Goal: Task Accomplishment & Management: Use online tool/utility

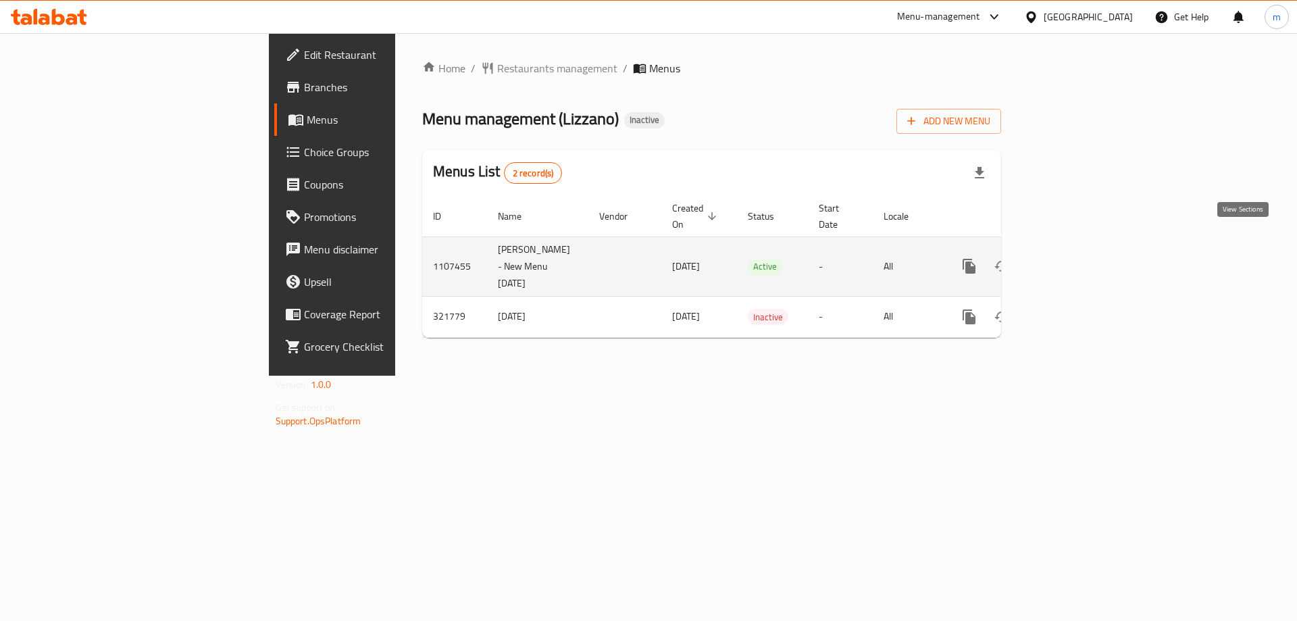
click at [1075, 258] on icon "enhanced table" at bounding box center [1066, 266] width 16 height 16
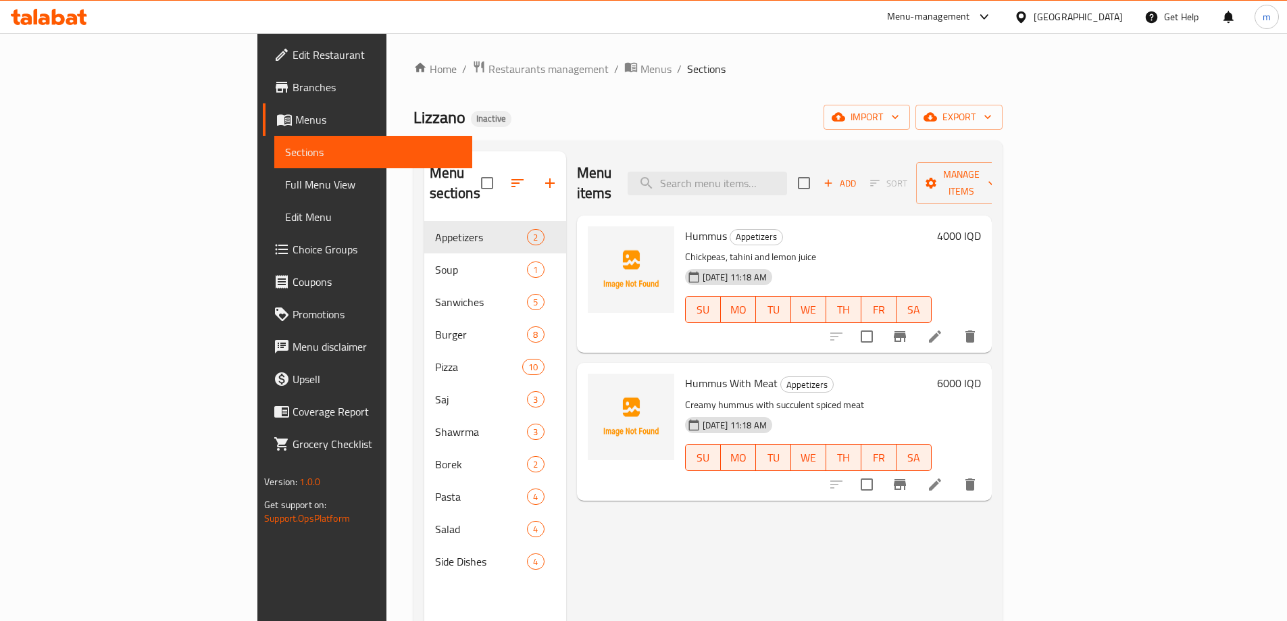
click at [295, 121] on span "Menus" at bounding box center [378, 119] width 166 height 16
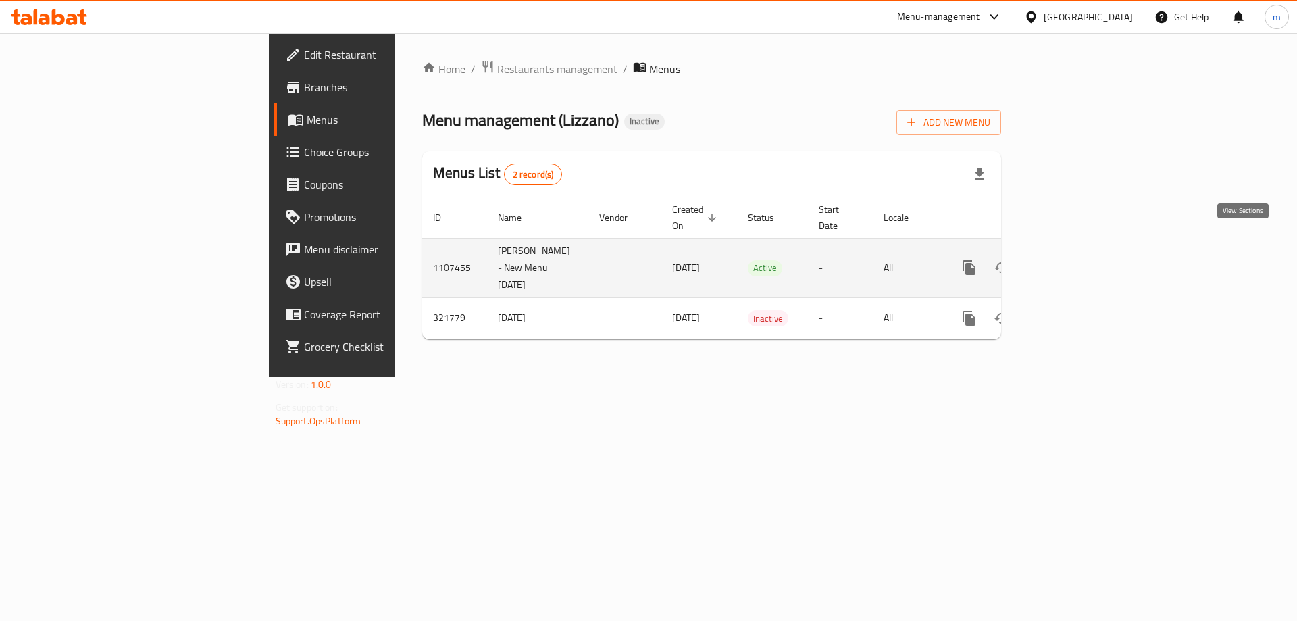
click at [1073, 261] on icon "enhanced table" at bounding box center [1066, 267] width 12 height 12
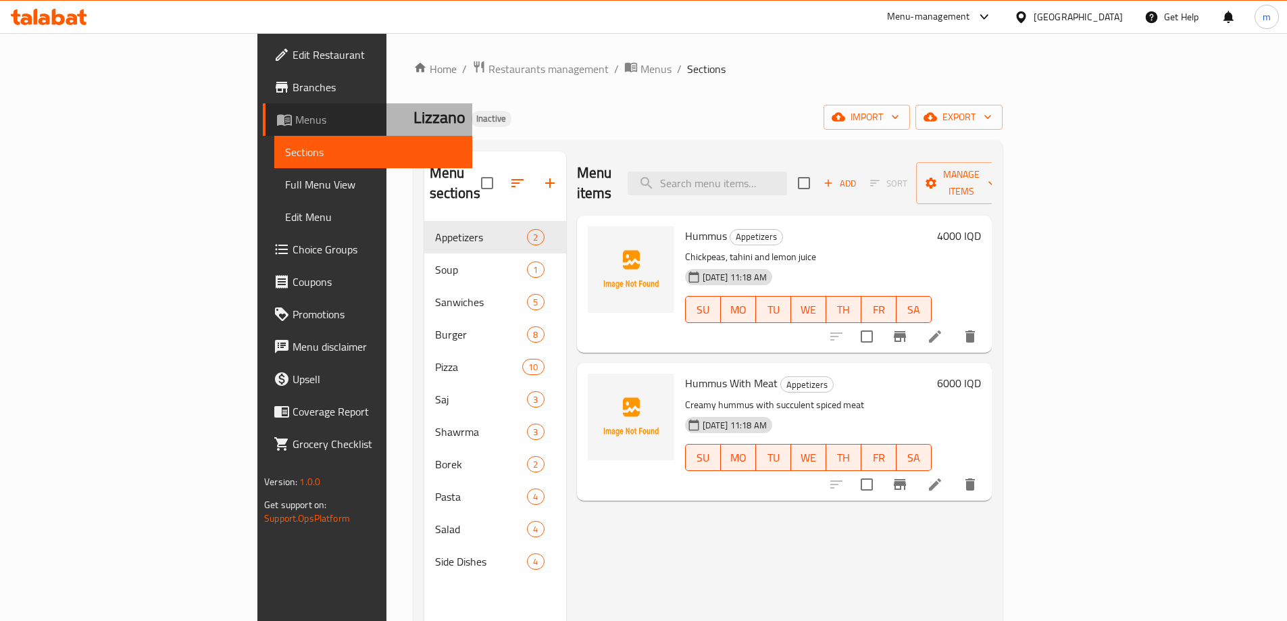
click at [295, 125] on span "Menus" at bounding box center [378, 119] width 166 height 16
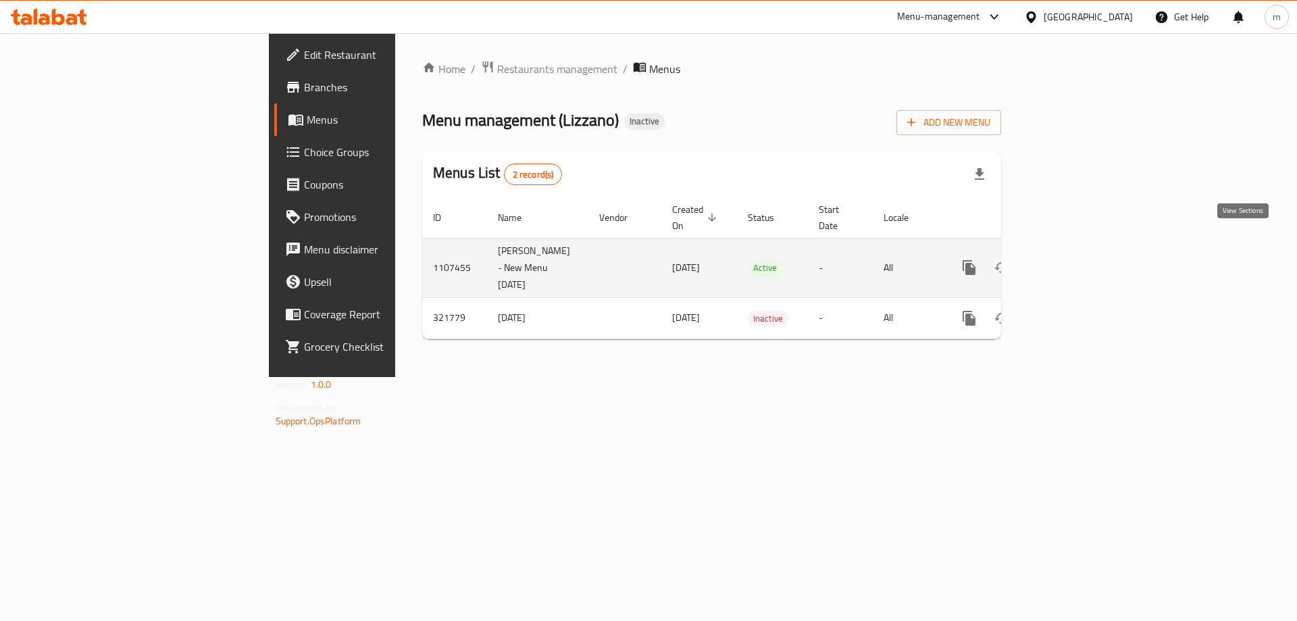
click at [1075, 259] on icon "enhanced table" at bounding box center [1066, 267] width 16 height 16
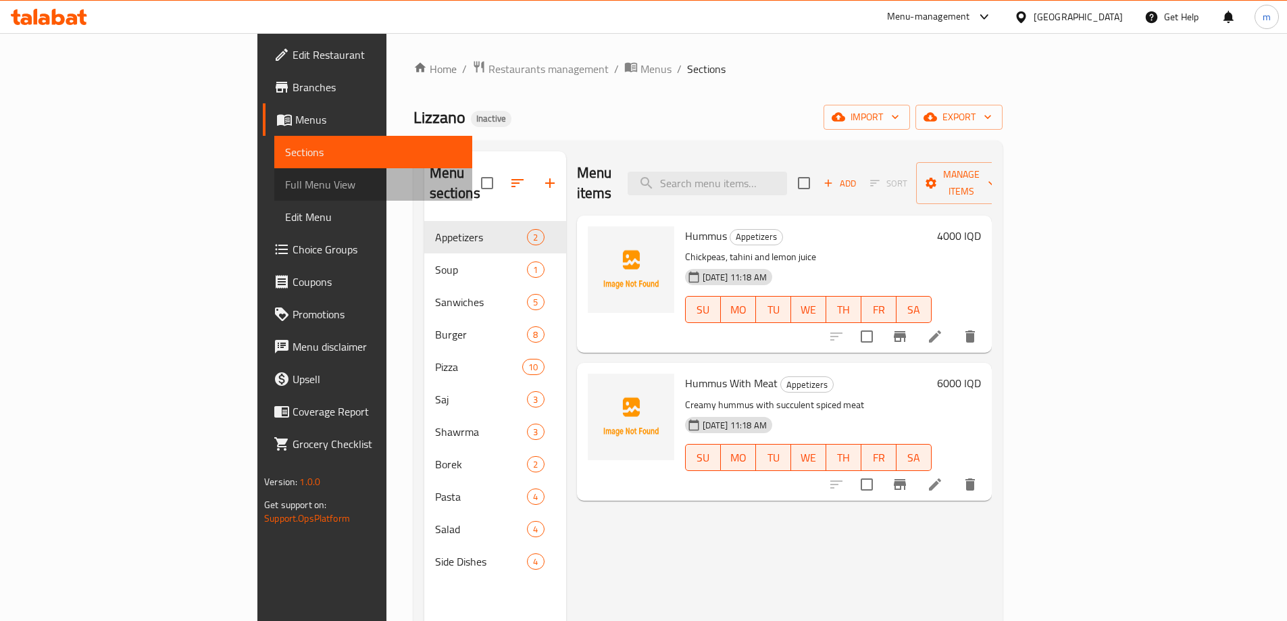
click at [285, 182] on span "Full Menu View" at bounding box center [373, 184] width 176 height 16
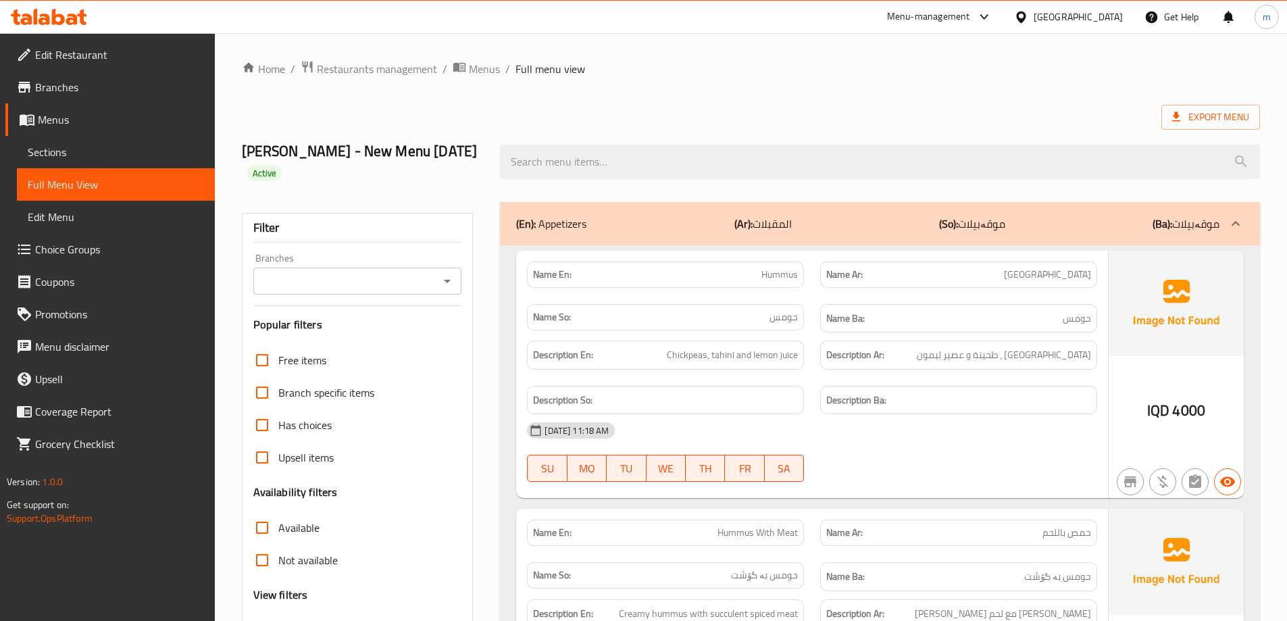
click at [451, 276] on icon "Open" at bounding box center [447, 281] width 16 height 16
click at [382, 335] on li "Lizzano, Nuseran" at bounding box center [356, 339] width 209 height 24
type input "Lizzano, Nuseran"
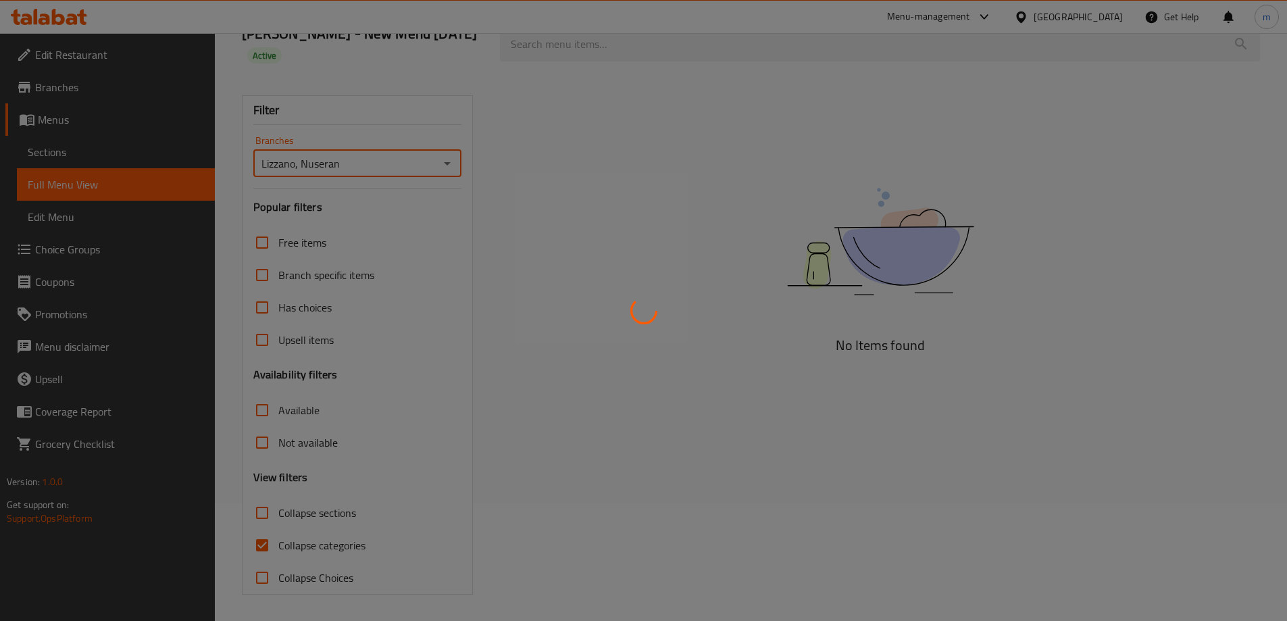
scroll to position [118, 0]
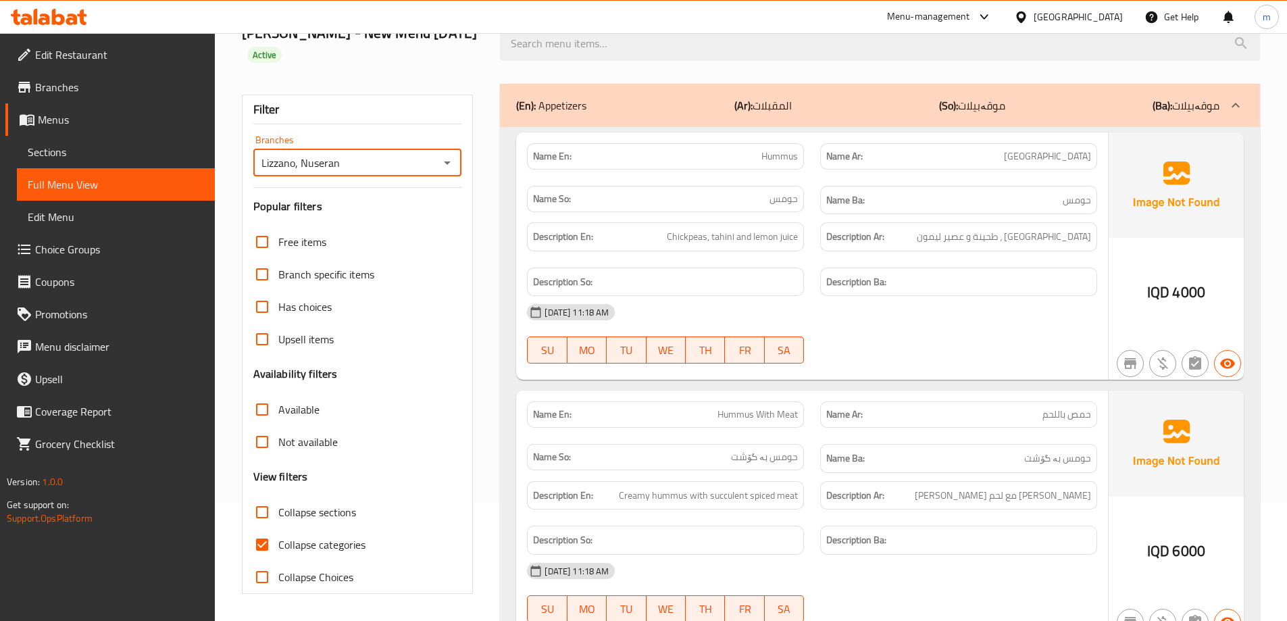
click at [265, 544] on input "Collapse categories" at bounding box center [262, 544] width 32 height 32
checkbox input "false"
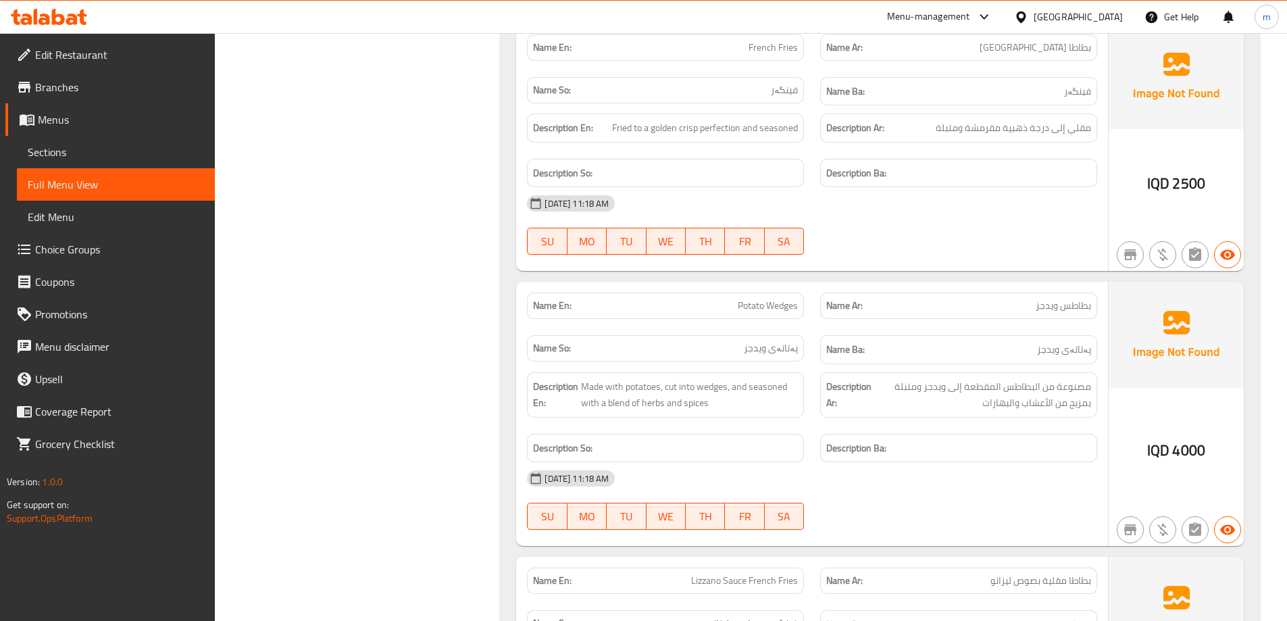
scroll to position [14537, 0]
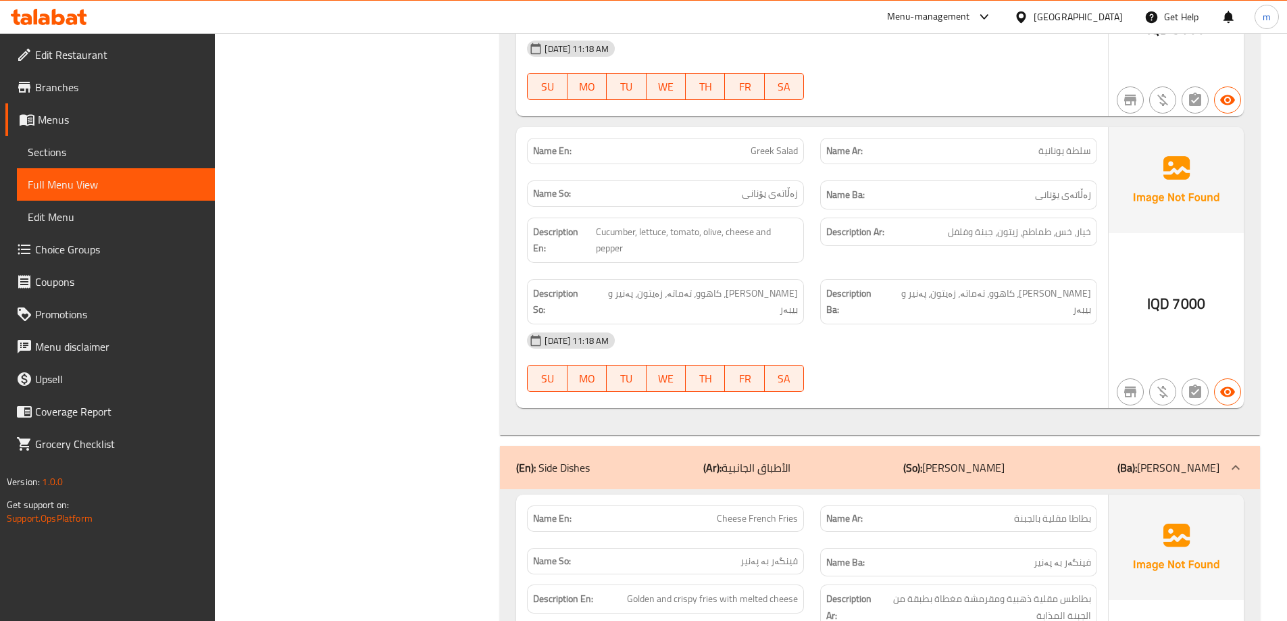
click at [84, 140] on link "Sections" at bounding box center [116, 152] width 198 height 32
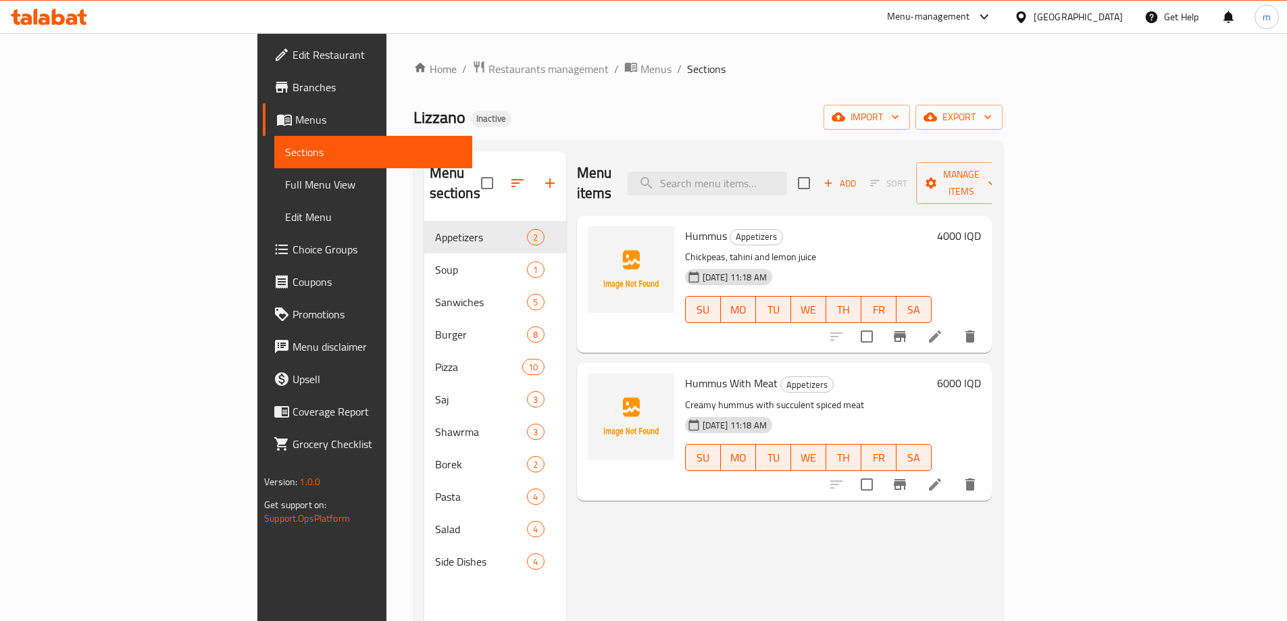
click at [285, 187] on span "Full Menu View" at bounding box center [373, 184] width 176 height 16
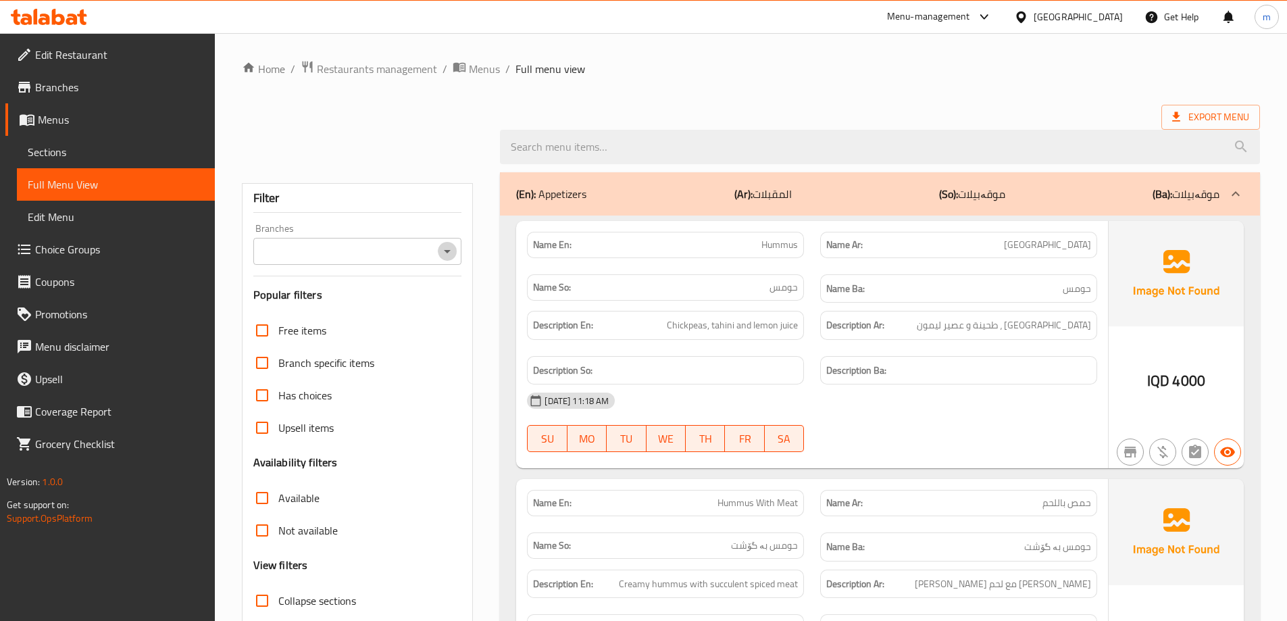
click at [442, 247] on icon "Open" at bounding box center [447, 251] width 16 height 16
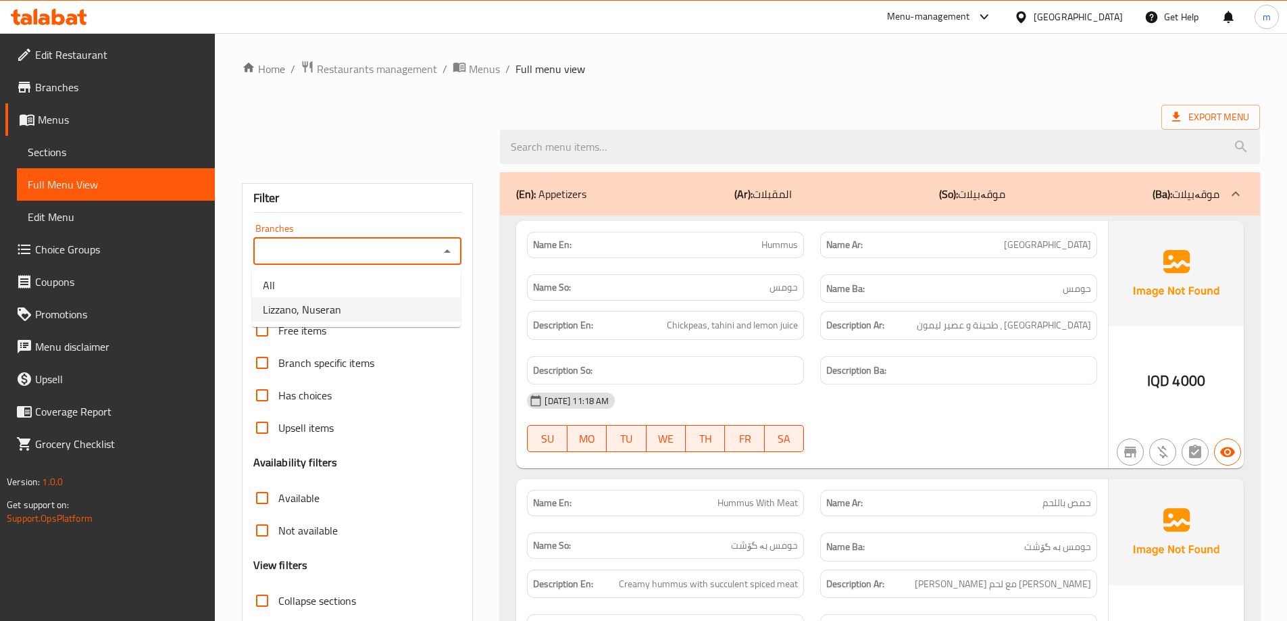
click at [386, 311] on li "Lizzano, Nuseran" at bounding box center [356, 309] width 209 height 24
type input "Lizzano, Nuseran"
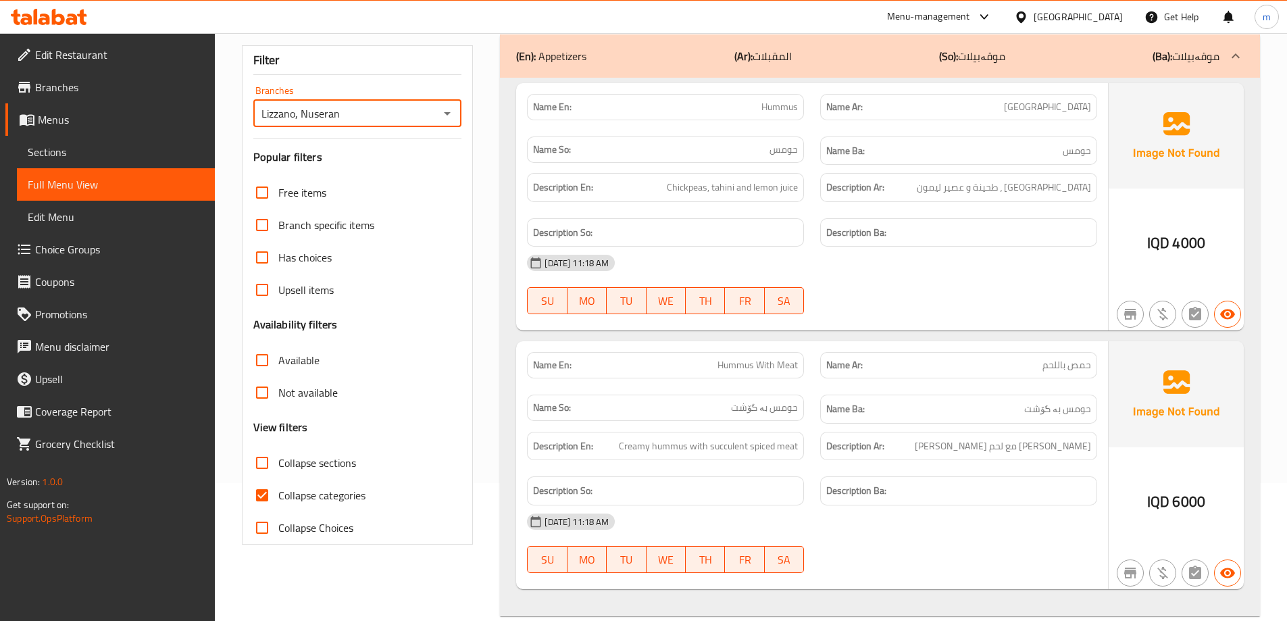
scroll to position [338, 0]
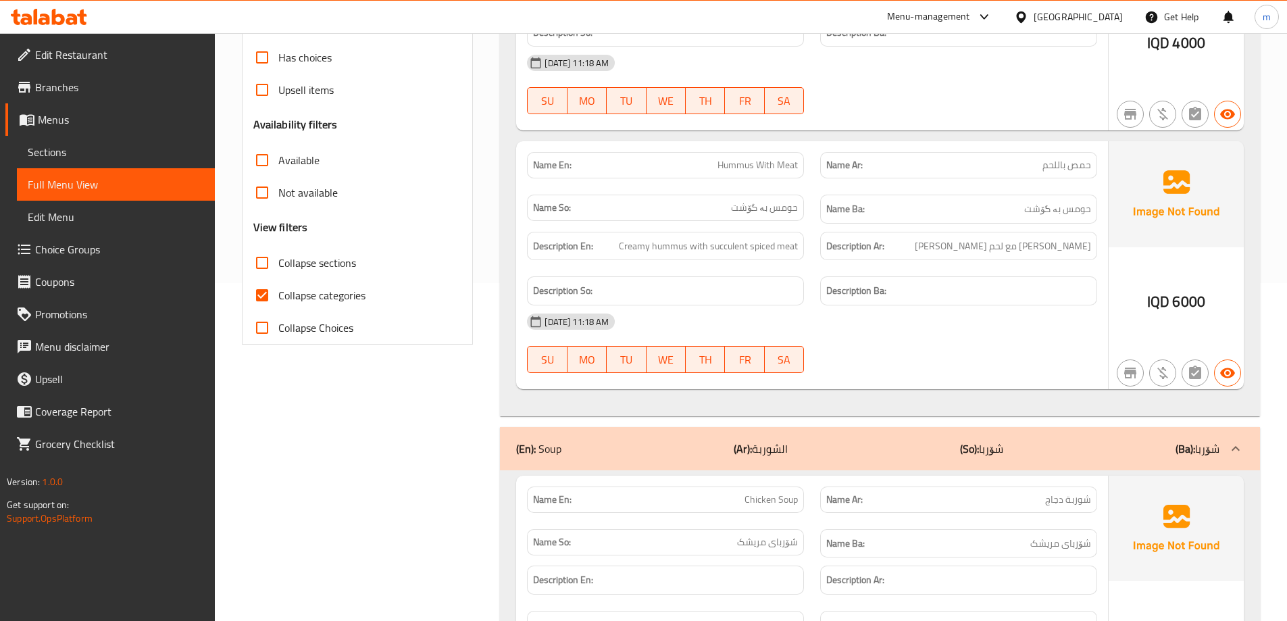
click at [289, 295] on span "Collapse categories" at bounding box center [321, 295] width 87 height 16
click at [278, 295] on input "Collapse categories" at bounding box center [262, 295] width 32 height 32
checkbox input "false"
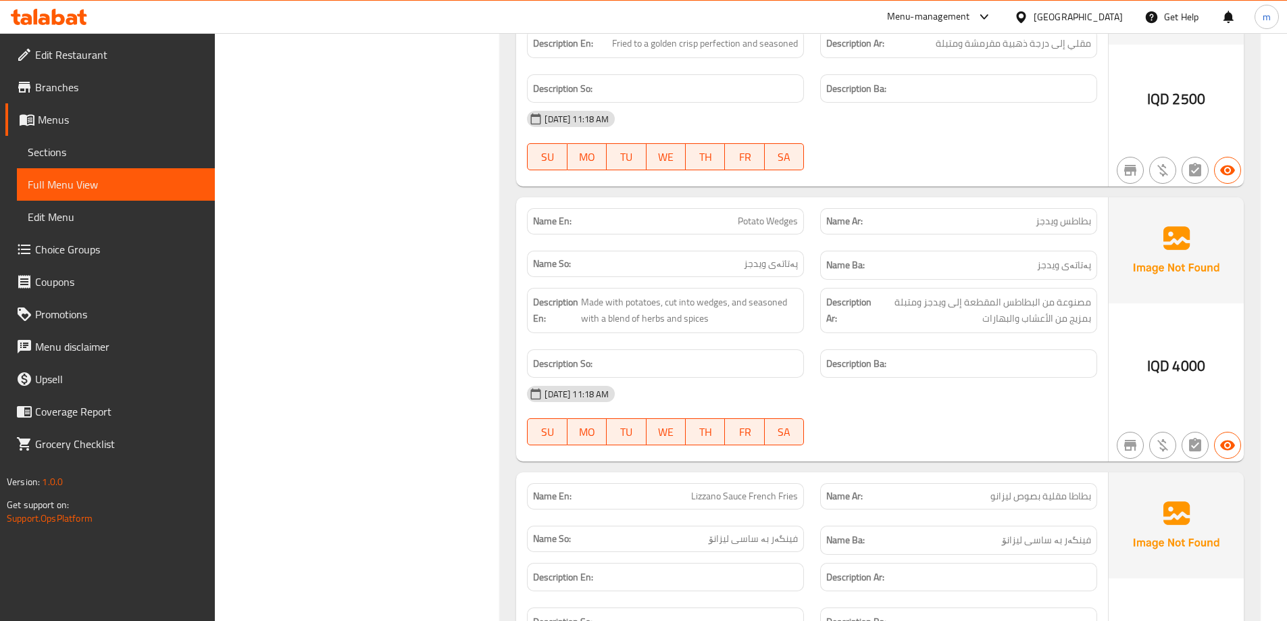
scroll to position [14762, 0]
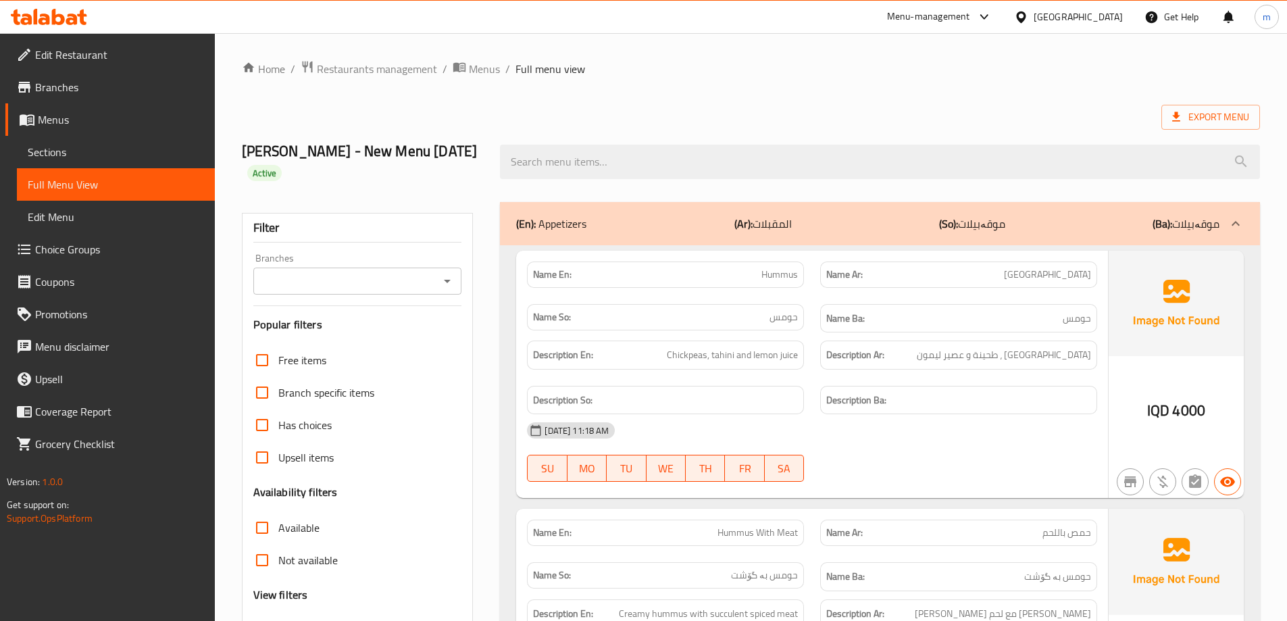
click at [112, 57] on span "Edit Restaurant" at bounding box center [119, 55] width 169 height 16
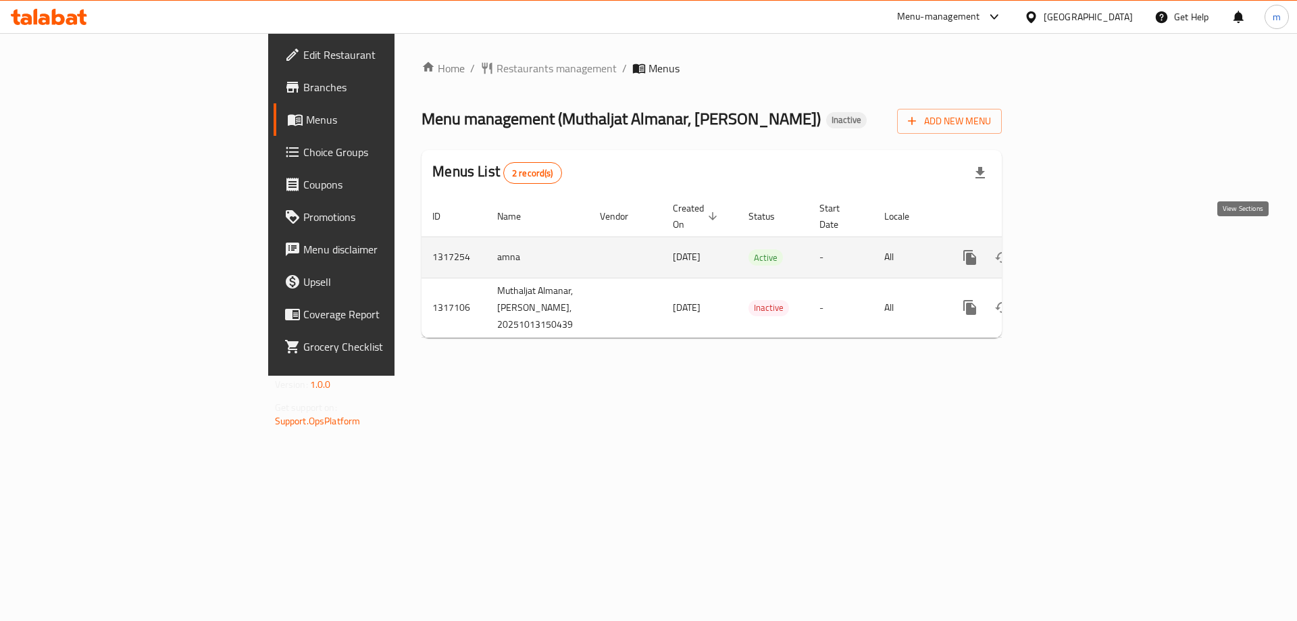
click at [1075, 250] on icon "enhanced table" at bounding box center [1067, 257] width 16 height 16
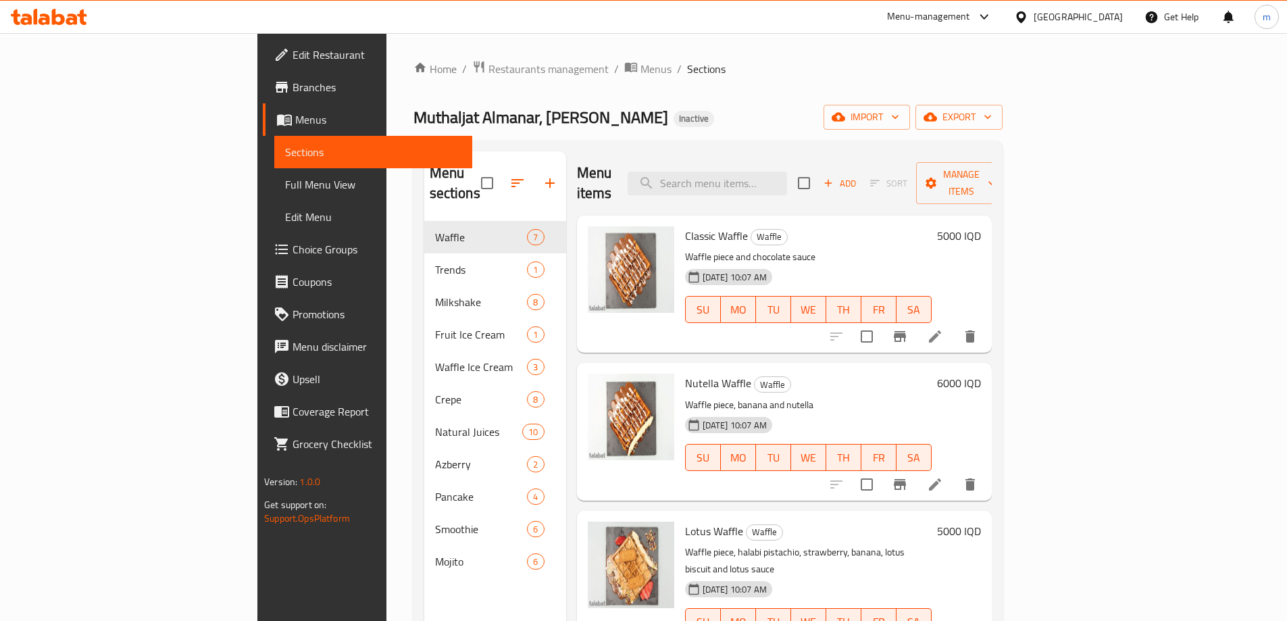
click at [285, 188] on span "Full Menu View" at bounding box center [373, 184] width 176 height 16
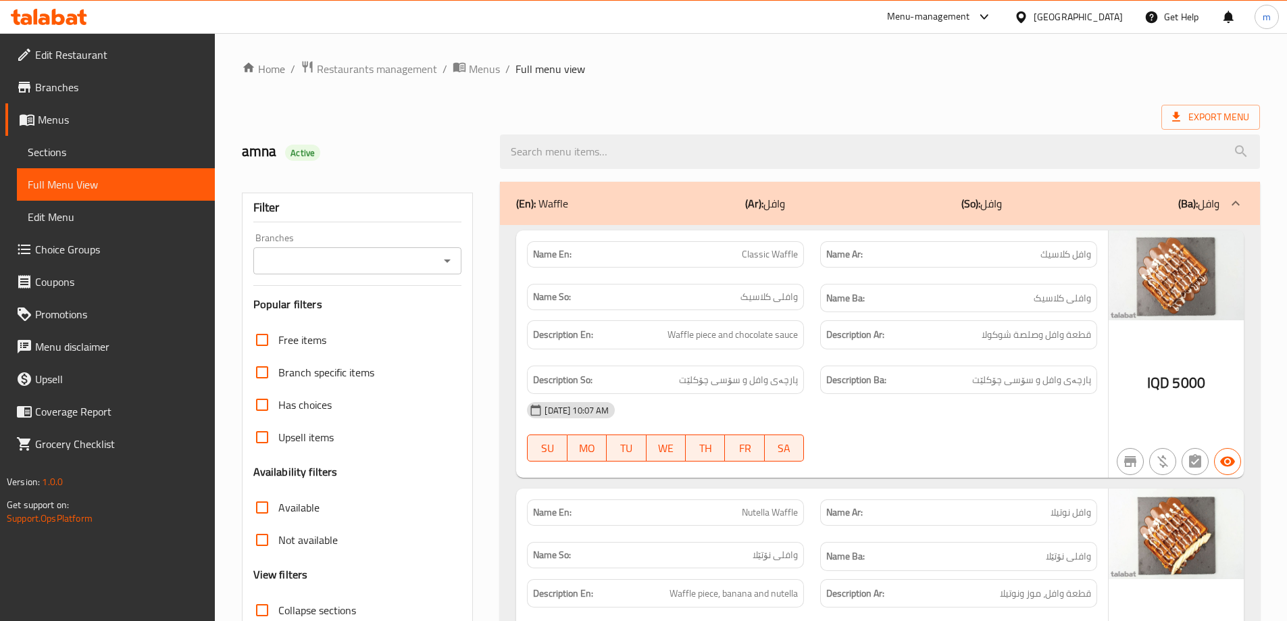
click at [449, 264] on icon "Open" at bounding box center [447, 261] width 16 height 16
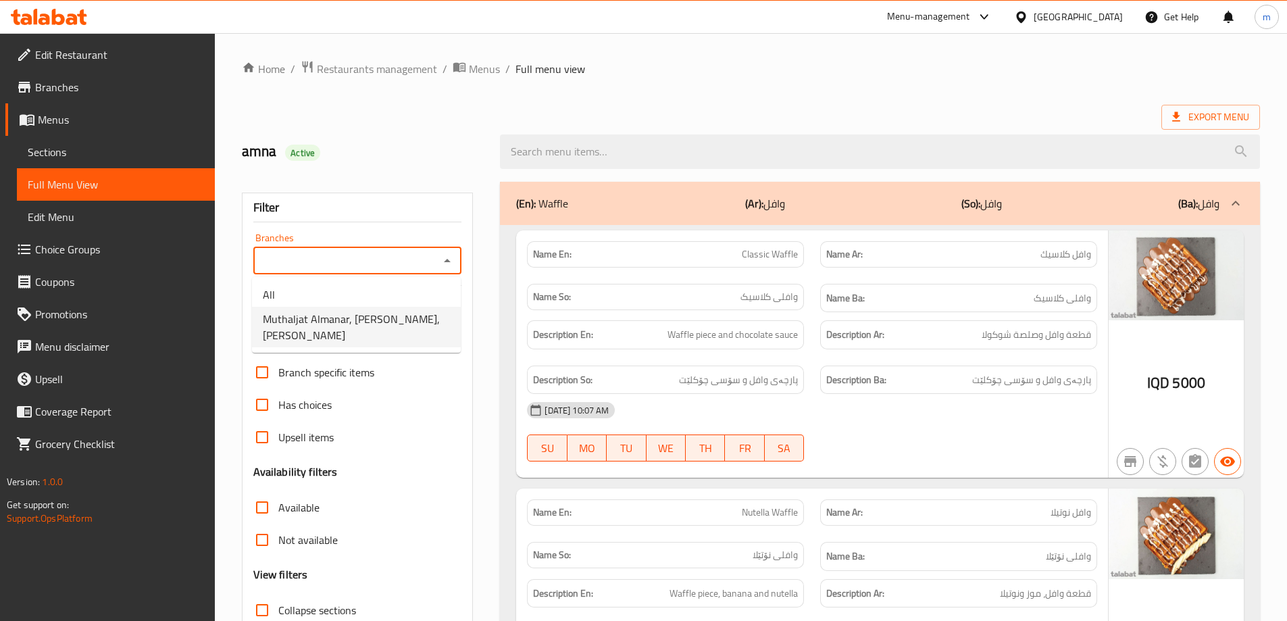
click at [388, 317] on span "Muthaljat Almanar, Almansour, [PERSON_NAME]" at bounding box center [356, 327] width 187 height 32
type input "Muthaljat Almanar, Almansour, [PERSON_NAME]"
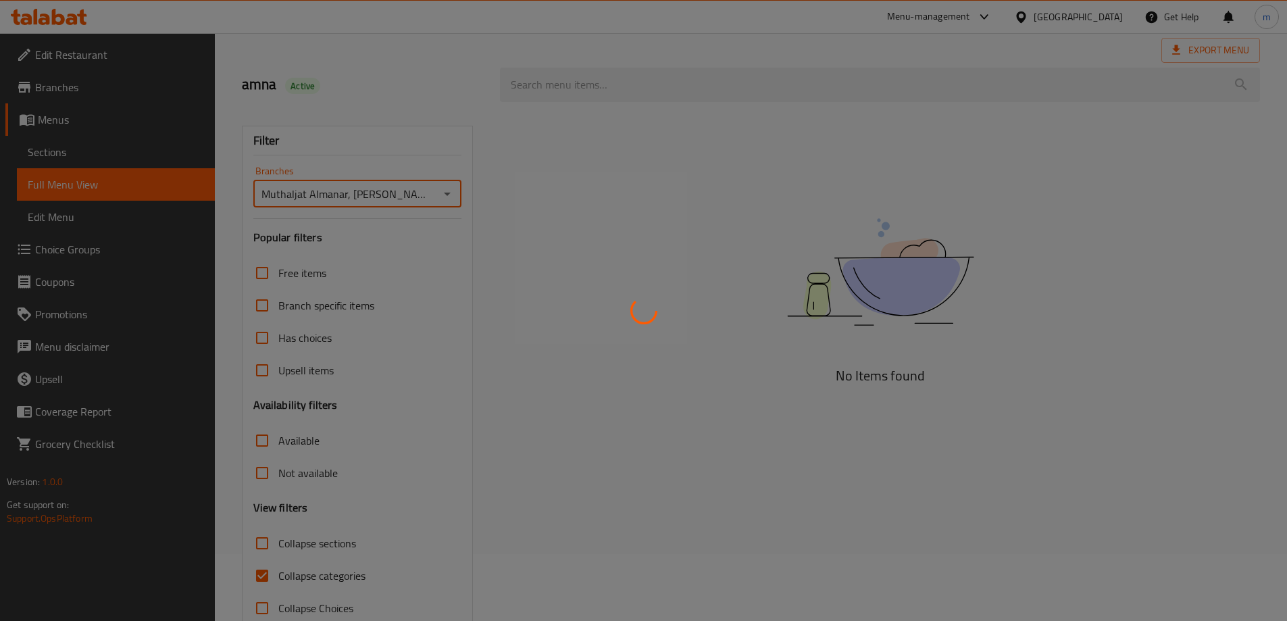
scroll to position [98, 0]
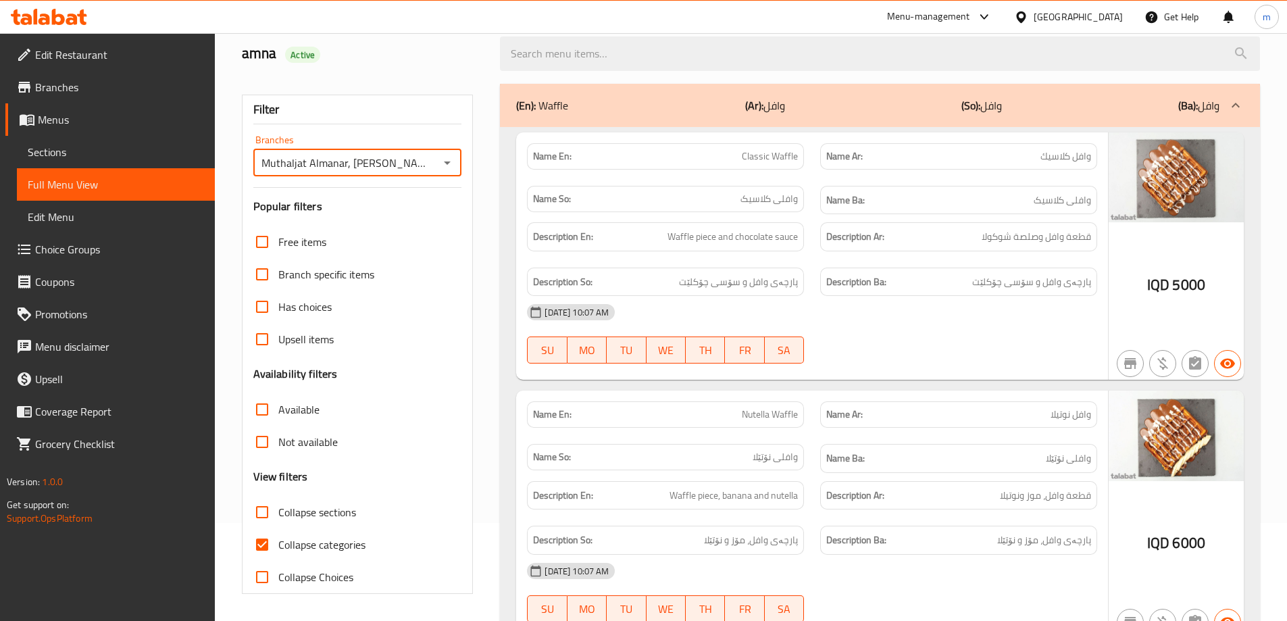
click at [265, 545] on input "Collapse categories" at bounding box center [262, 544] width 32 height 32
checkbox input "false"
drag, startPoint x: 723, startPoint y: 297, endPoint x: 715, endPoint y: 298, distance: 8.2
click at [723, 296] on div "[DATE] 10:07 AM" at bounding box center [812, 312] width 586 height 32
click at [353, 509] on span "Collapse sections" at bounding box center [317, 512] width 78 height 16
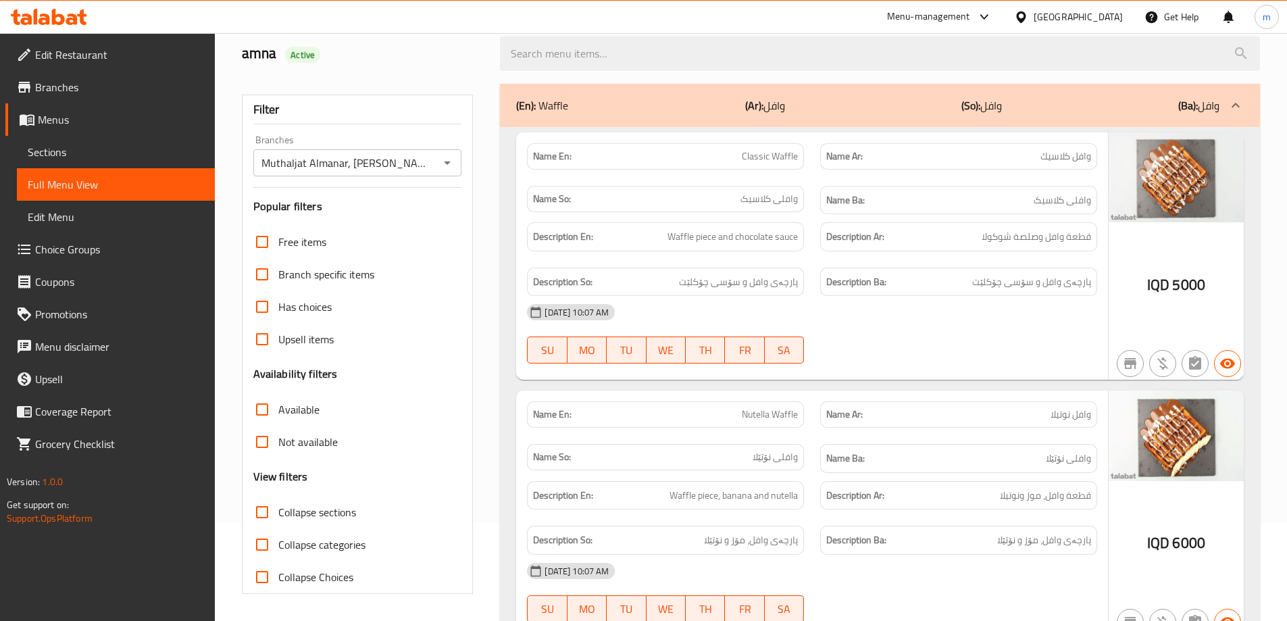
click at [278, 509] on input "Collapse sections" at bounding box center [262, 512] width 32 height 32
checkbox input "true"
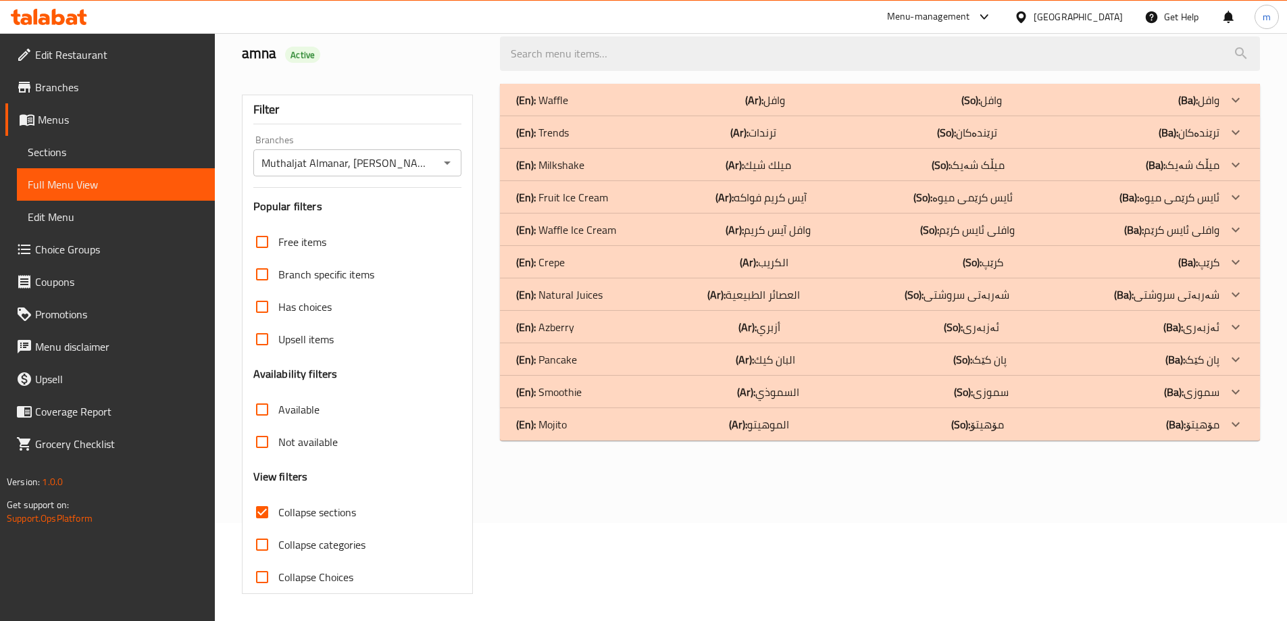
click at [599, 196] on p "(En): Fruit Ice Cream" at bounding box center [562, 197] width 92 height 16
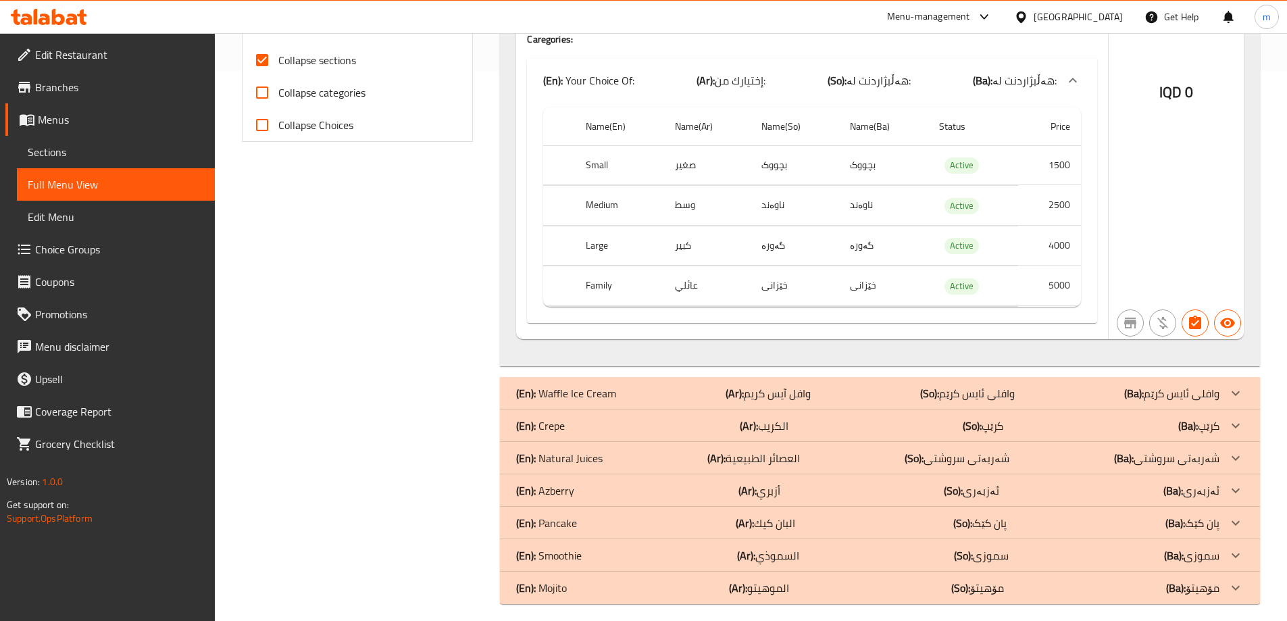
scroll to position [560, 0]
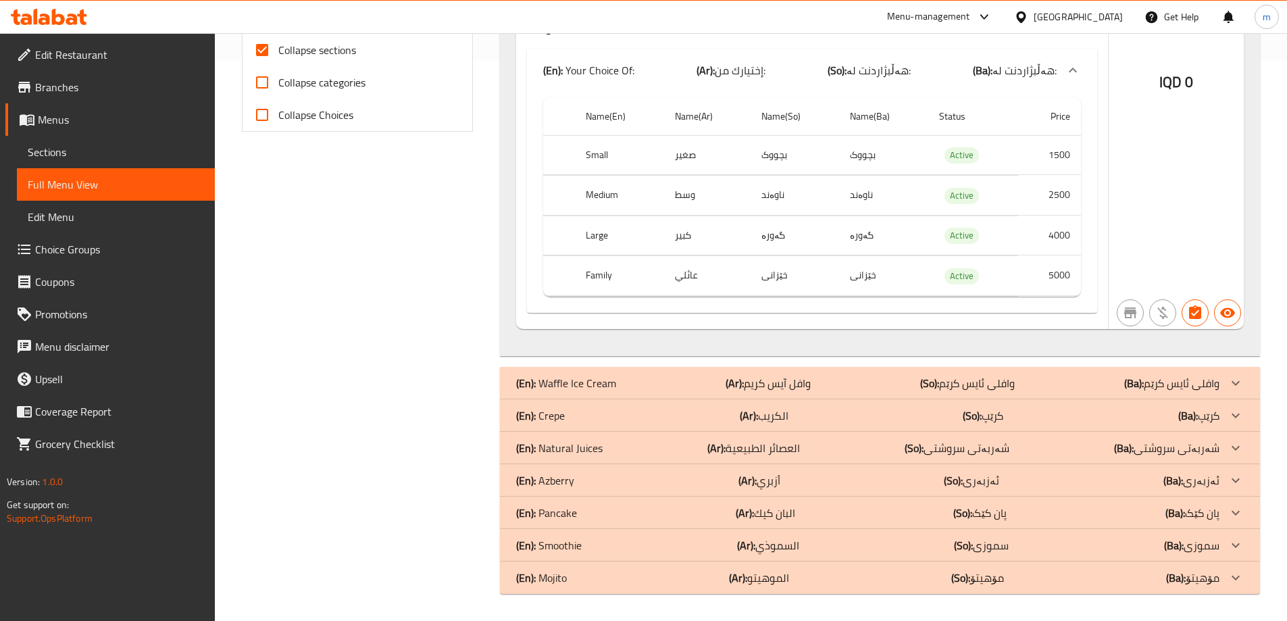
drag, startPoint x: 765, startPoint y: 480, endPoint x: 796, endPoint y: 413, distance: 73.7
click at [766, 480] on p "(Ar): أزبري" at bounding box center [759, 480] width 42 height 16
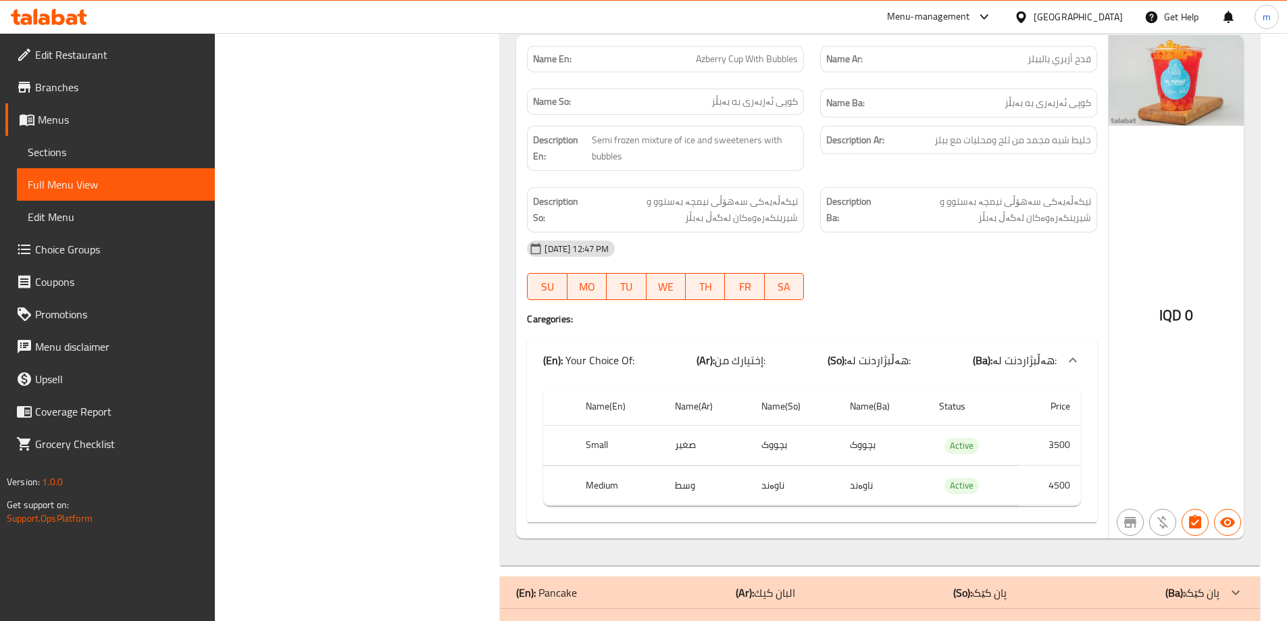
scroll to position [1641, 0]
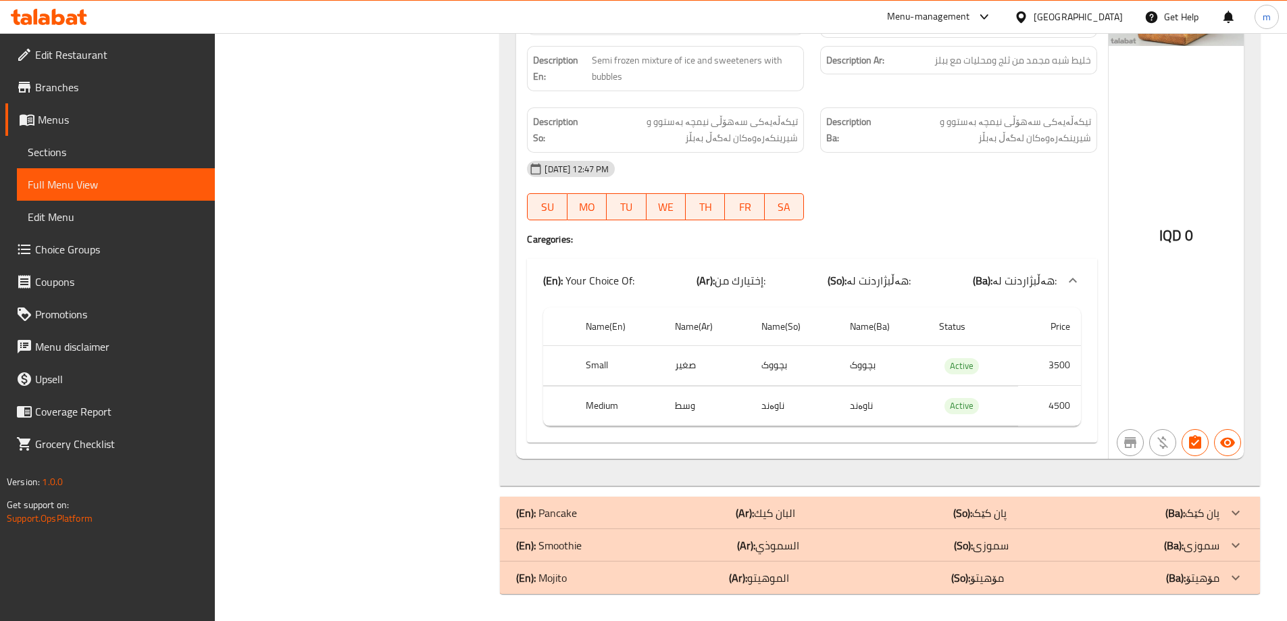
drag, startPoint x: 735, startPoint y: 374, endPoint x: 736, endPoint y: 399, distance: 25.0
click at [736, 393] on tbody "Small صغير بچووک بچووک Active 3500 Medium وسط ناوەند ناوەند Active 4500" at bounding box center [812, 386] width 538 height 80
click at [746, 550] on b "(Ar):" at bounding box center [746, 545] width 18 height 20
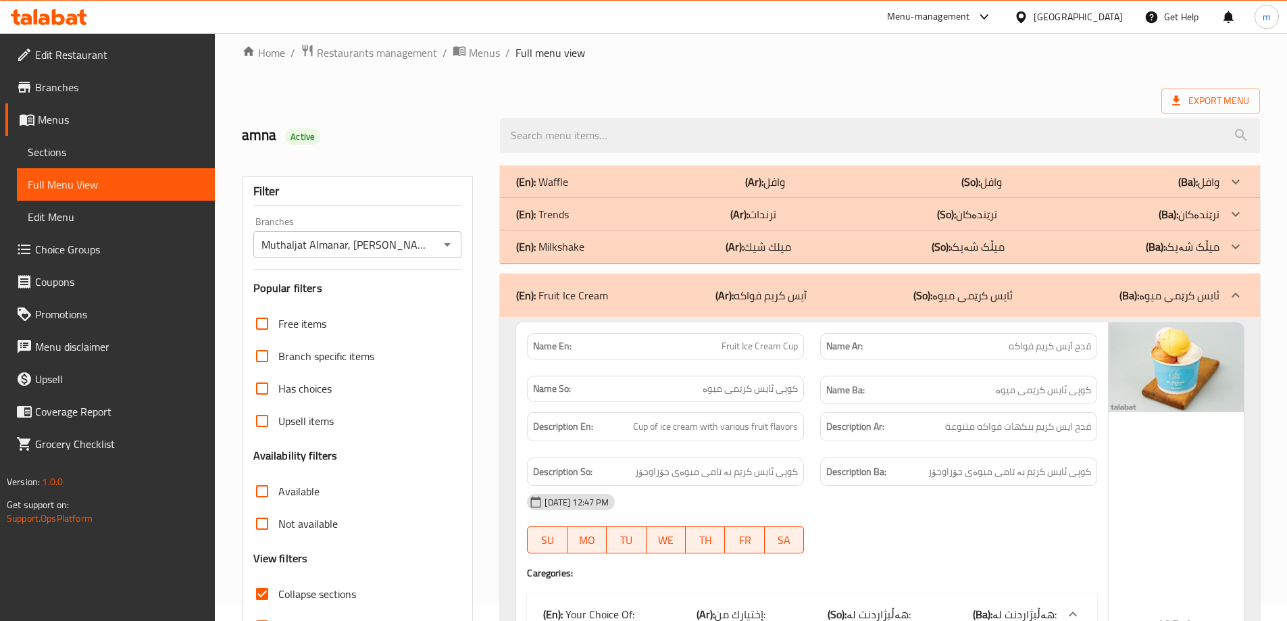
scroll to position [0, 0]
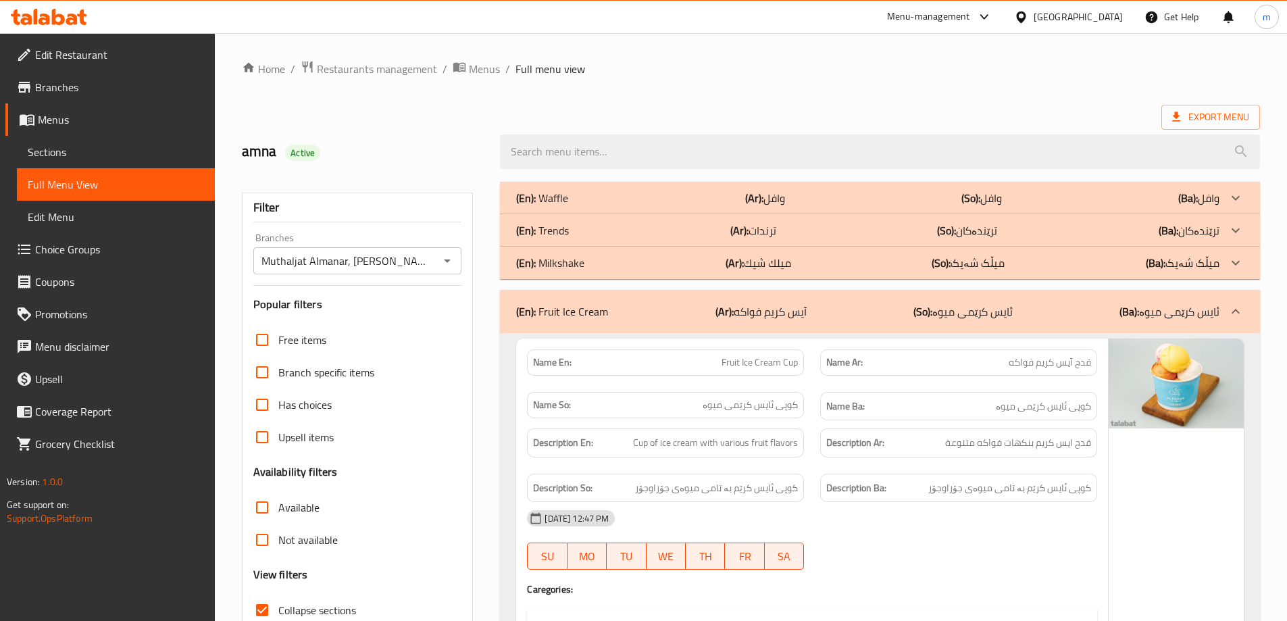
drag, startPoint x: 796, startPoint y: 256, endPoint x: 800, endPoint y: 276, distance: 20.5
click at [796, 256] on div "(En): Milkshake (Ar): ميلك شيك (So): میڵک شەیک (Ba): میڵک شەیک" at bounding box center [867, 263] width 703 height 16
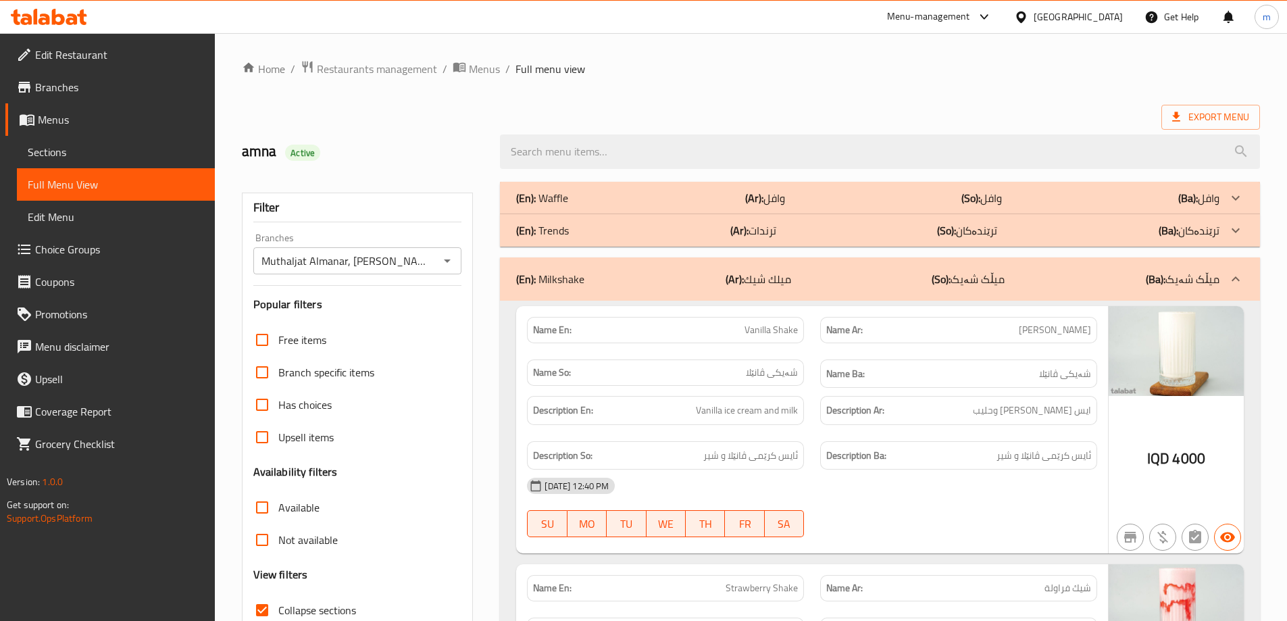
click at [810, 278] on div "(En): Milkshake (Ar): ميلك شيك (So): میڵک شەیک (Ba): میڵک شەیک" at bounding box center [867, 279] width 703 height 16
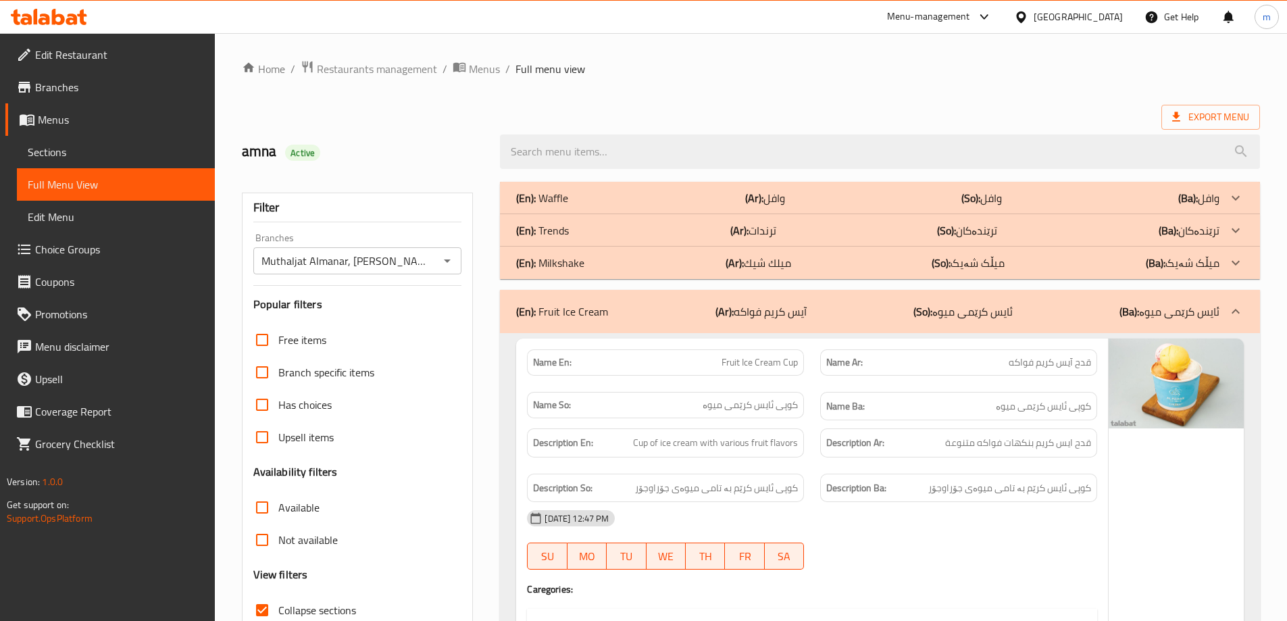
click at [926, 384] on div "Name Ba: کوپی ئایس کرێمى میوە" at bounding box center [958, 406] width 293 height 45
click at [819, 319] on div "(En): Fruit Ice Cream (Ar): آيس كريم فواكه (So): ئایس کرێمى میوە (Ba): ئایس کرێ…" at bounding box center [880, 311] width 760 height 43
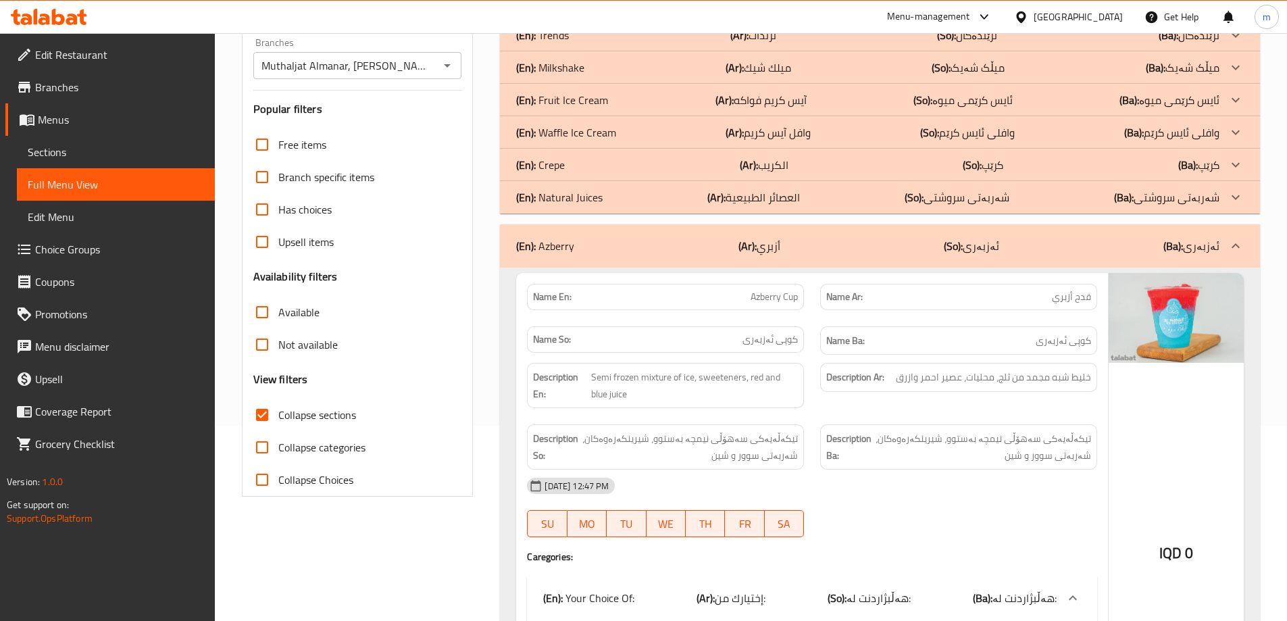
scroll to position [225, 0]
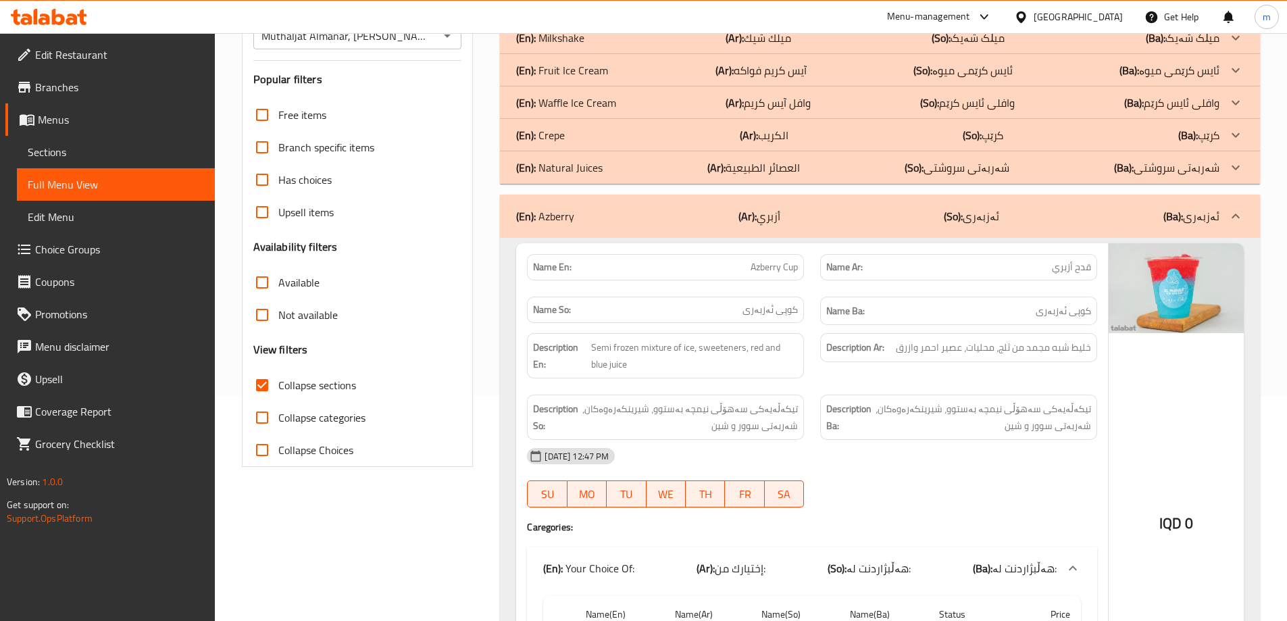
click at [729, 224] on div "(En): Azberry (Ar): أزبري (So): ئەزبەری (Ba): ئەزبەری" at bounding box center [867, 216] width 703 height 16
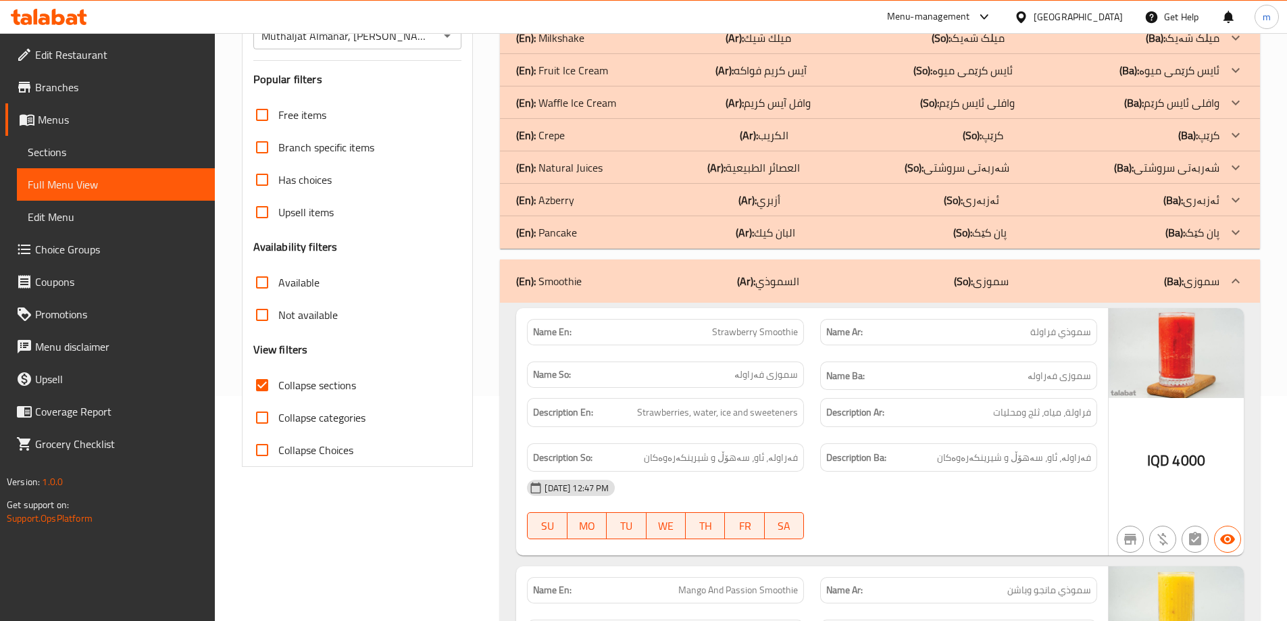
click at [625, 276] on div "(En): Smoothie (Ar): السموذي (So): سموزی (Ba): سموزی" at bounding box center [867, 281] width 703 height 16
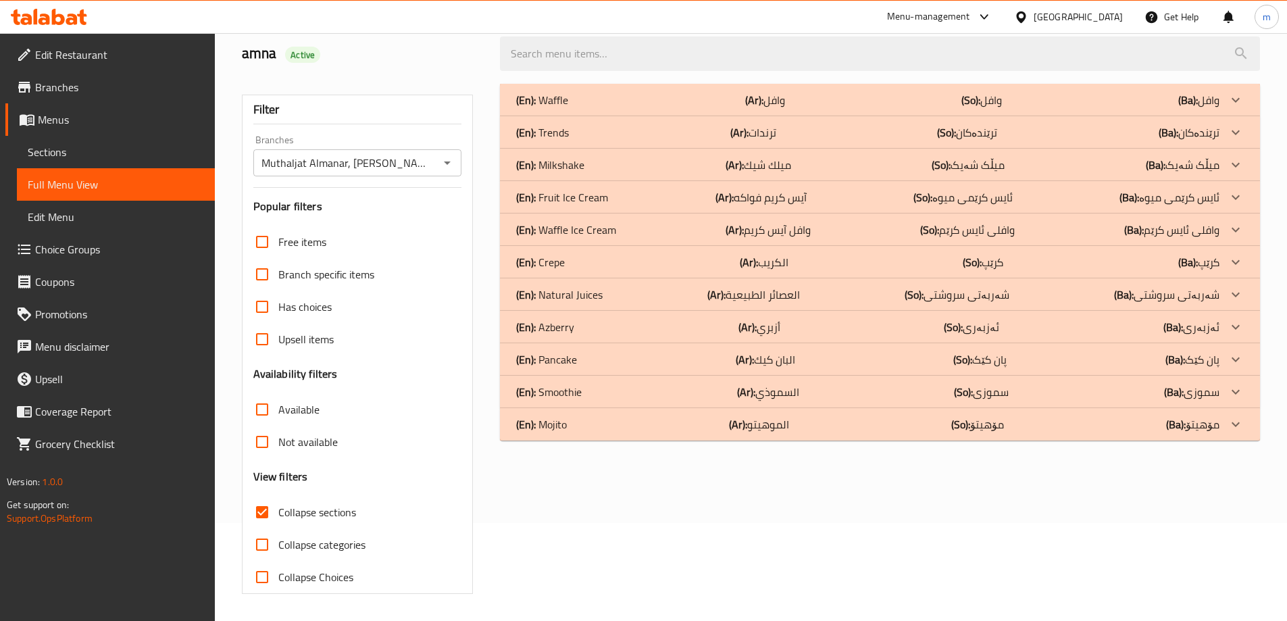
scroll to position [98, 0]
drag, startPoint x: 784, startPoint y: 518, endPoint x: 774, endPoint y: 507, distance: 14.8
click at [784, 517] on div "(En): Waffle (Ar): وافل (So): وافل (Ba): وافل Name En: Classic Waffle Name Ar: …" at bounding box center [880, 339] width 776 height 526
click at [599, 417] on div "(En): Mojito (Ar): الموهيتو (So): مۆهیتۆ (Ba): مۆهیتۆ" at bounding box center [867, 424] width 703 height 16
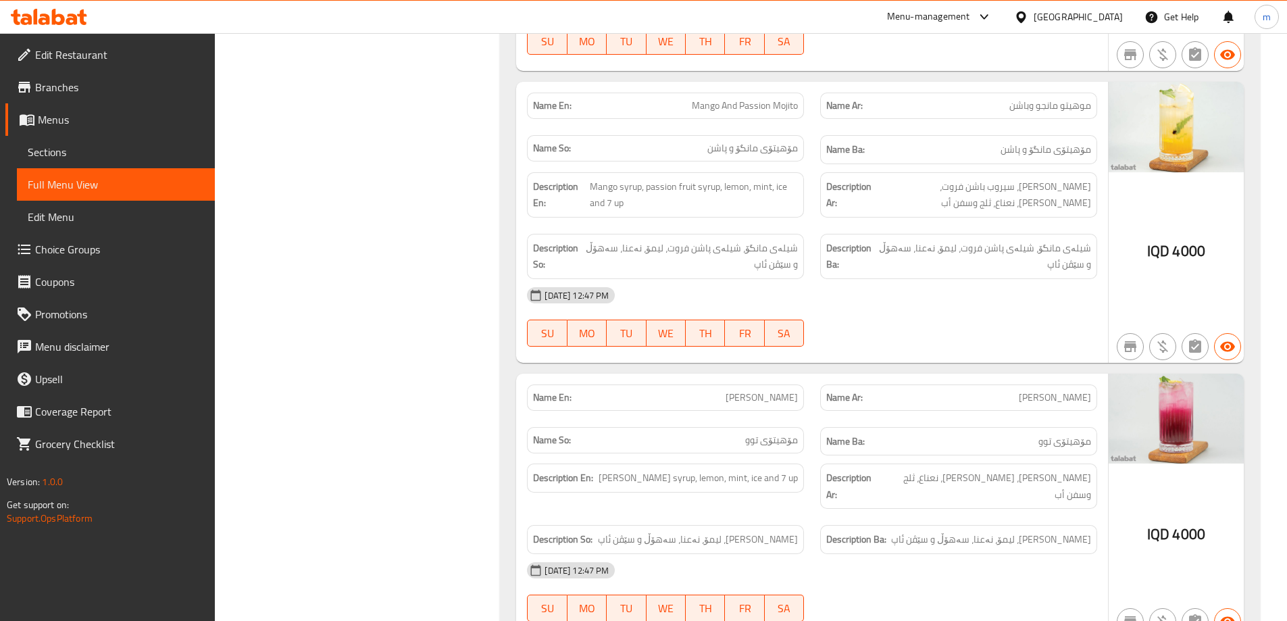
scroll to position [1571, 0]
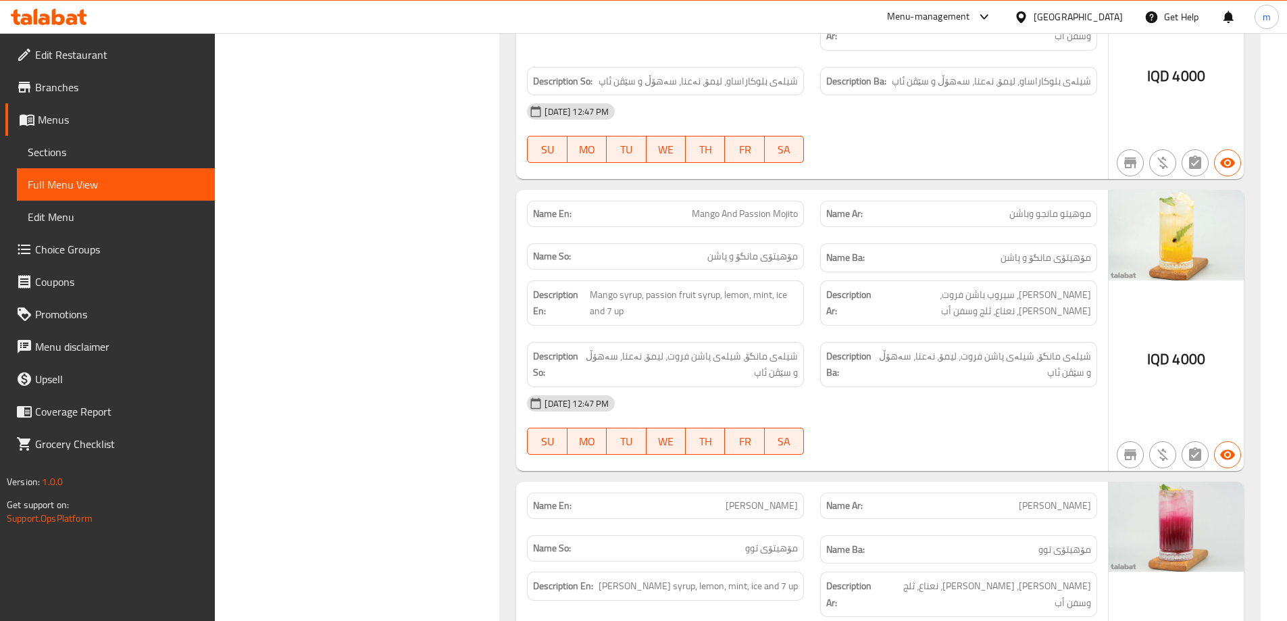
click at [900, 414] on div "Name En: Mango And Passion Mojito Name Ar: موهيتو مانجو وباشن Name So: مۆهيتۆی …" at bounding box center [812, 330] width 592 height 281
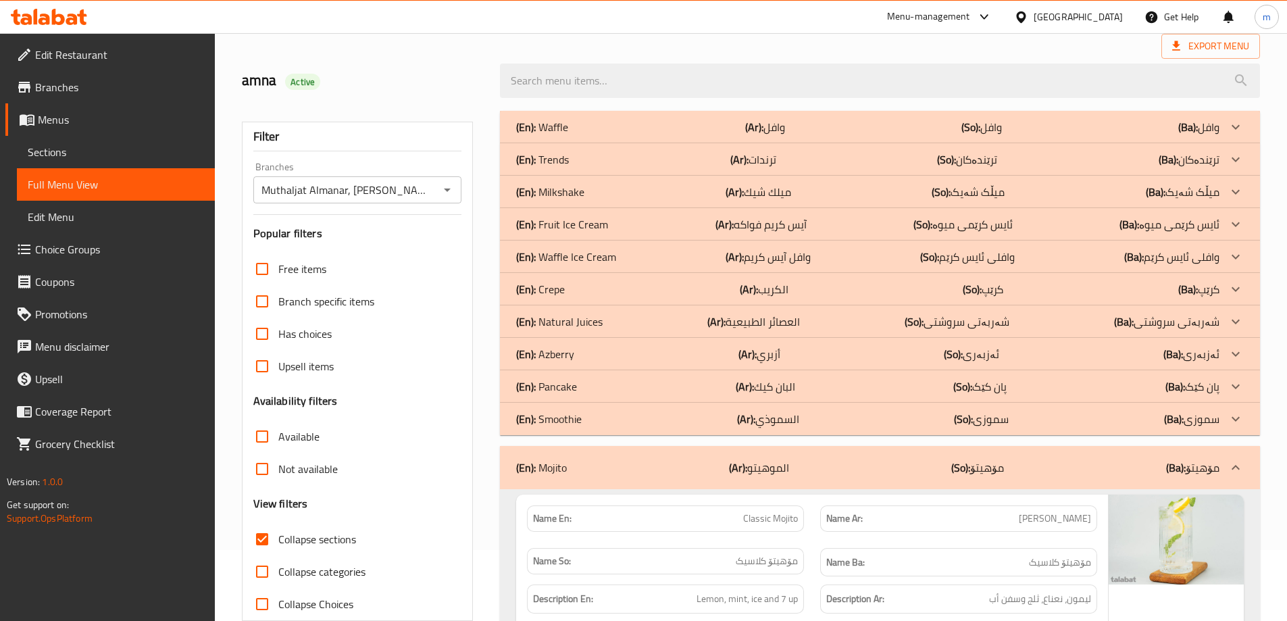
scroll to position [0, 0]
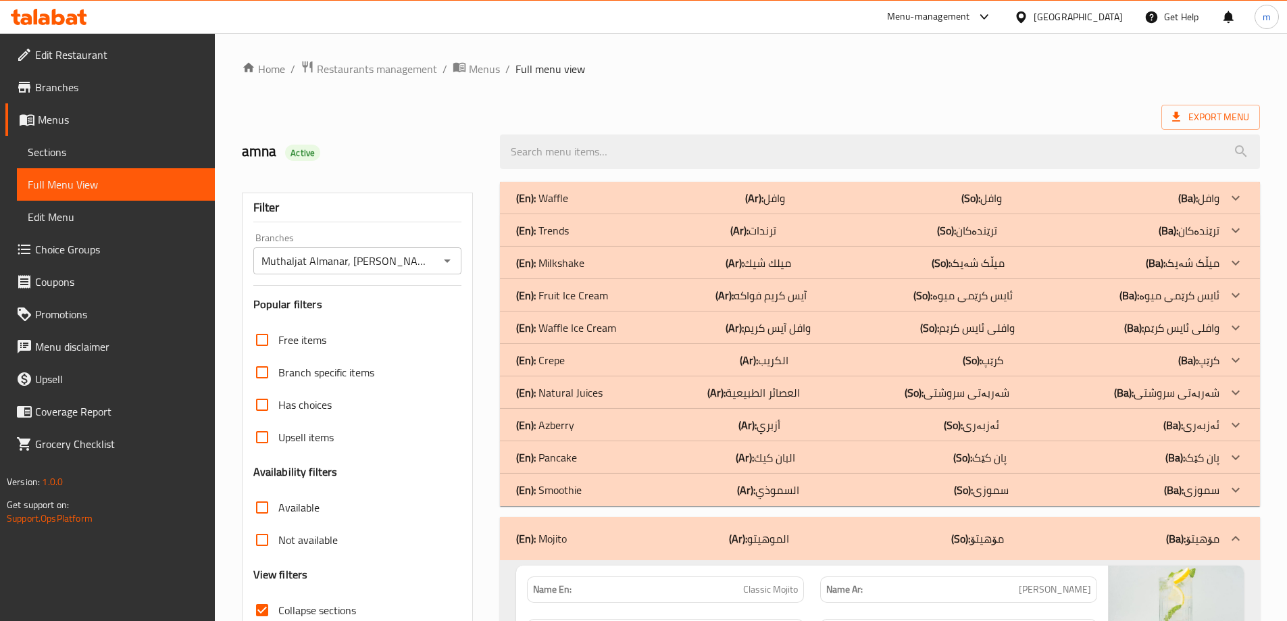
click at [758, 392] on p "(Ar): العصائر الطبيعية" at bounding box center [753, 392] width 93 height 16
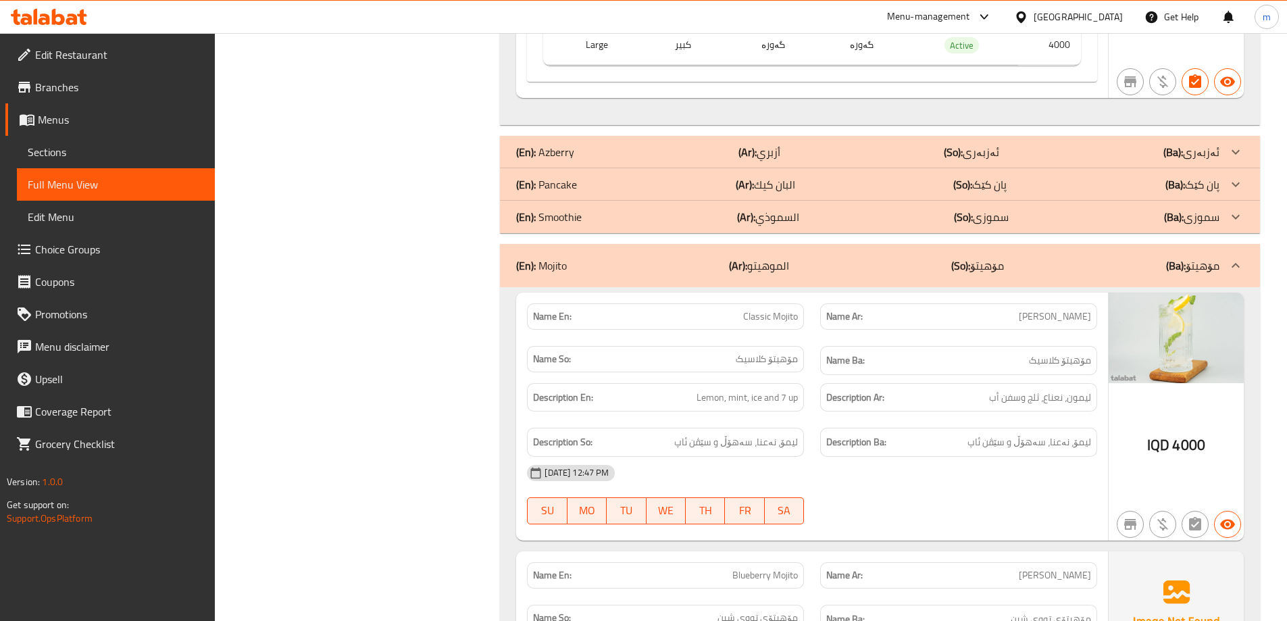
scroll to position [5179, 0]
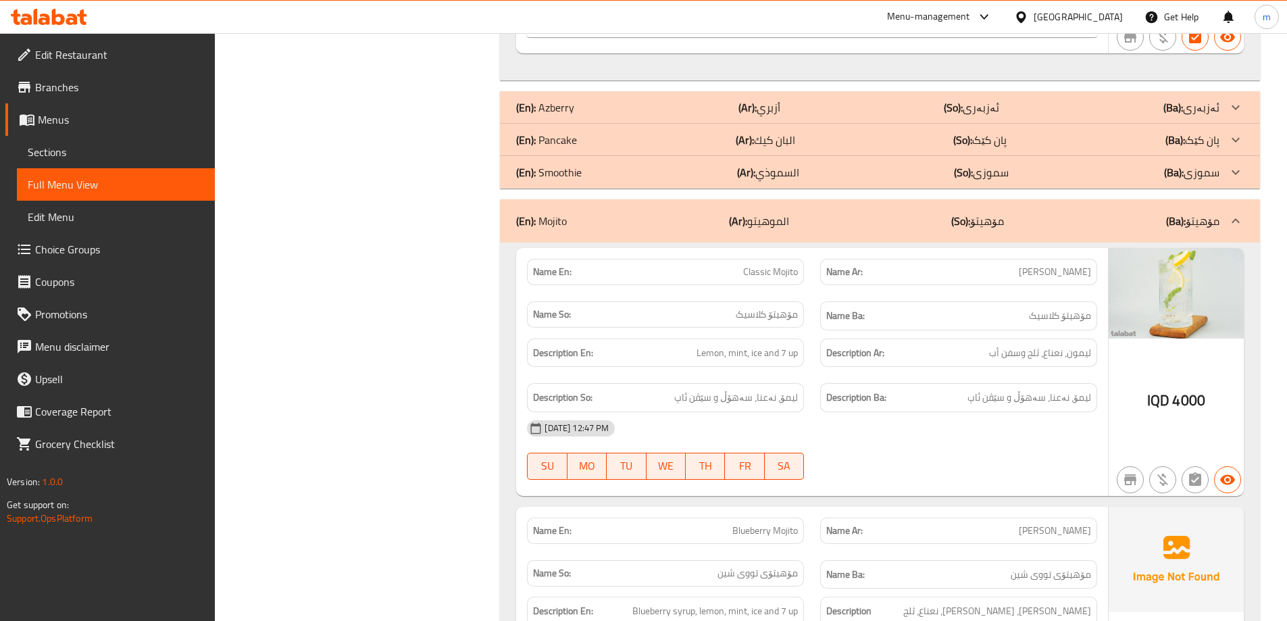
click at [831, 223] on div "(En): Mojito (Ar): الموهيتو (So): مۆهیتۆ (Ba): مۆهیتۆ" at bounding box center [867, 221] width 703 height 16
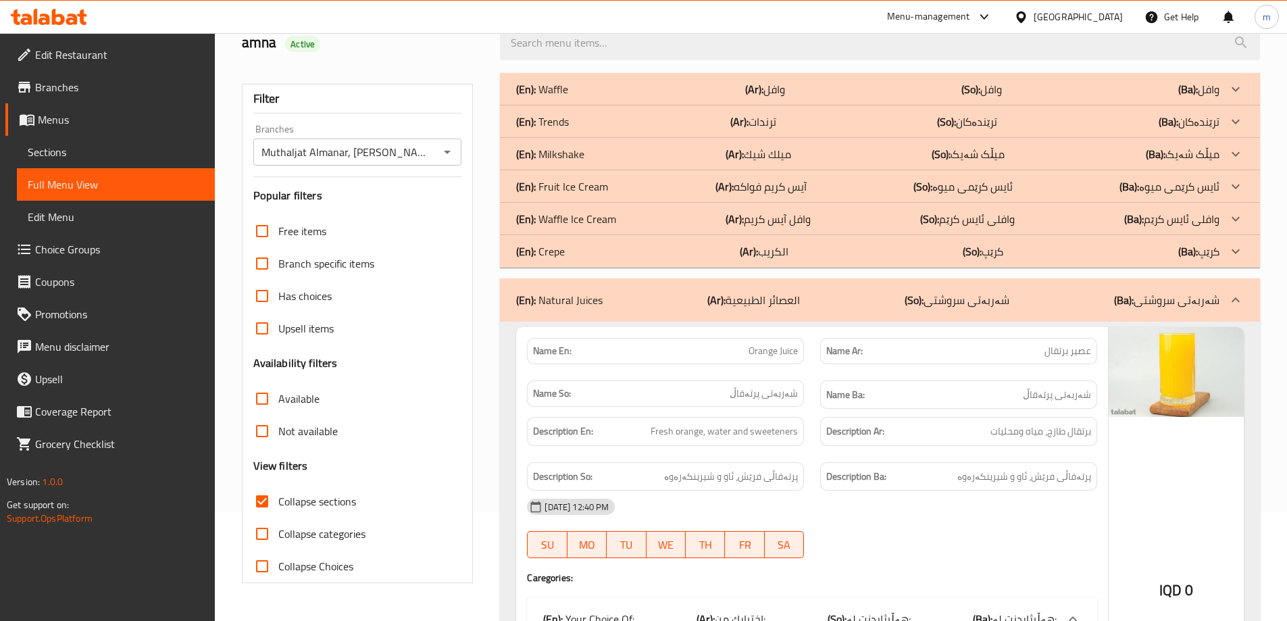
scroll to position [0, 0]
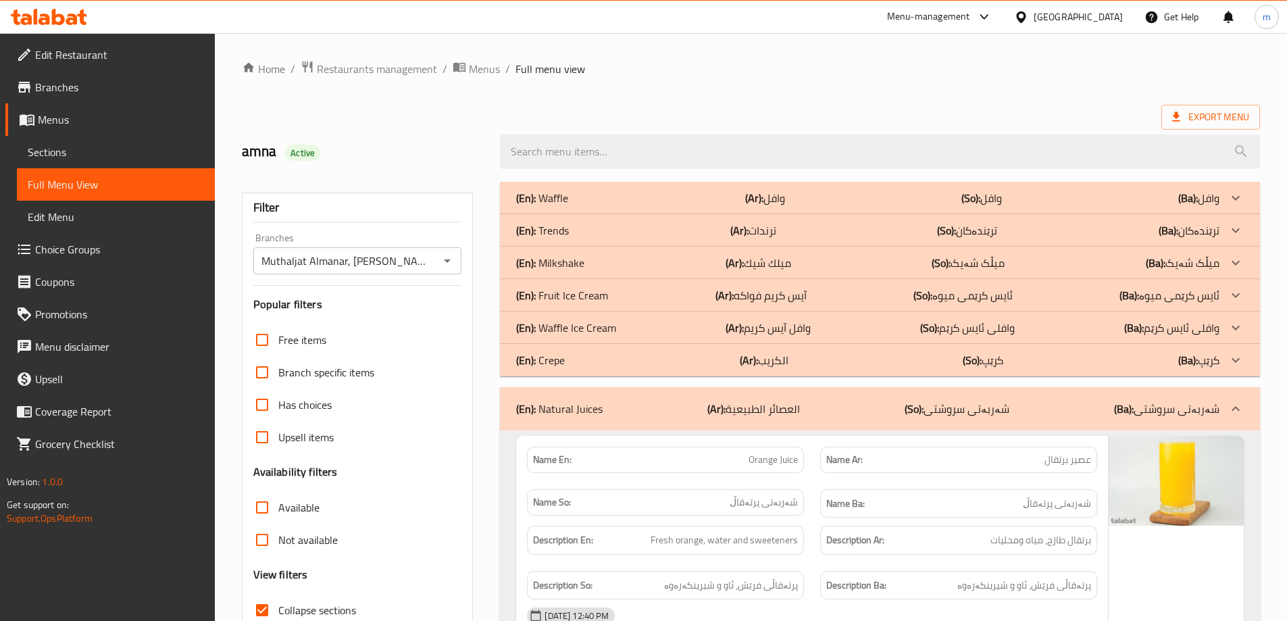
click at [708, 403] on div "(En): Natural Juices (Ar): العصائر الطبيعية (So): شەربەتی سروشتی (Ba): شەربەتی …" at bounding box center [867, 409] width 703 height 16
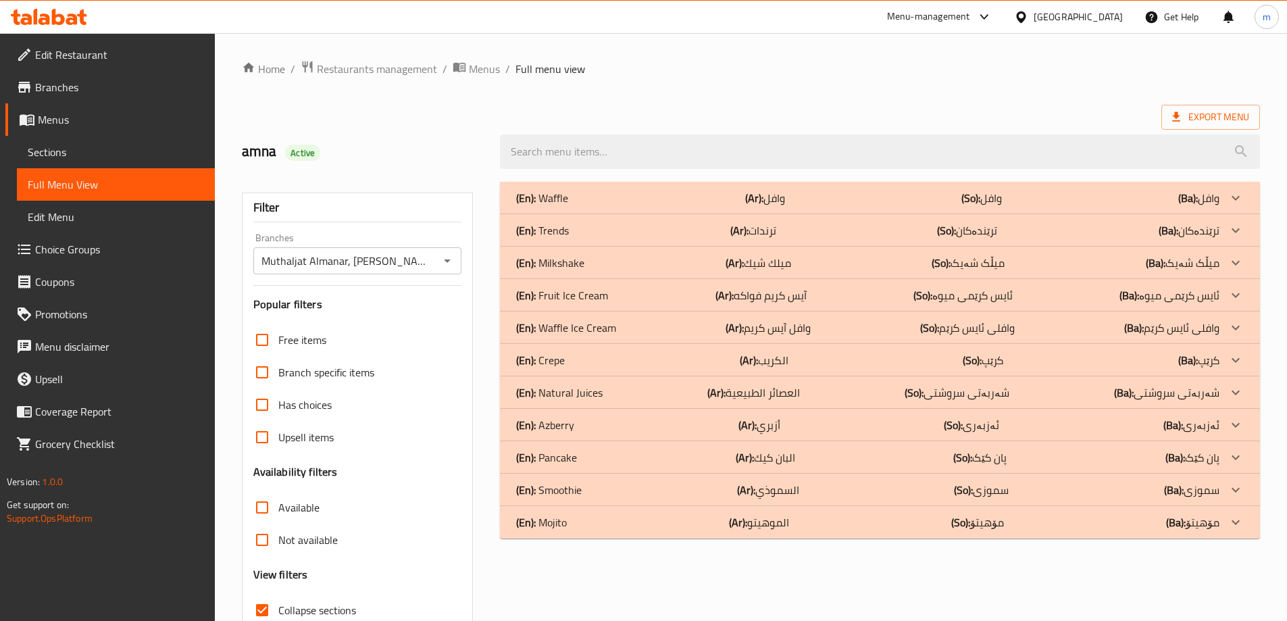
click at [754, 227] on p "(Ar): ترندات" at bounding box center [753, 230] width 46 height 16
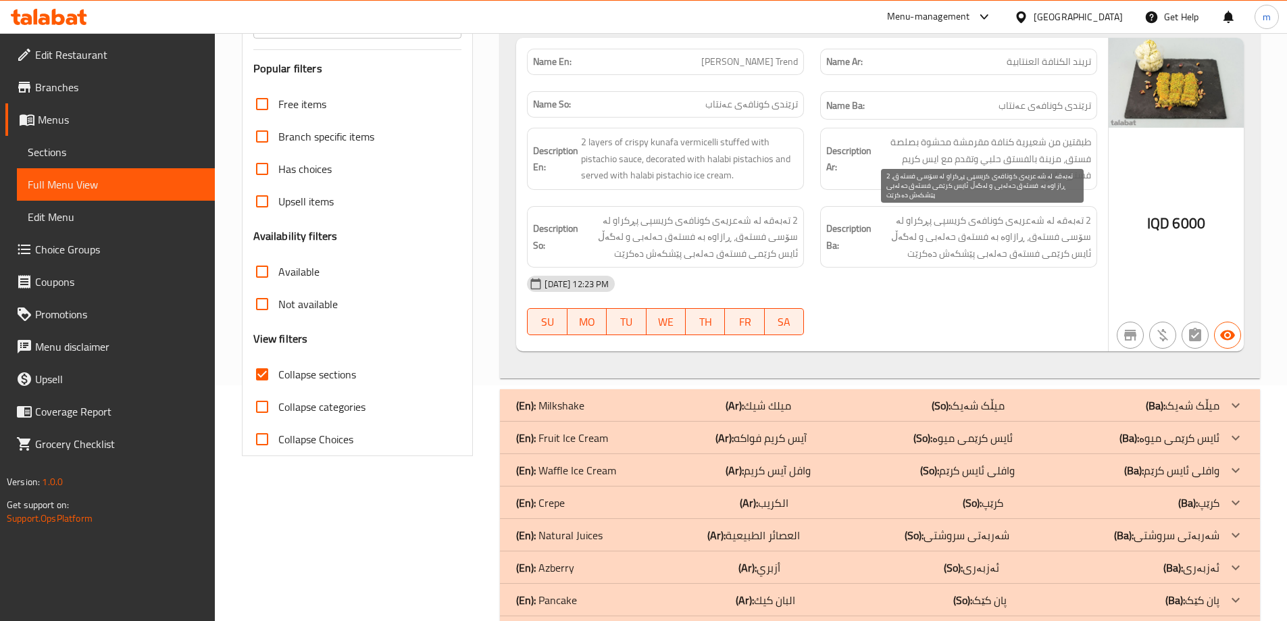
scroll to position [323, 0]
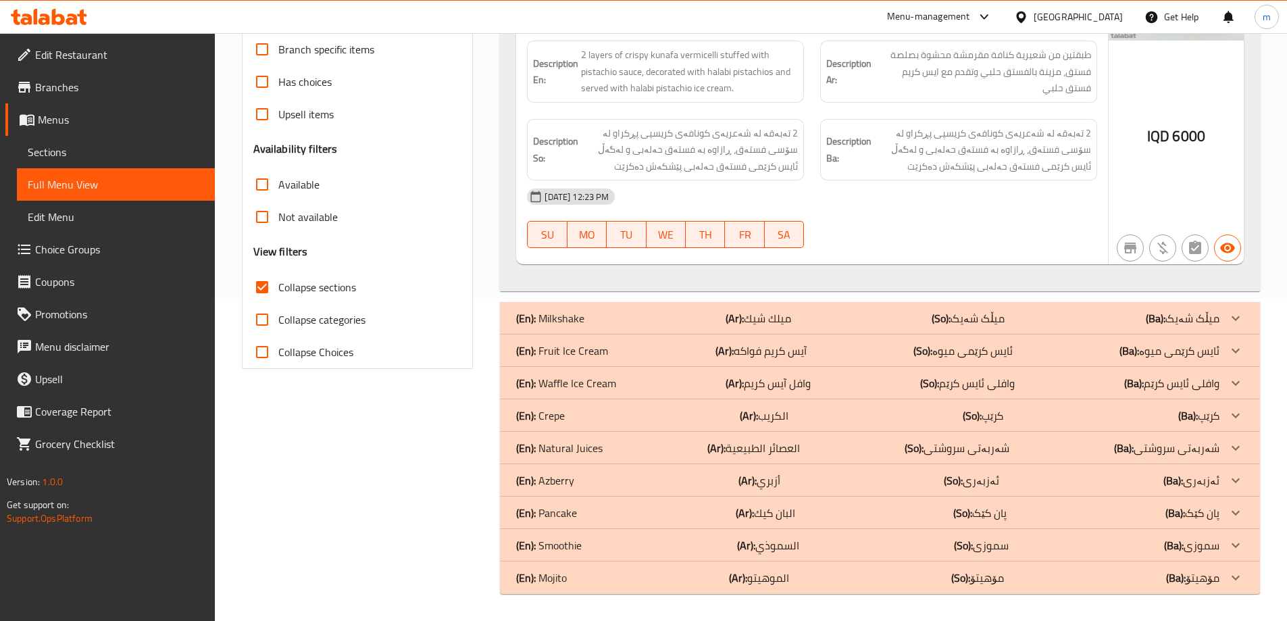
click at [756, 419] on b "(Ar):" at bounding box center [749, 415] width 18 height 20
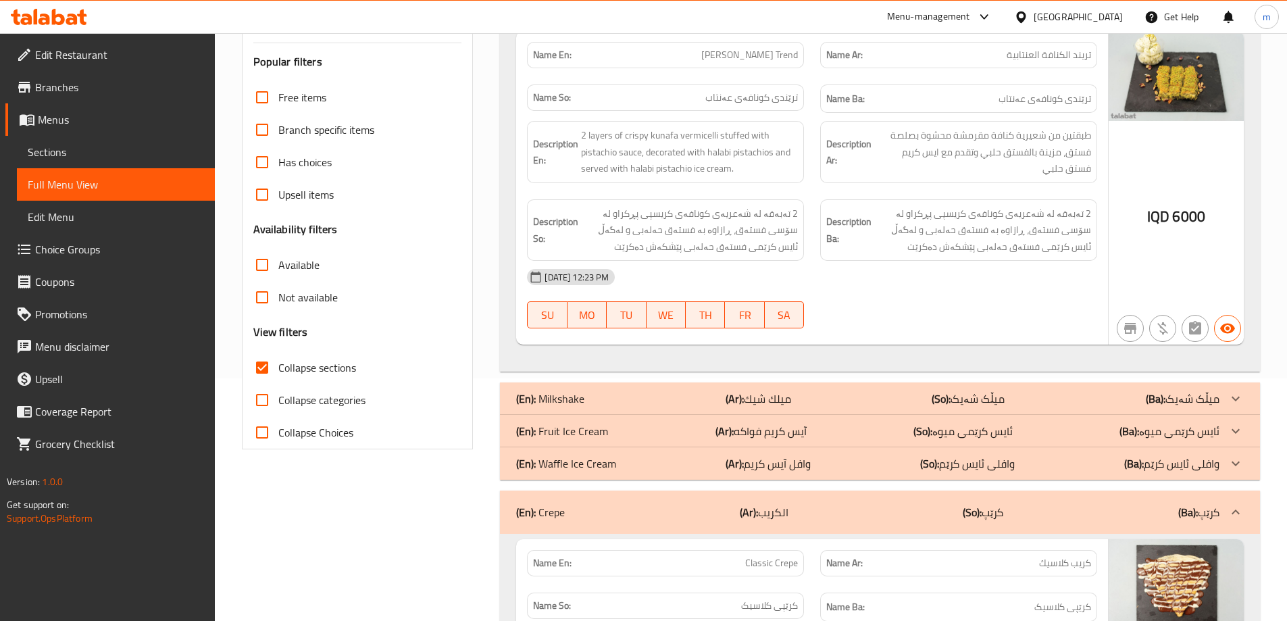
scroll to position [355, 0]
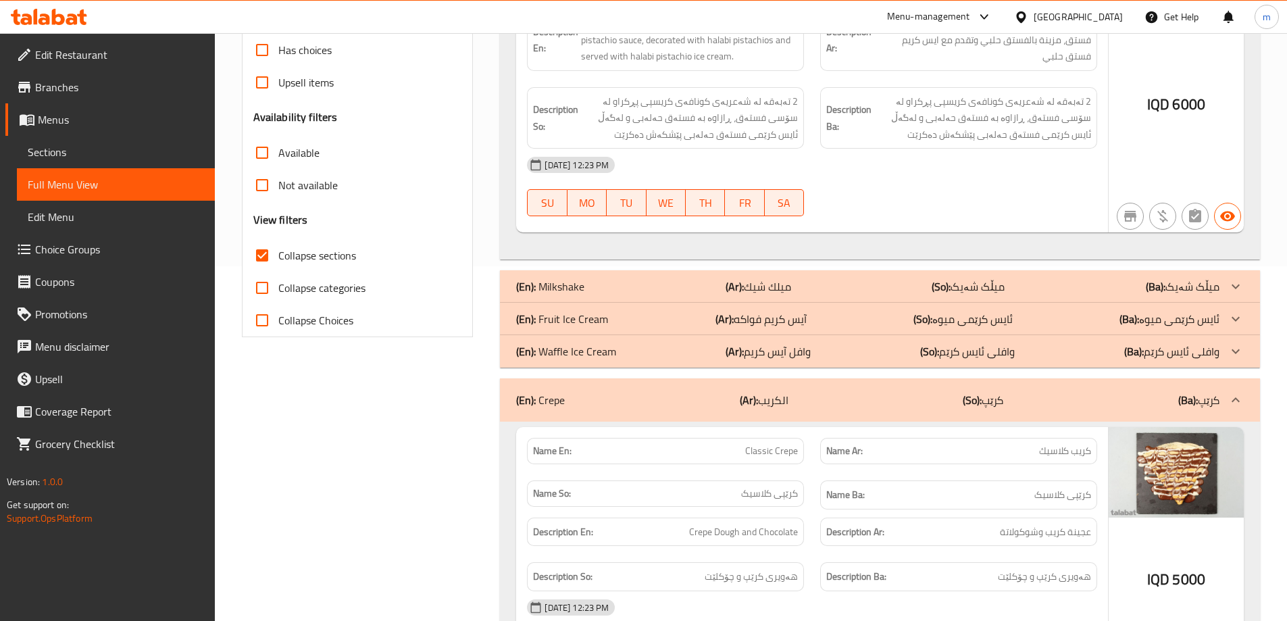
click at [800, 409] on div "(En): Crepe (Ar): الكريب (So): کرێپ (Ba): کرێپ" at bounding box center [880, 399] width 760 height 43
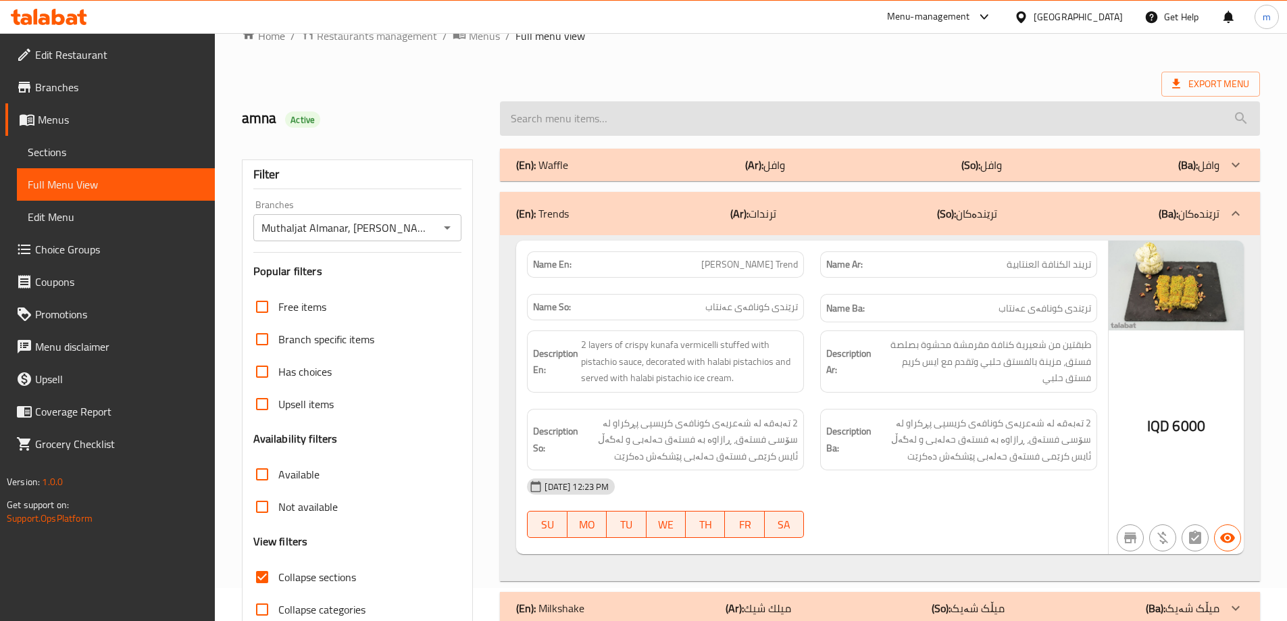
scroll to position [0, 0]
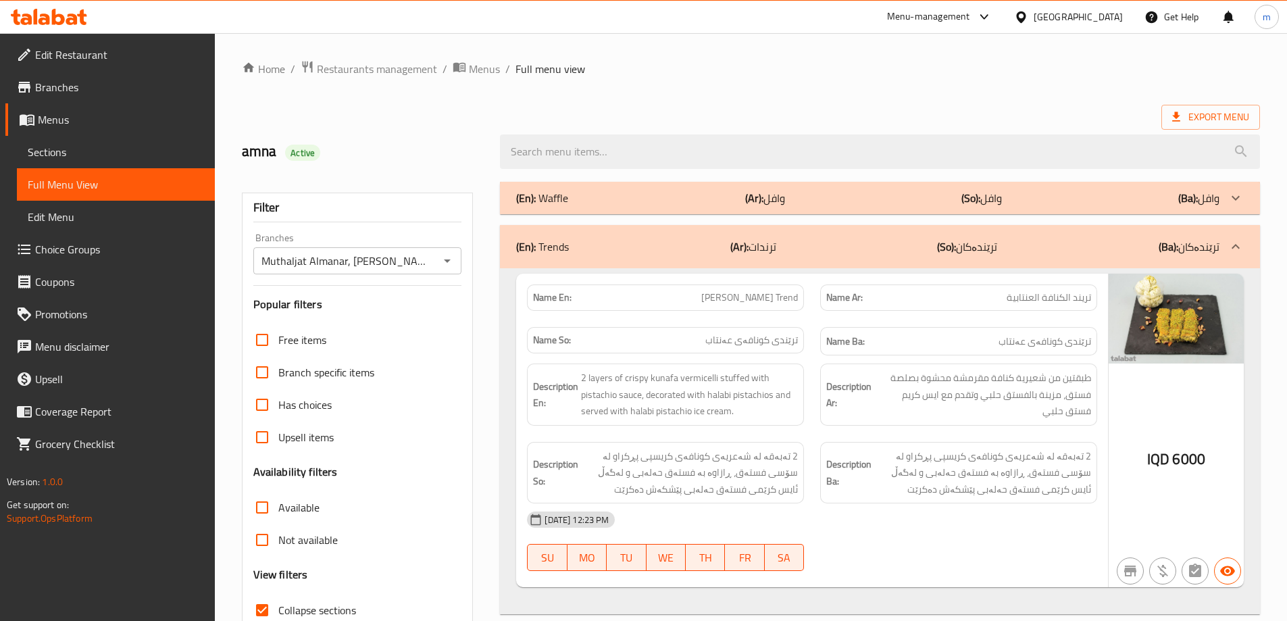
click at [698, 195] on div "(En): Waffle (Ar): وافل (So): وافل (Ba): وافل" at bounding box center [867, 198] width 703 height 16
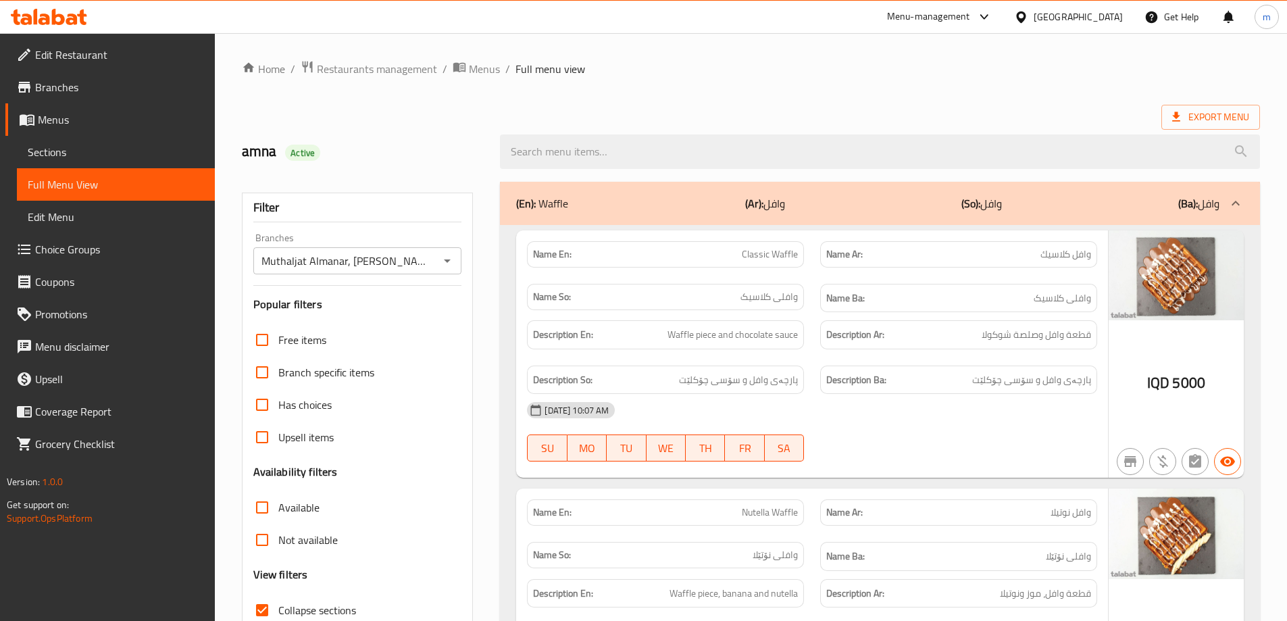
click at [621, 620] on html "​ Menu-management Iraq Get Help m Edit Restaurant Branches Menus Sections Full …" at bounding box center [643, 310] width 1287 height 621
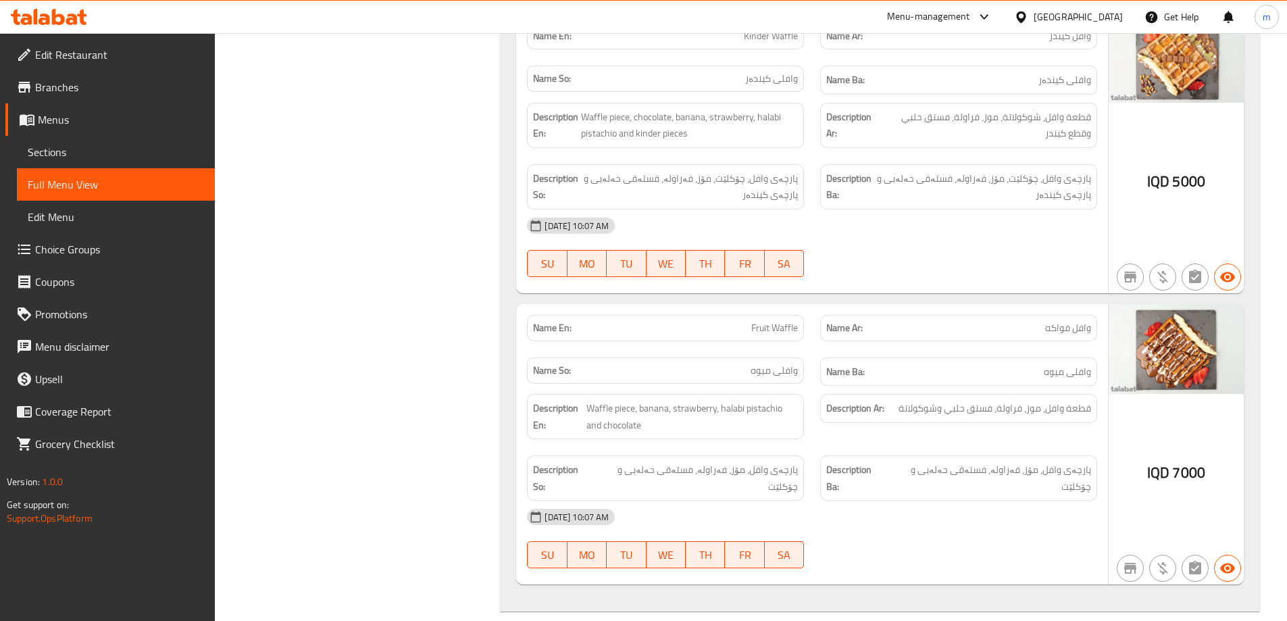
scroll to position [1689, 0]
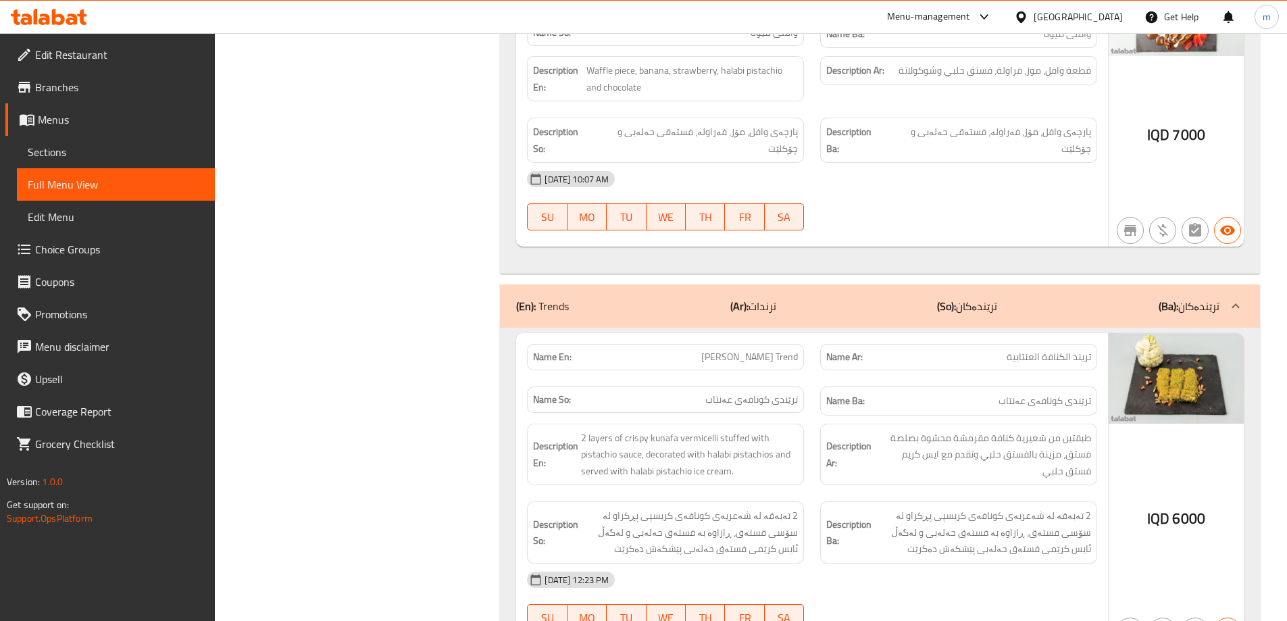
click at [855, 298] on div "(En): Trends (Ar): ترندات (So): ترێندەکان (Ba): ترێندەکان" at bounding box center [867, 306] width 703 height 16
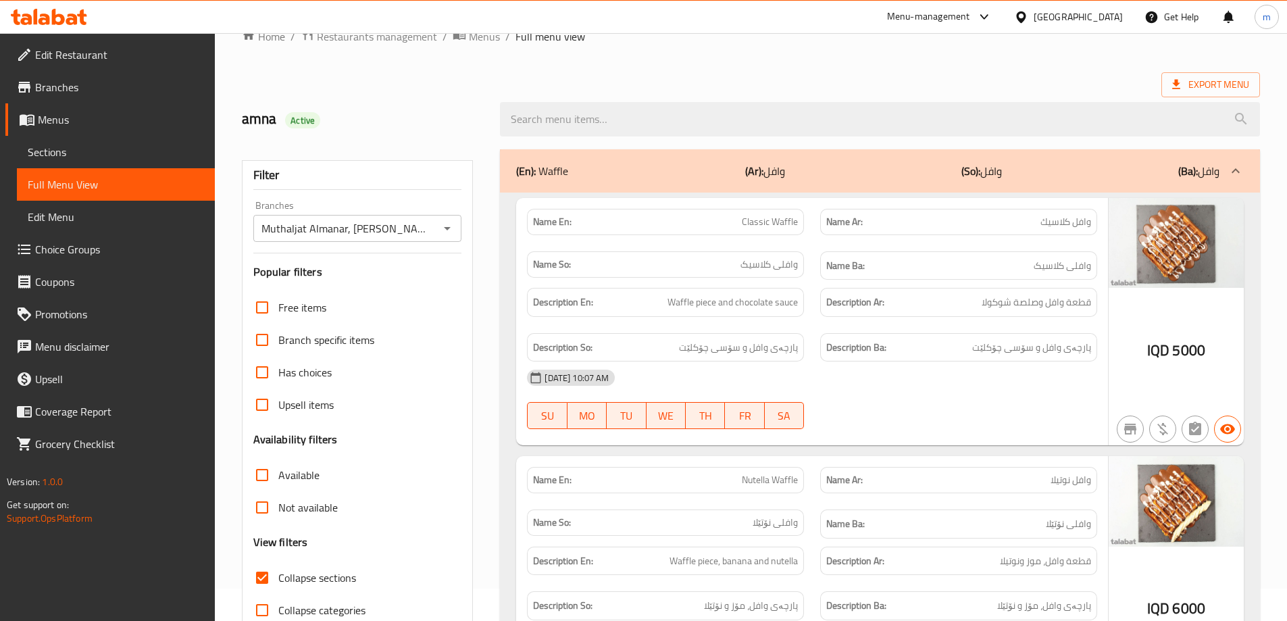
scroll to position [0, 0]
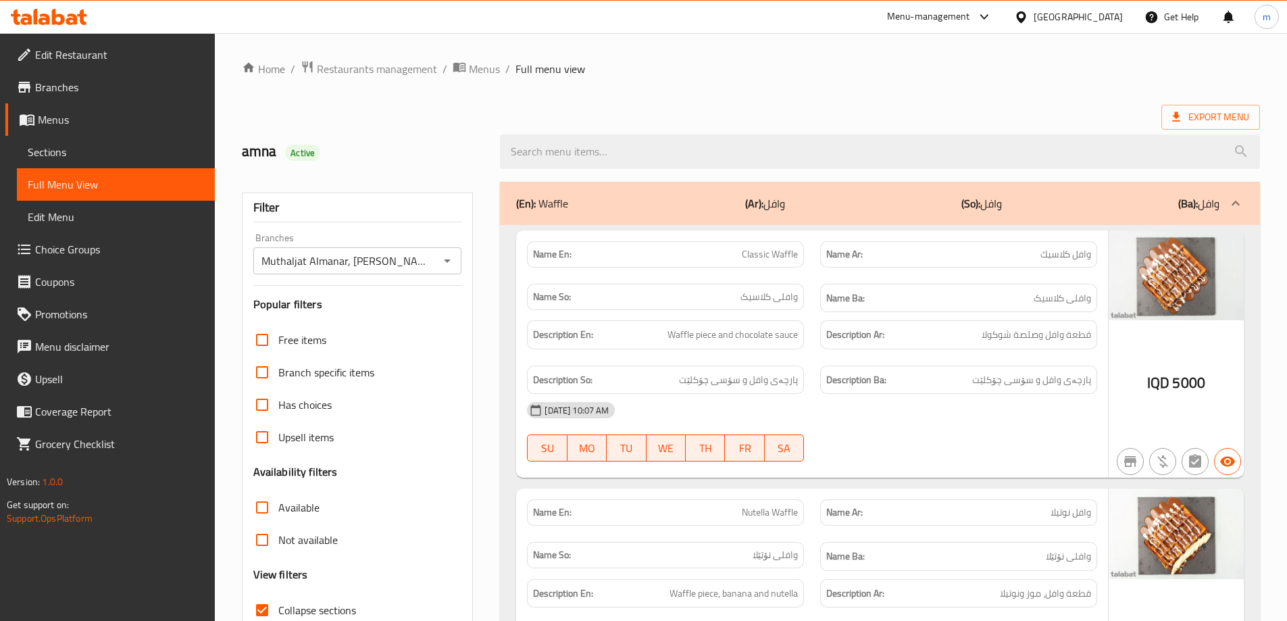
click at [761, 198] on b "(Ar):" at bounding box center [754, 203] width 18 height 20
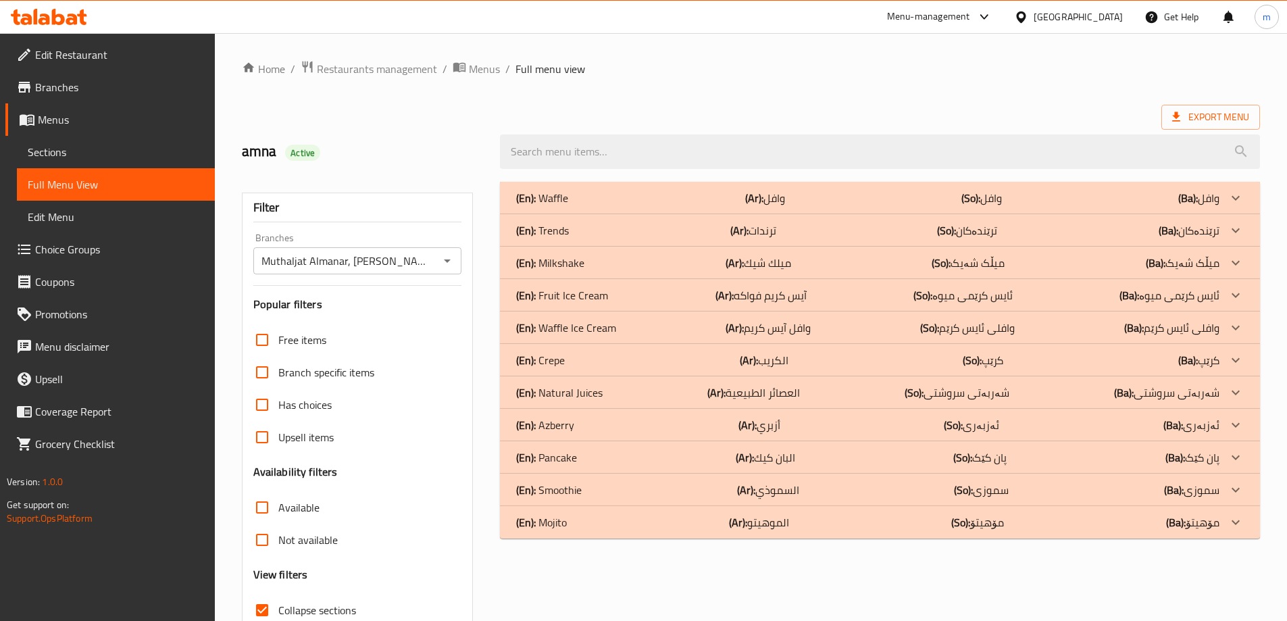
click at [769, 296] on p "(Ar): آيس كريم فواكه" at bounding box center [760, 295] width 91 height 16
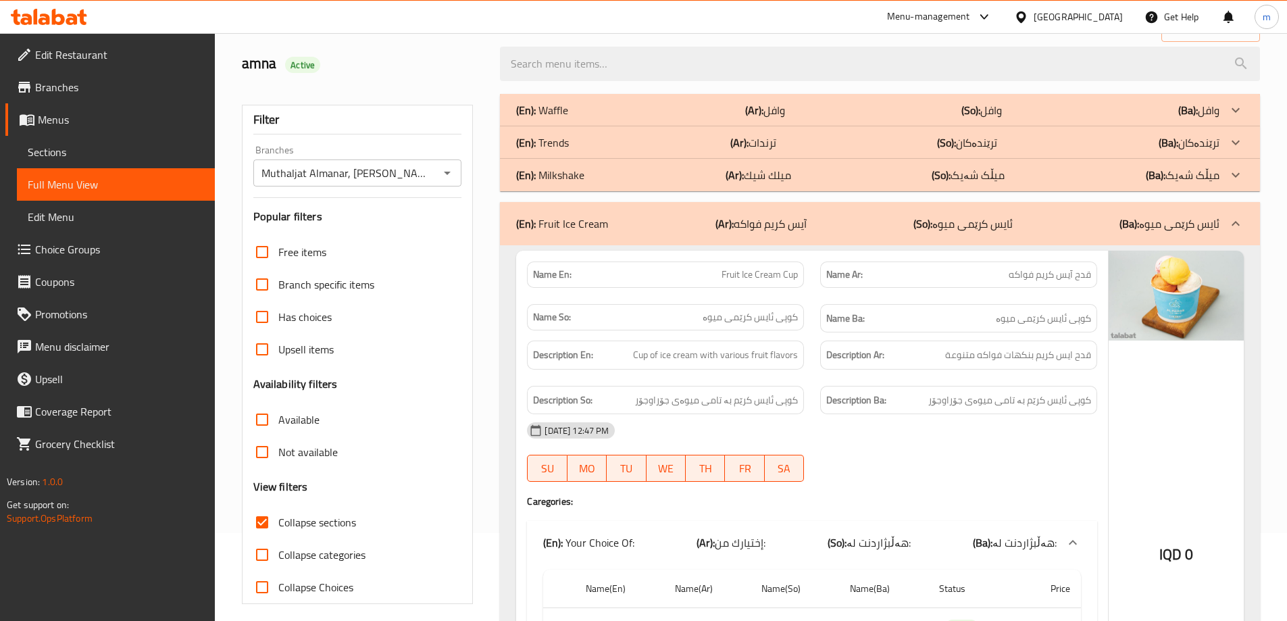
scroll to position [155, 0]
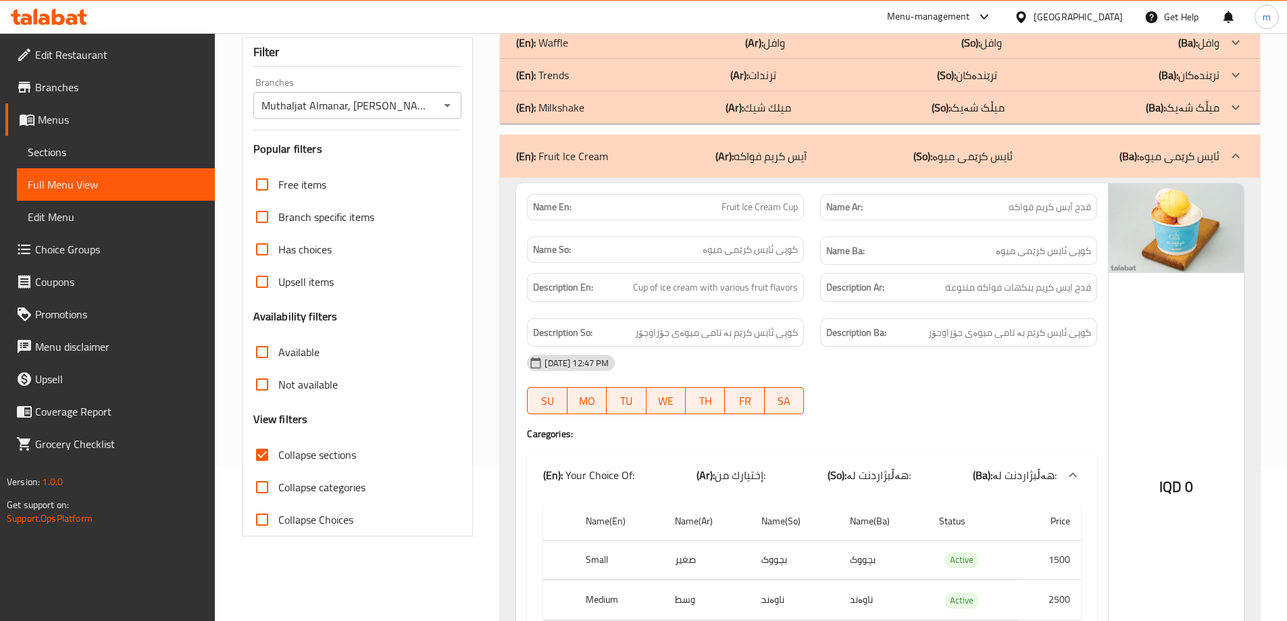
click at [720, 228] on div "Name So: کوپی ئایس کرێمى میوە" at bounding box center [665, 250] width 293 height 45
click at [751, 319] on div "Description So: کوپی ئایس کرێم بە تامی ميوەى جۆراوجۆر" at bounding box center [665, 332] width 277 height 29
click at [746, 161] on p "(Ar): آيس كريم فواكه" at bounding box center [760, 156] width 91 height 16
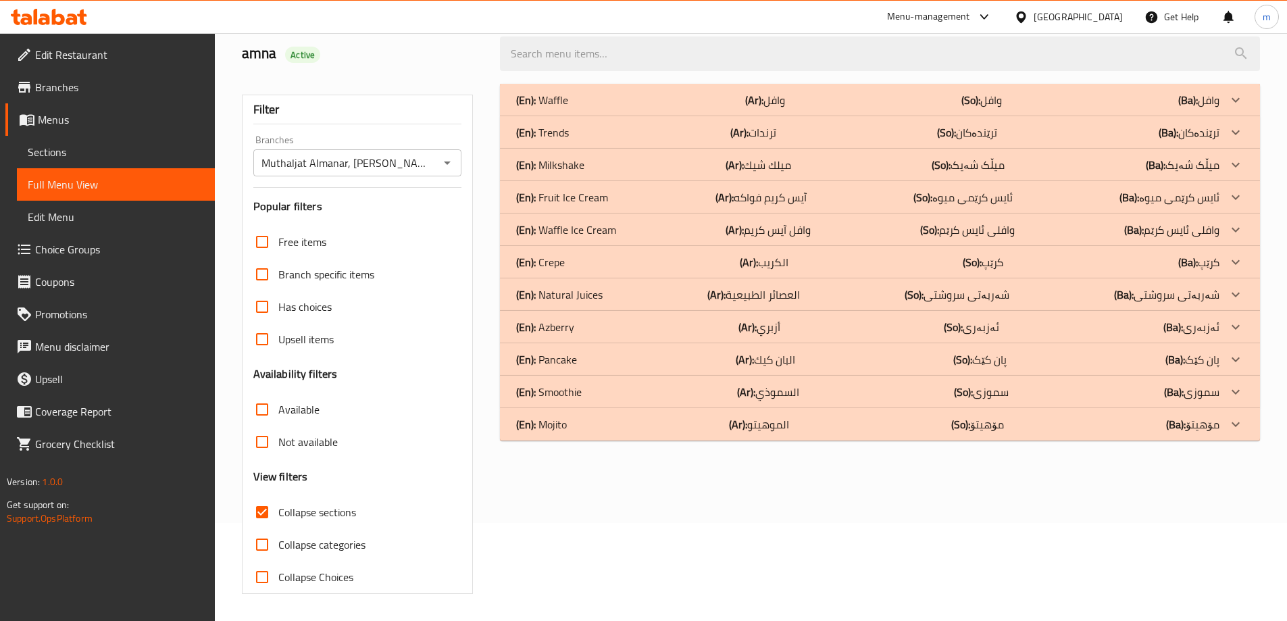
scroll to position [98, 0]
click at [600, 224] on p "(En): Waffle Ice Cream" at bounding box center [566, 230] width 100 height 16
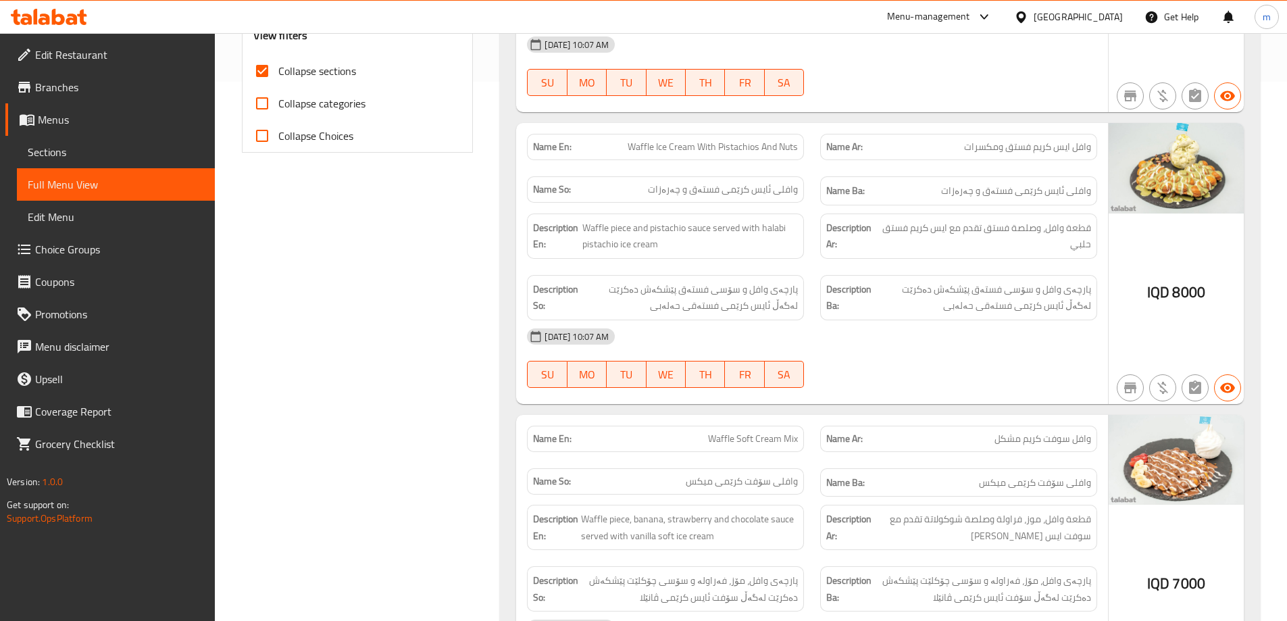
scroll to position [661, 0]
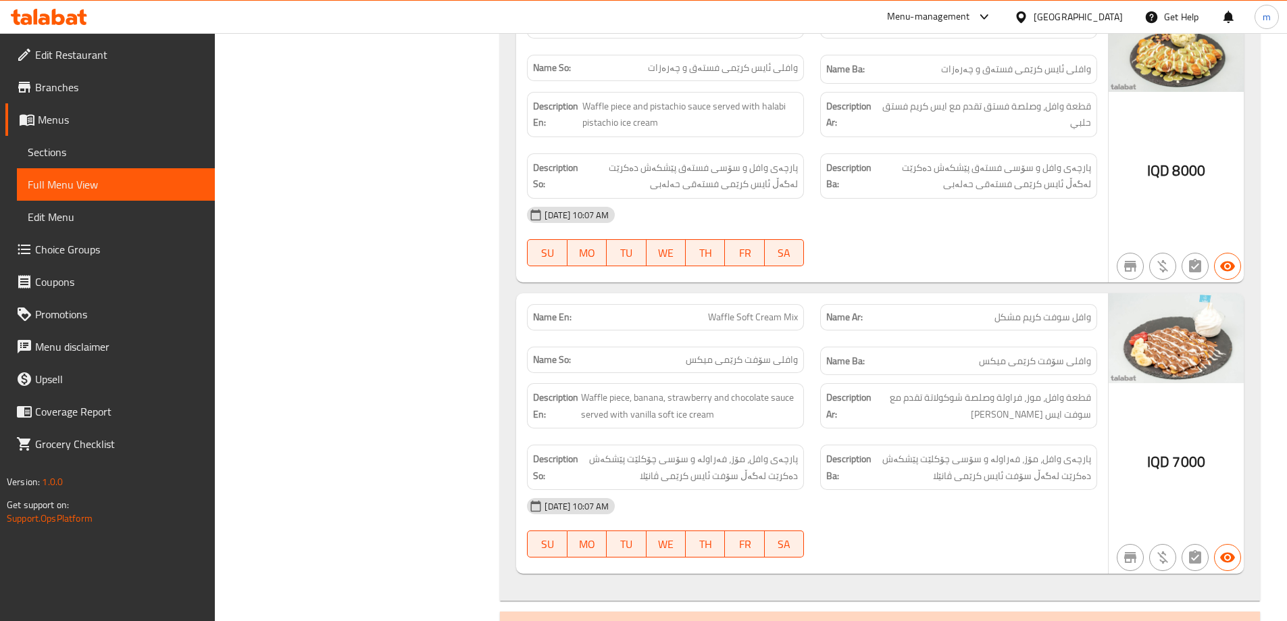
drag, startPoint x: 776, startPoint y: 361, endPoint x: 796, endPoint y: 372, distance: 23.0
click at [776, 361] on span "وافلى سۆفت کرێمى ميكس" at bounding box center [742, 360] width 112 height 14
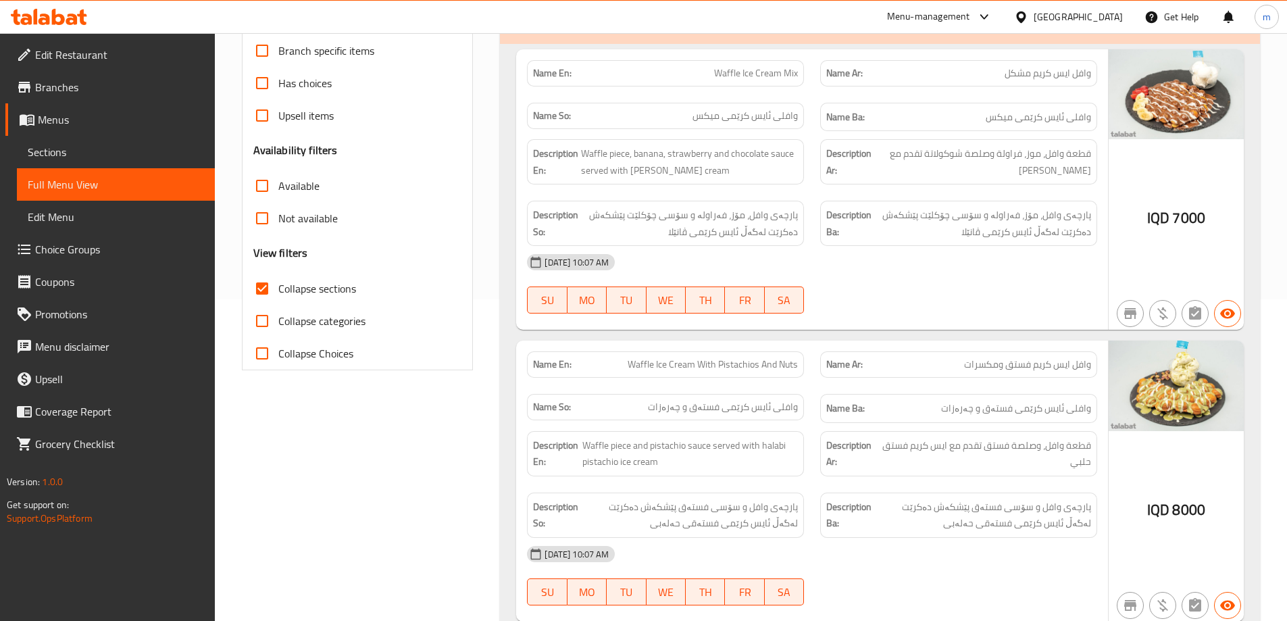
scroll to position [0, 0]
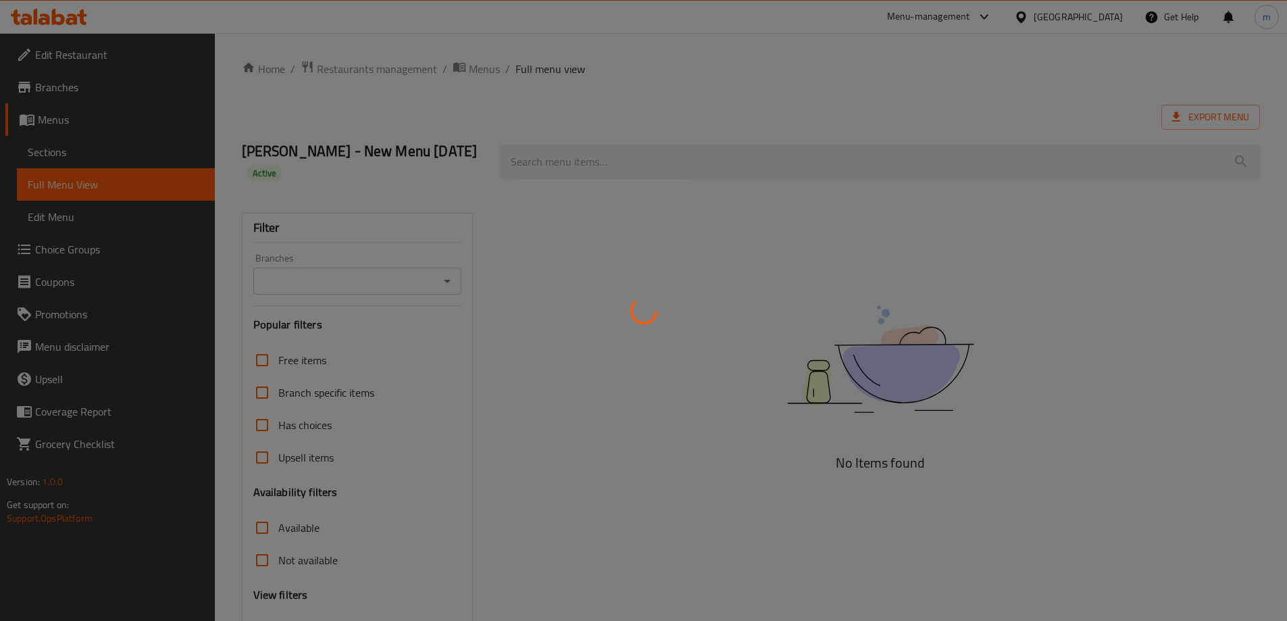
click at [120, 53] on div at bounding box center [643, 310] width 1287 height 621
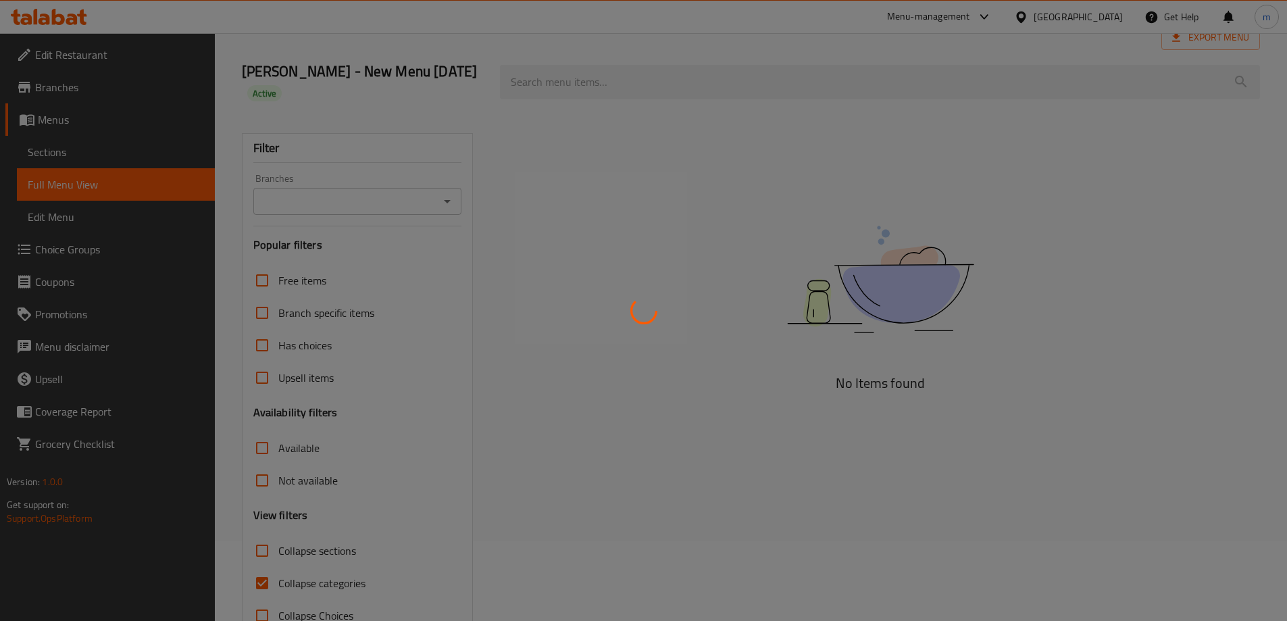
scroll to position [113, 0]
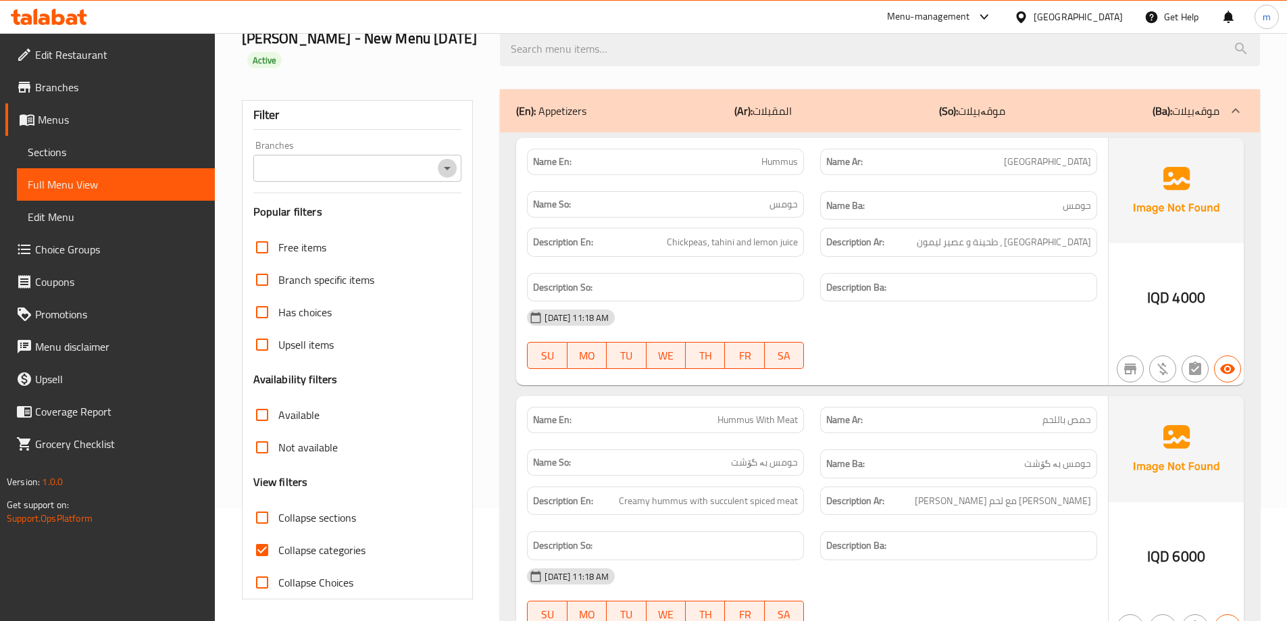
click at [455, 171] on icon "Open" at bounding box center [447, 168] width 16 height 16
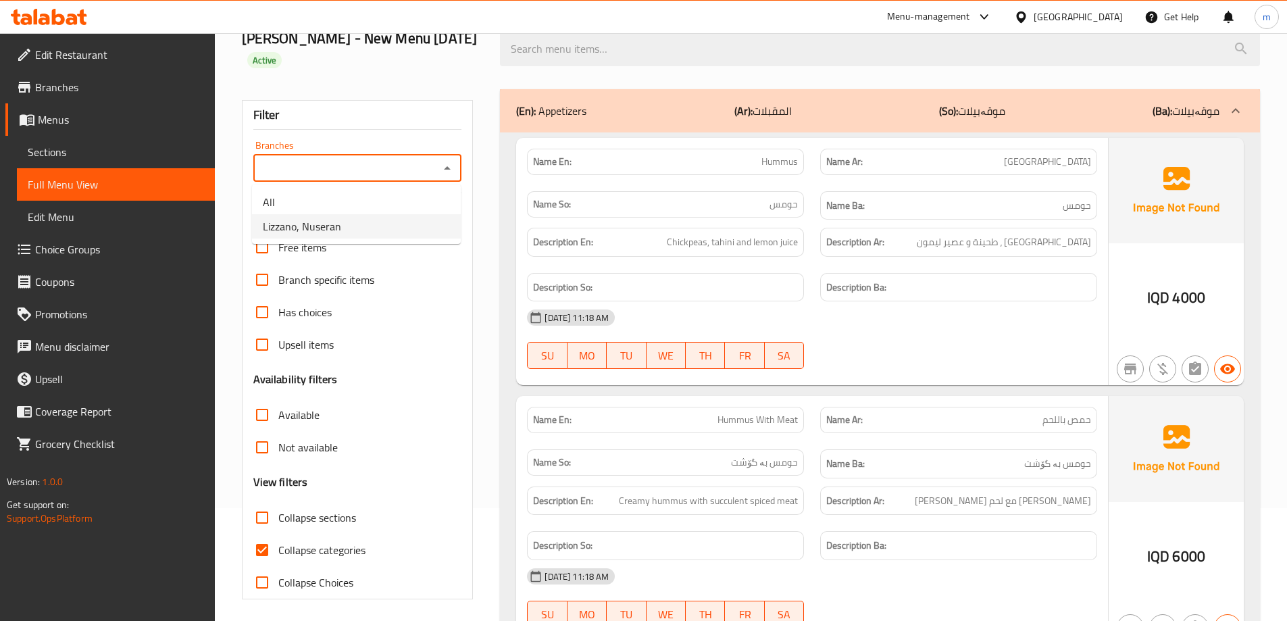
click at [405, 224] on li "Lizzano, Nuseran" at bounding box center [356, 226] width 209 height 24
type input "Lizzano, Nuseran"
click at [264, 552] on input "Collapse categories" at bounding box center [262, 550] width 32 height 32
checkbox input "false"
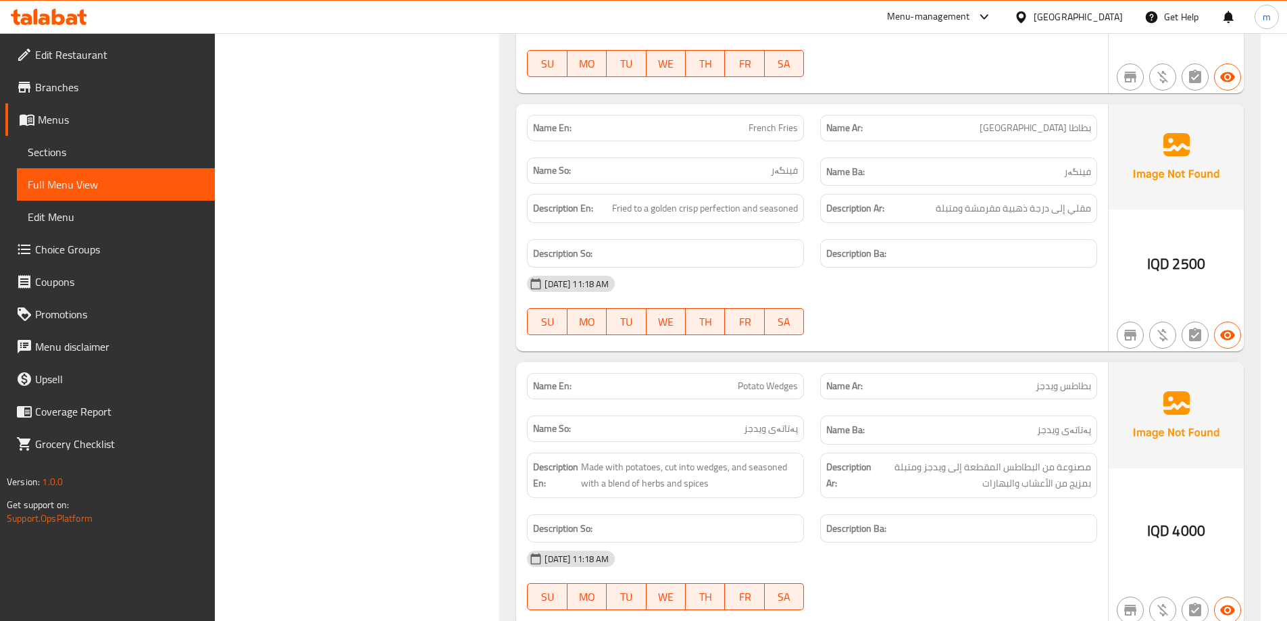
scroll to position [14424, 0]
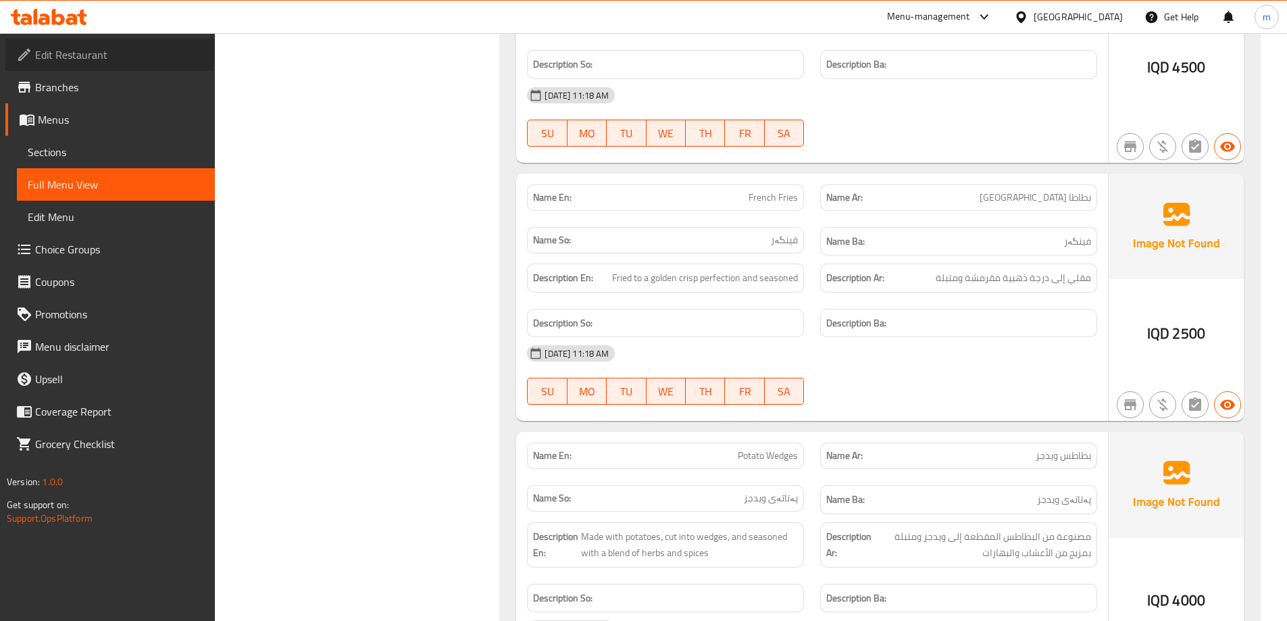
click at [56, 57] on span "Edit Restaurant" at bounding box center [119, 55] width 169 height 16
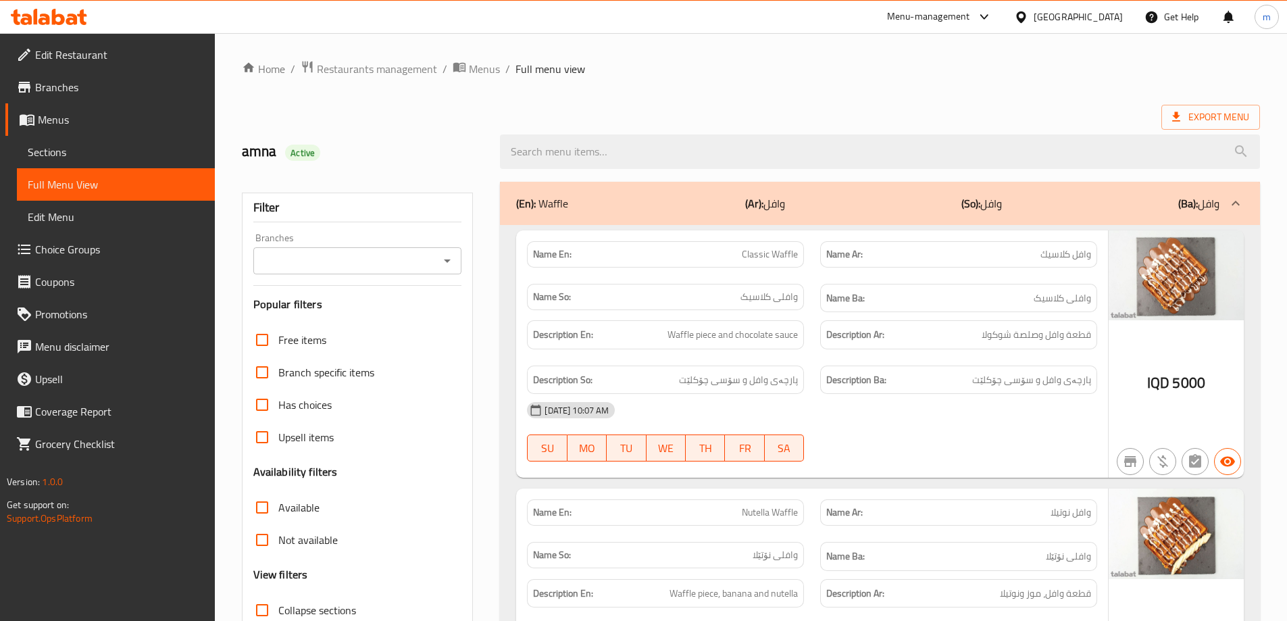
click at [447, 261] on icon "Open" at bounding box center [447, 260] width 7 height 3
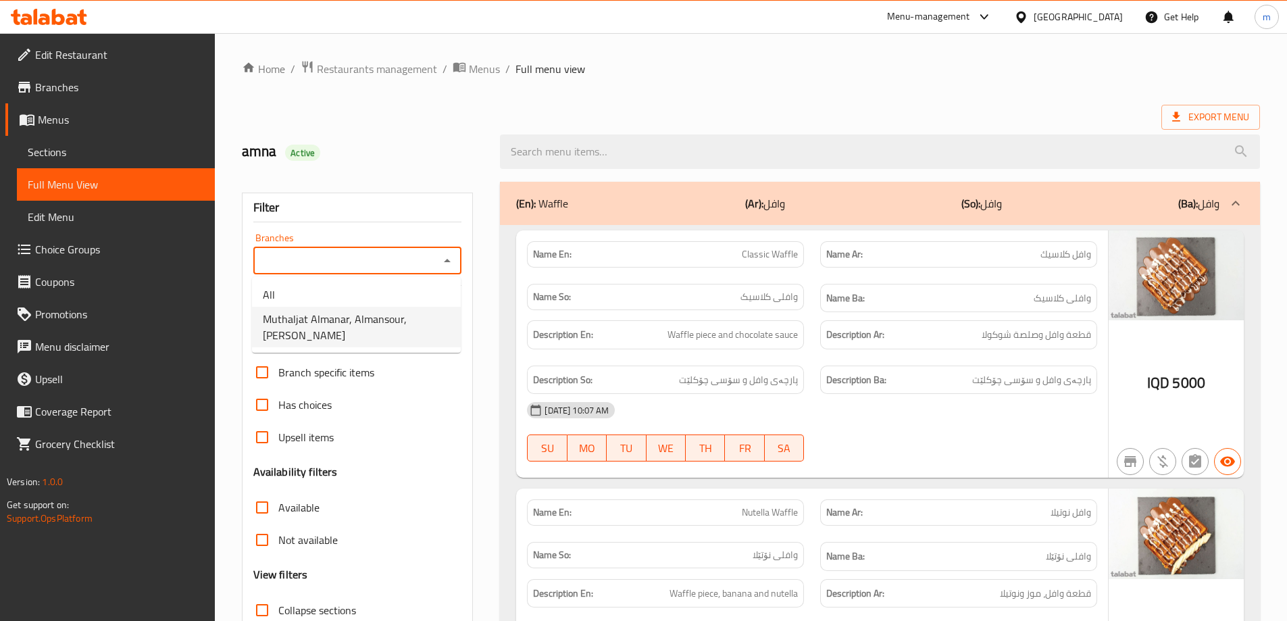
click at [388, 320] on span "Muthaljat Almanar, Almansour, [PERSON_NAME]" at bounding box center [356, 327] width 187 height 32
type input "Muthaljat Almanar, Almansour, [PERSON_NAME]"
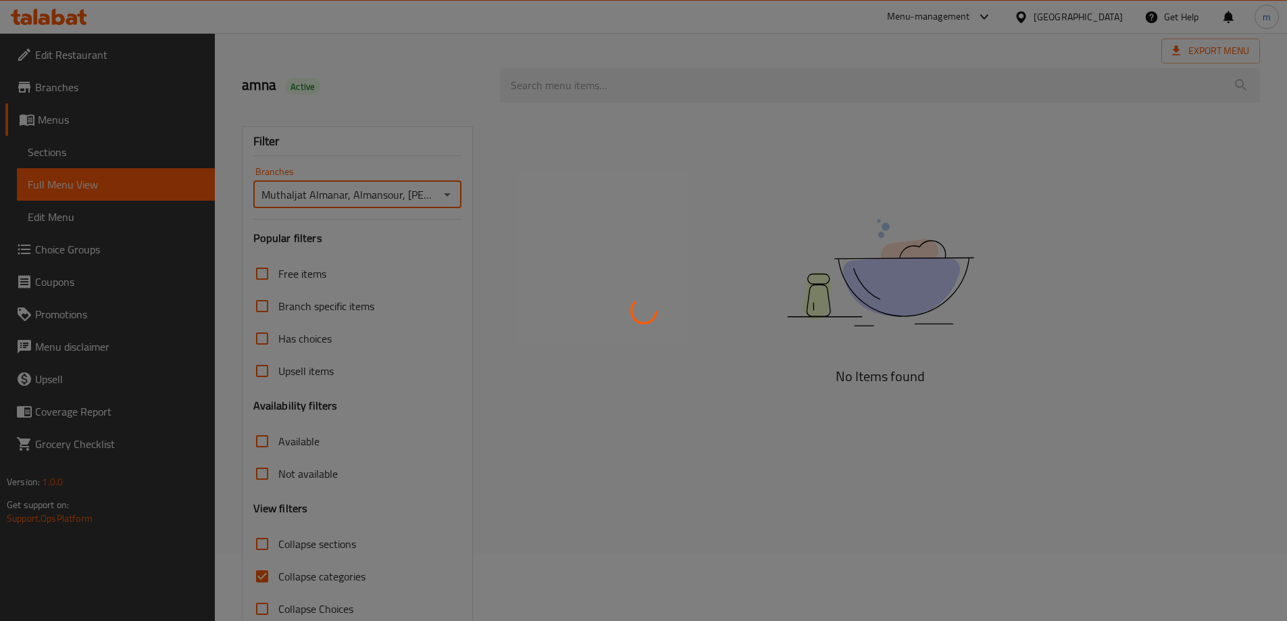
scroll to position [98, 0]
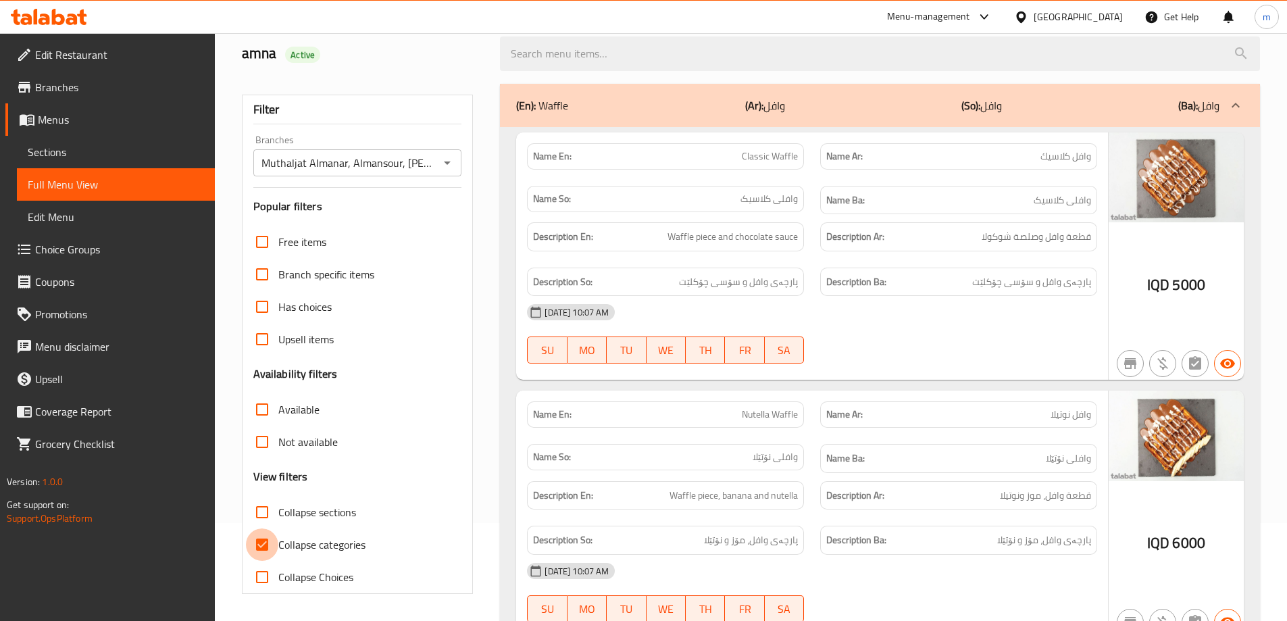
click at [265, 543] on input "Collapse categories" at bounding box center [262, 544] width 32 height 32
checkbox input "false"
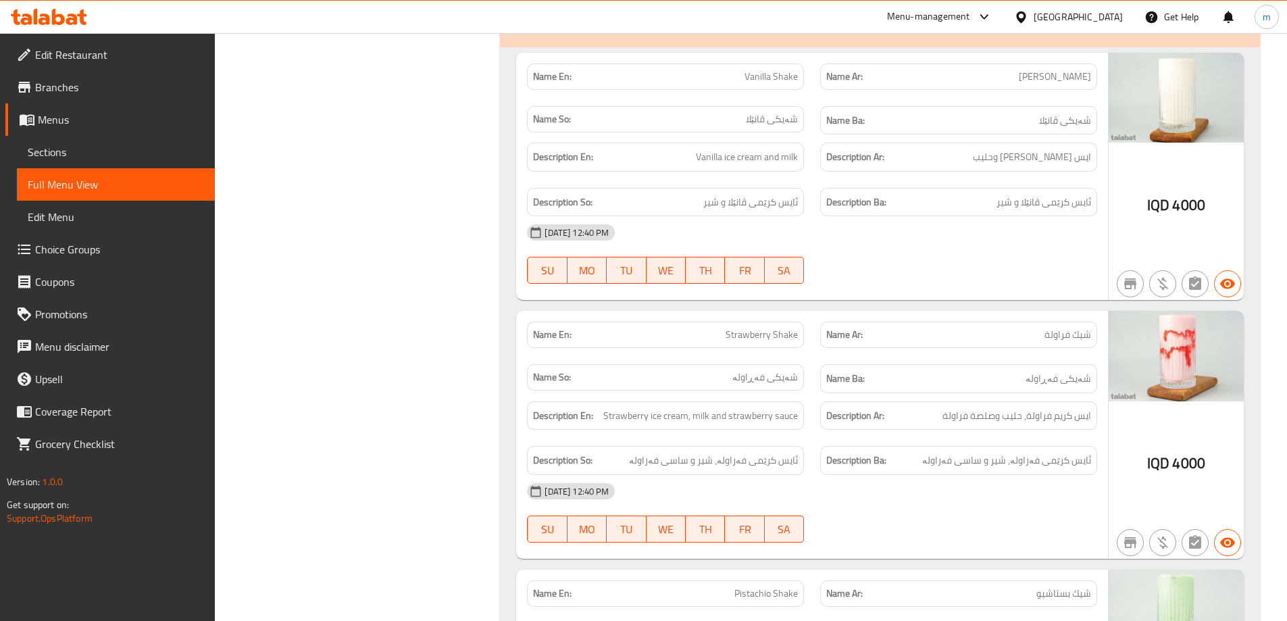
scroll to position [0, 0]
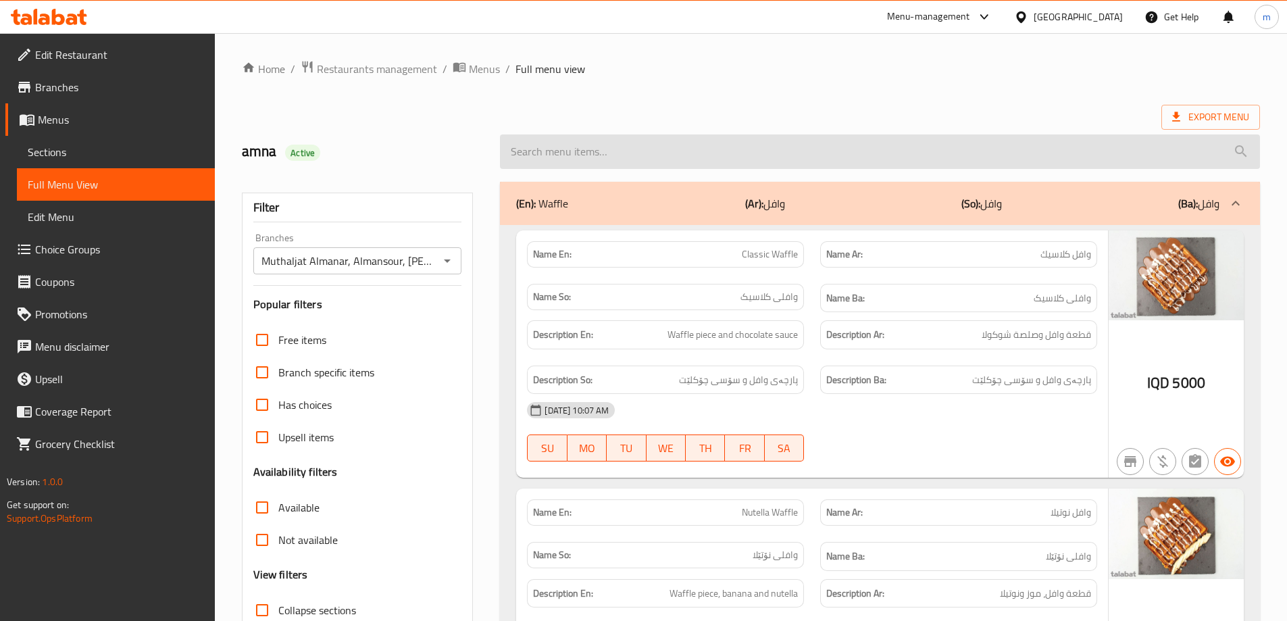
click at [580, 167] on input "search" at bounding box center [880, 151] width 760 height 34
paste input "Blueberry Mojito"
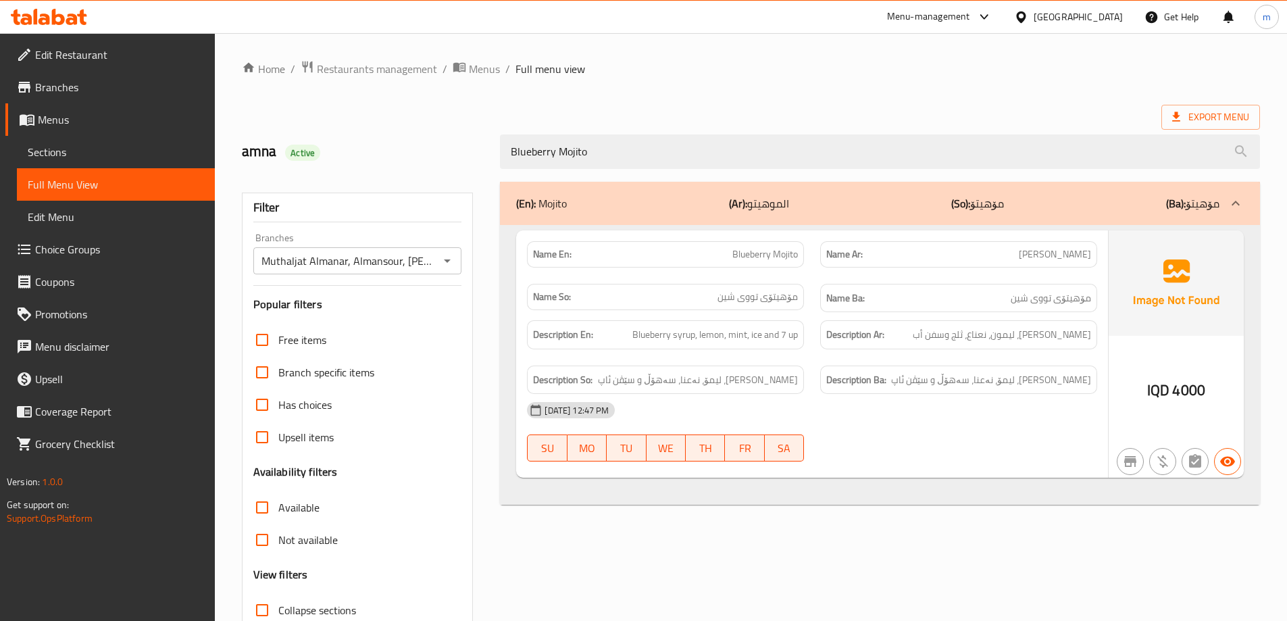
type input "Blueberry Mojito"
click at [736, 251] on span "Blueberry Mojito" at bounding box center [765, 254] width 66 height 14
copy span "Blueberry Mojito"
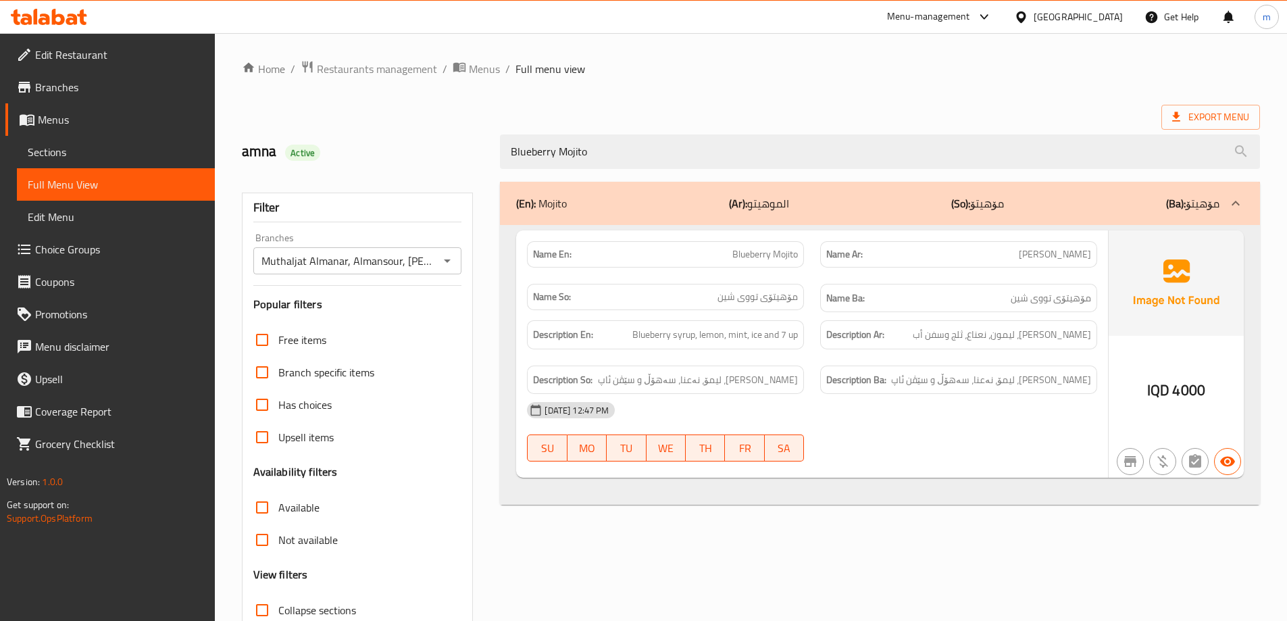
click at [920, 335] on h6 "Description Ar: [PERSON_NAME]، ليمون، نعناع، ثلج وسفن أب" at bounding box center [958, 334] width 265 height 17
click at [777, 251] on span "Blueberry Mojito" at bounding box center [765, 254] width 66 height 14
click at [838, 261] on strong "Name Ar:" at bounding box center [844, 254] width 36 height 14
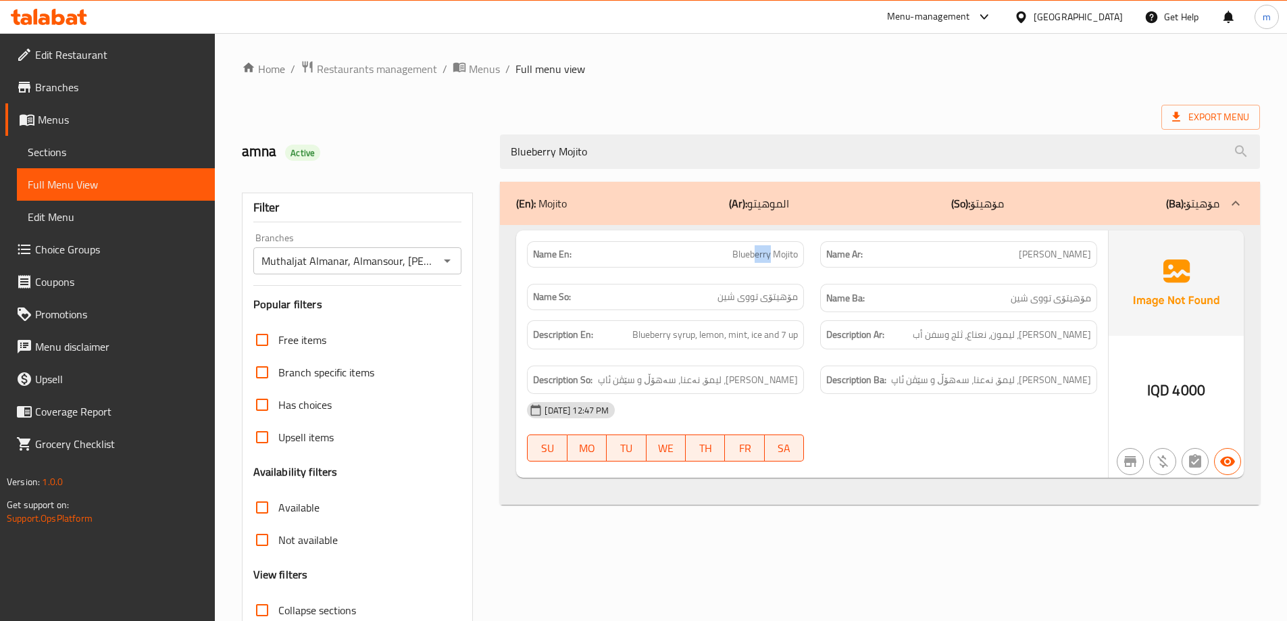
click at [769, 255] on span "Blueberry Mojito" at bounding box center [765, 254] width 66 height 14
click at [55, 151] on span "Sections" at bounding box center [116, 152] width 176 height 16
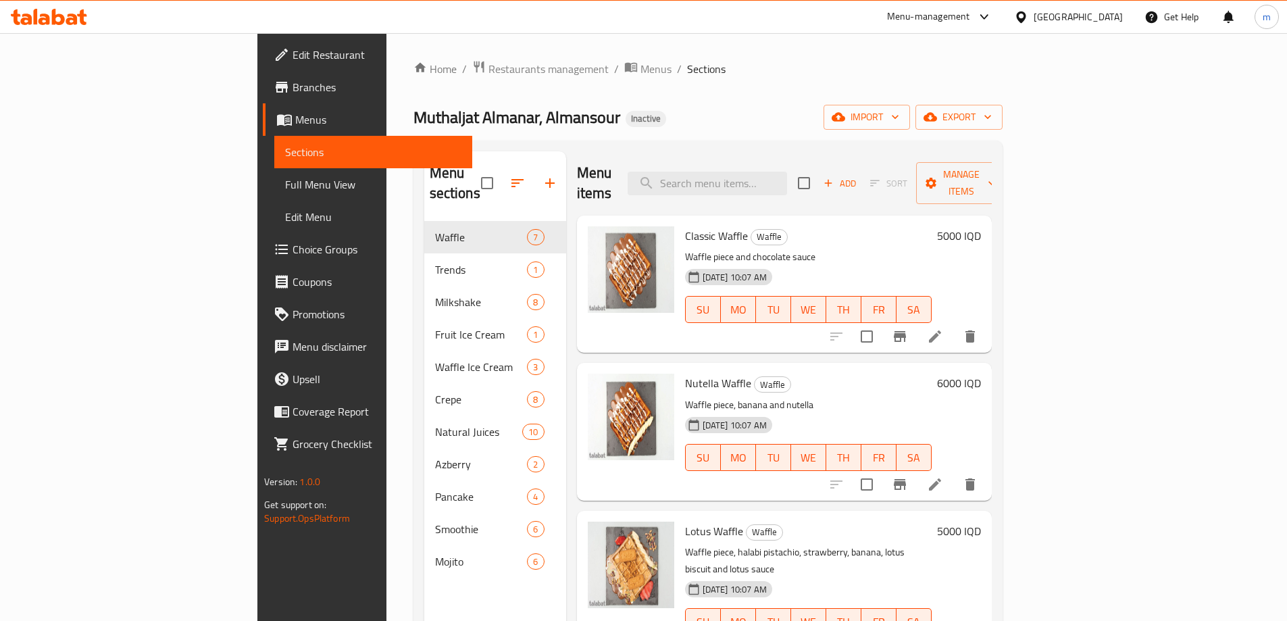
click at [746, 194] on div "Menu items Add Sort Manage items" at bounding box center [784, 183] width 415 height 64
click at [787, 180] on input "search" at bounding box center [707, 184] width 159 height 24
paste input "Blueberry Mojito"
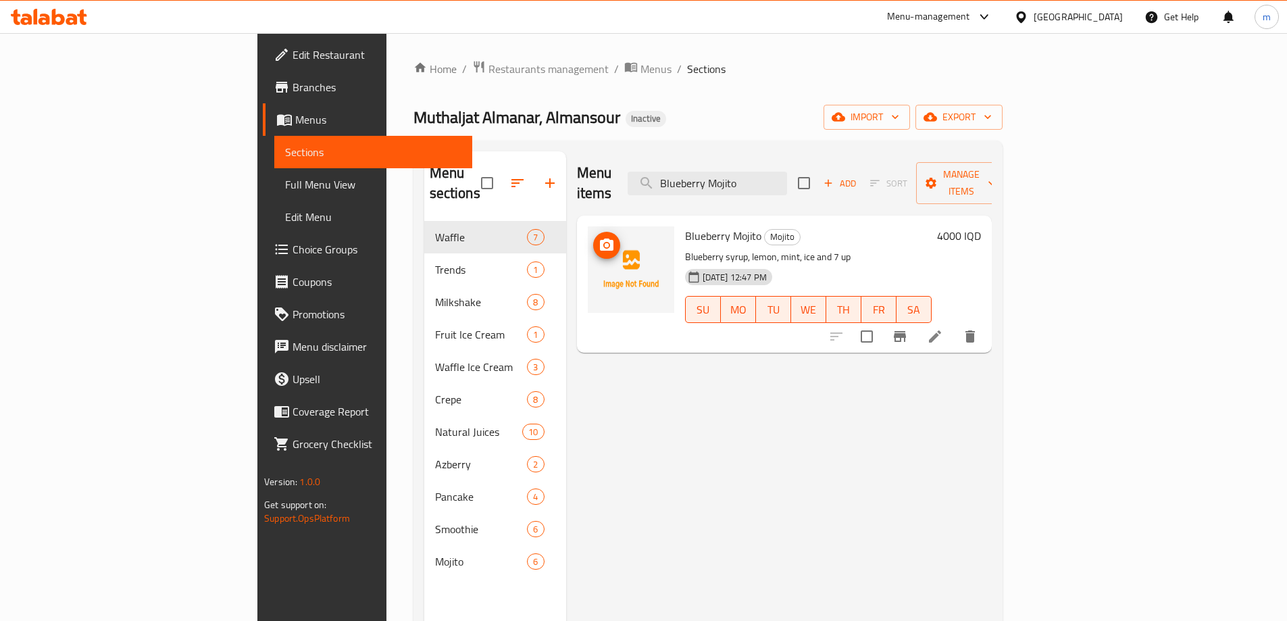
type input "Blueberry Mojito"
click at [600, 238] on icon "upload picture" at bounding box center [607, 244] width 14 height 12
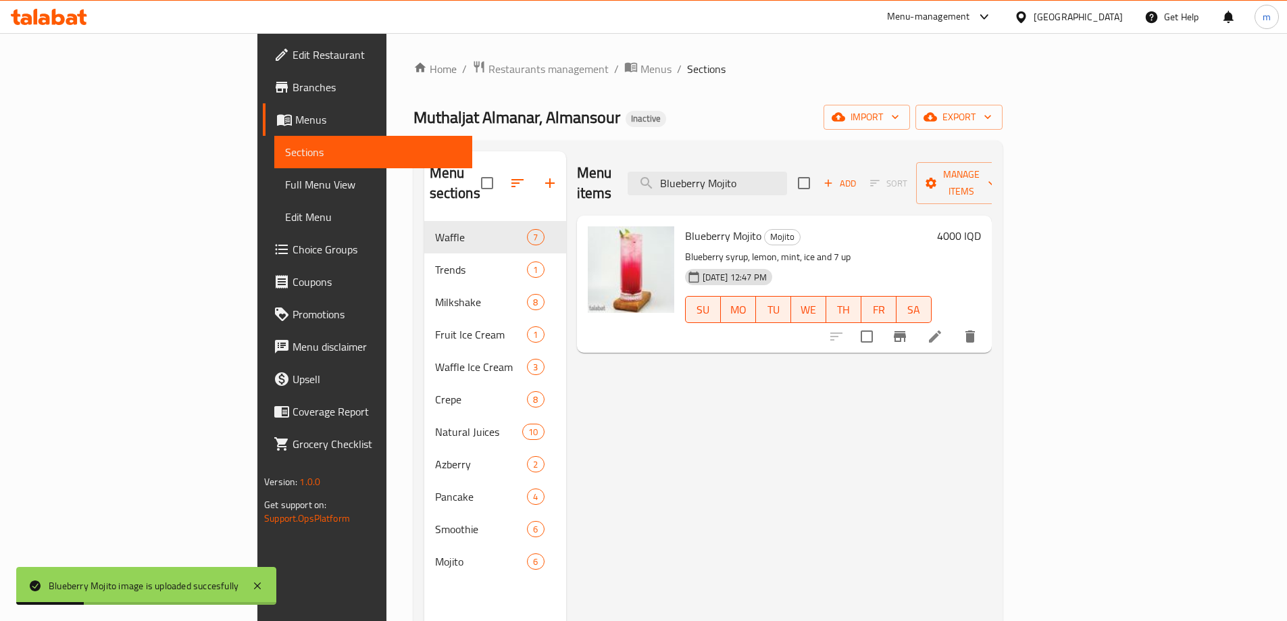
click at [285, 186] on span "Full Menu View" at bounding box center [373, 184] width 176 height 16
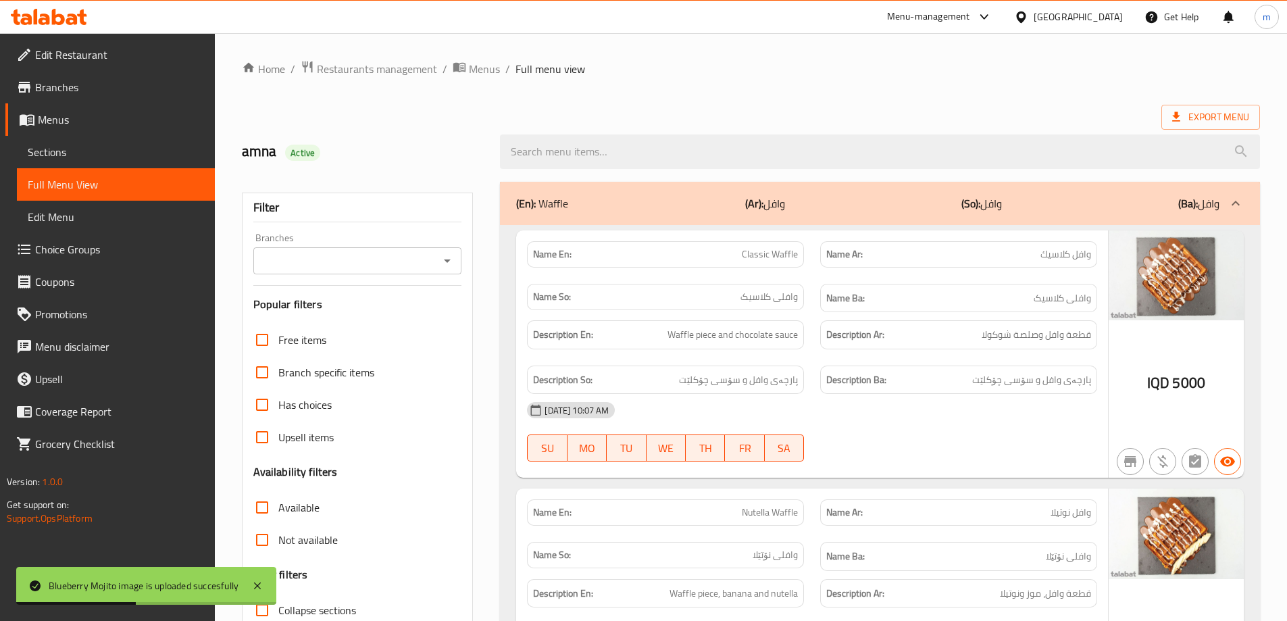
click at [440, 263] on icon "Open" at bounding box center [447, 261] width 16 height 16
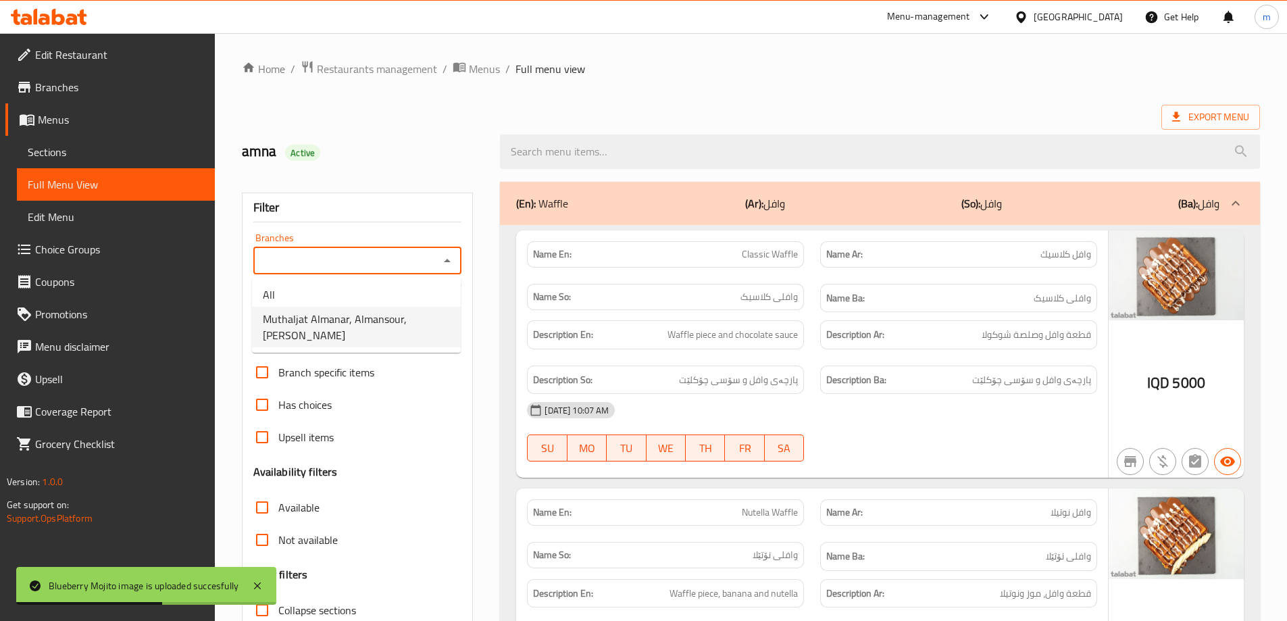
click at [355, 311] on span "Muthaljat Almanar, Almansour, [PERSON_NAME]" at bounding box center [356, 327] width 187 height 32
type input "Muthaljat Almanar, Almansour, [PERSON_NAME]"
click at [261, 591] on icon at bounding box center [257, 586] width 16 height 16
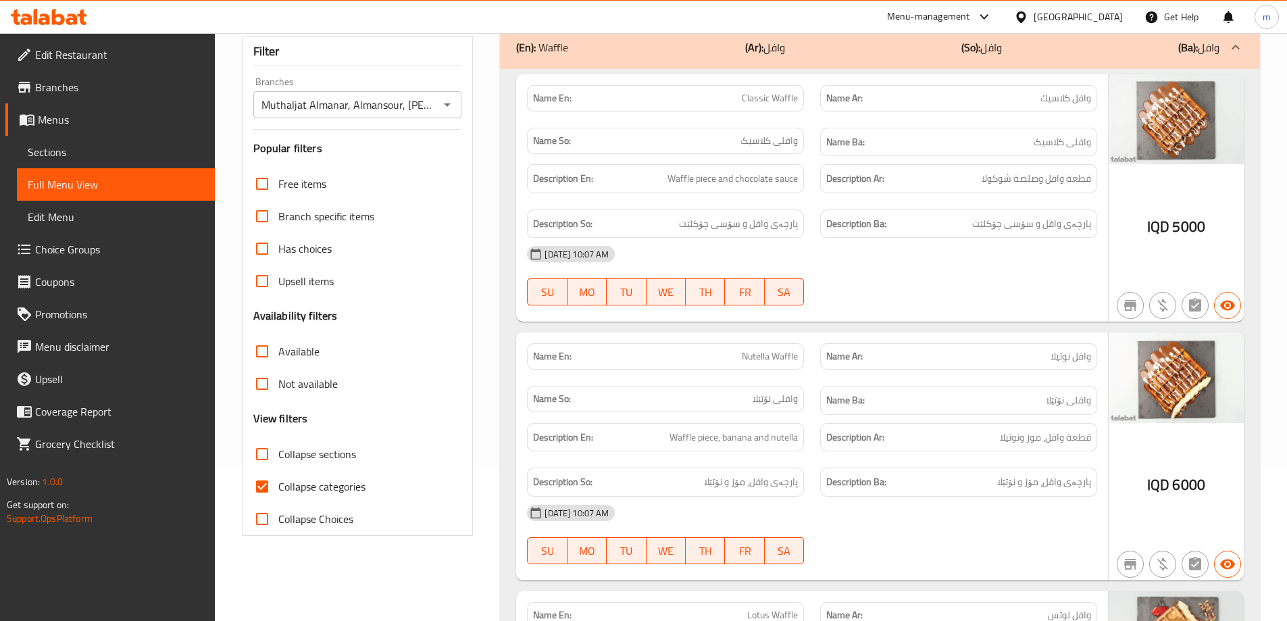
scroll to position [338, 0]
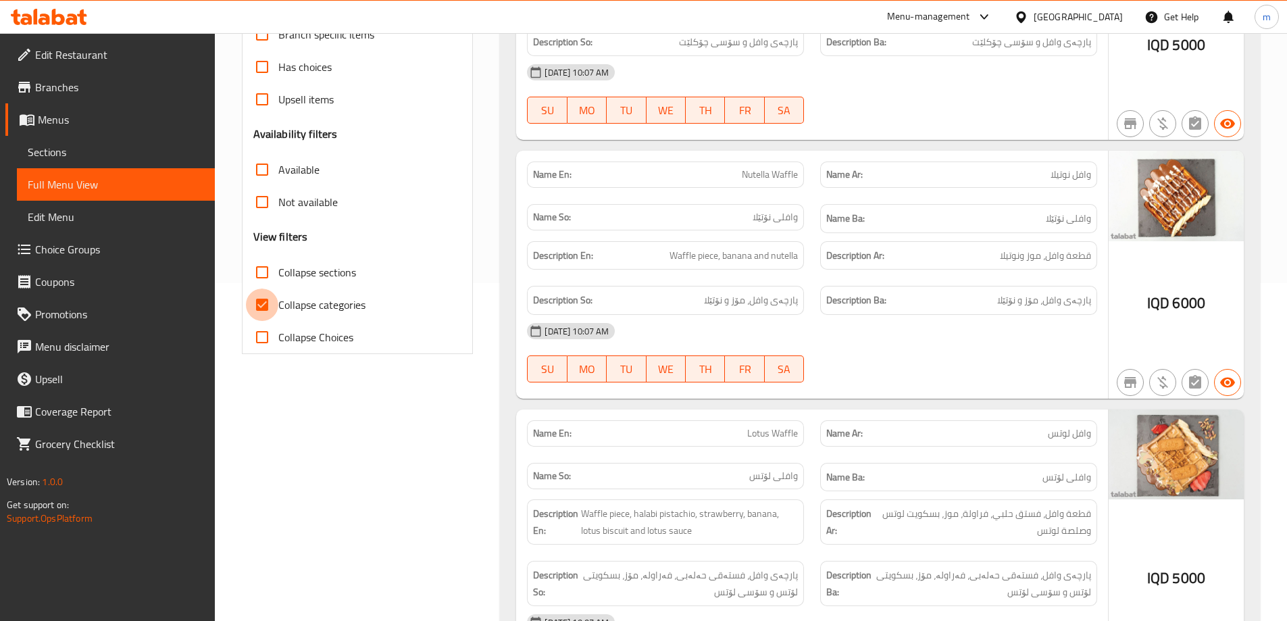
drag, startPoint x: 256, startPoint y: 299, endPoint x: 430, endPoint y: 292, distance: 173.7
click at [257, 299] on input "Collapse categories" at bounding box center [262, 304] width 32 height 32
checkbox input "false"
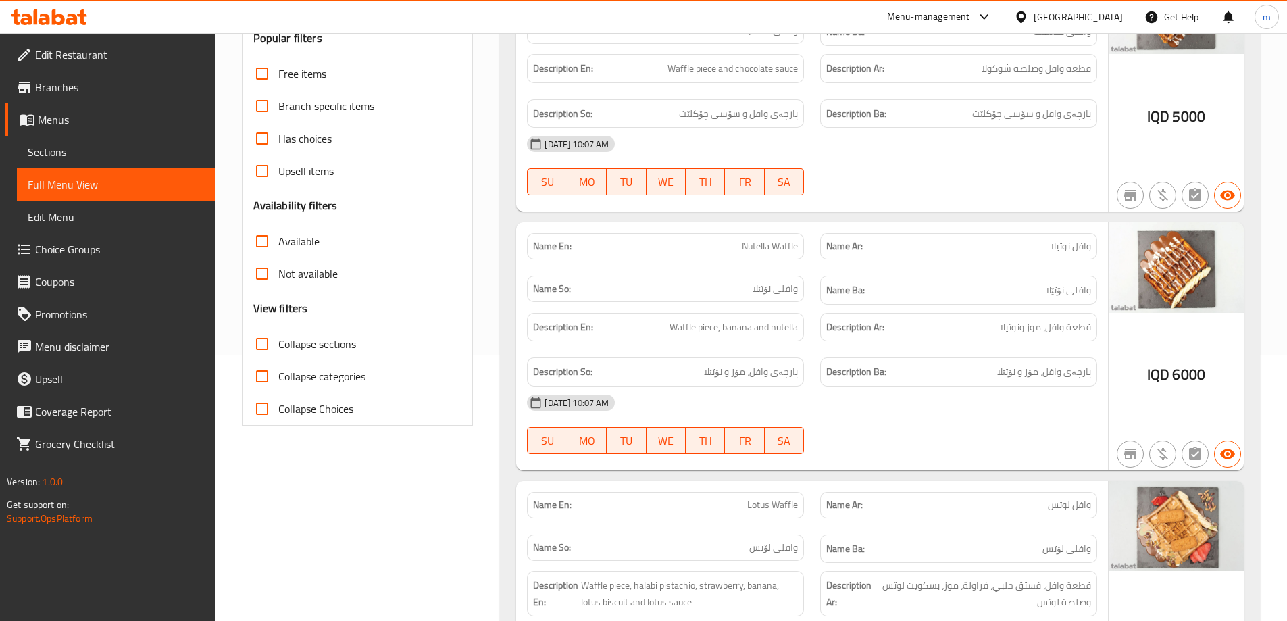
scroll to position [0, 0]
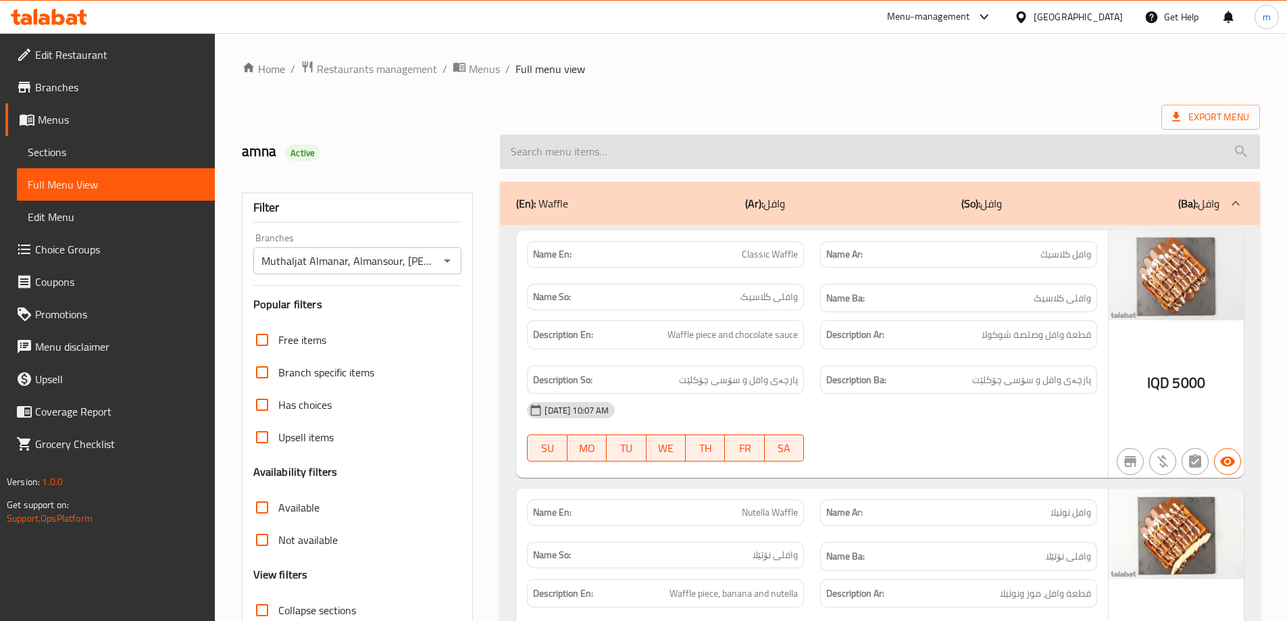
click at [601, 159] on input "search" at bounding box center [880, 151] width 760 height 34
paste input "Blueberry Mojito"
type input "Blueberry Mojito"
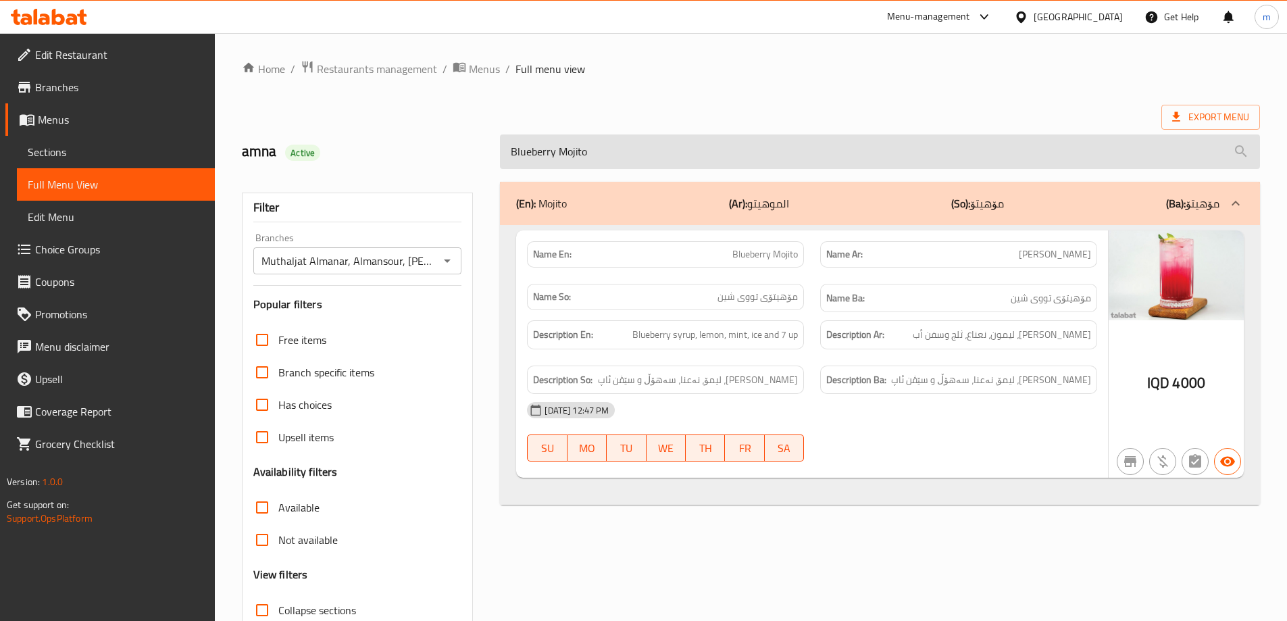
click at [624, 150] on input "Blueberry Mojito" at bounding box center [880, 151] width 760 height 34
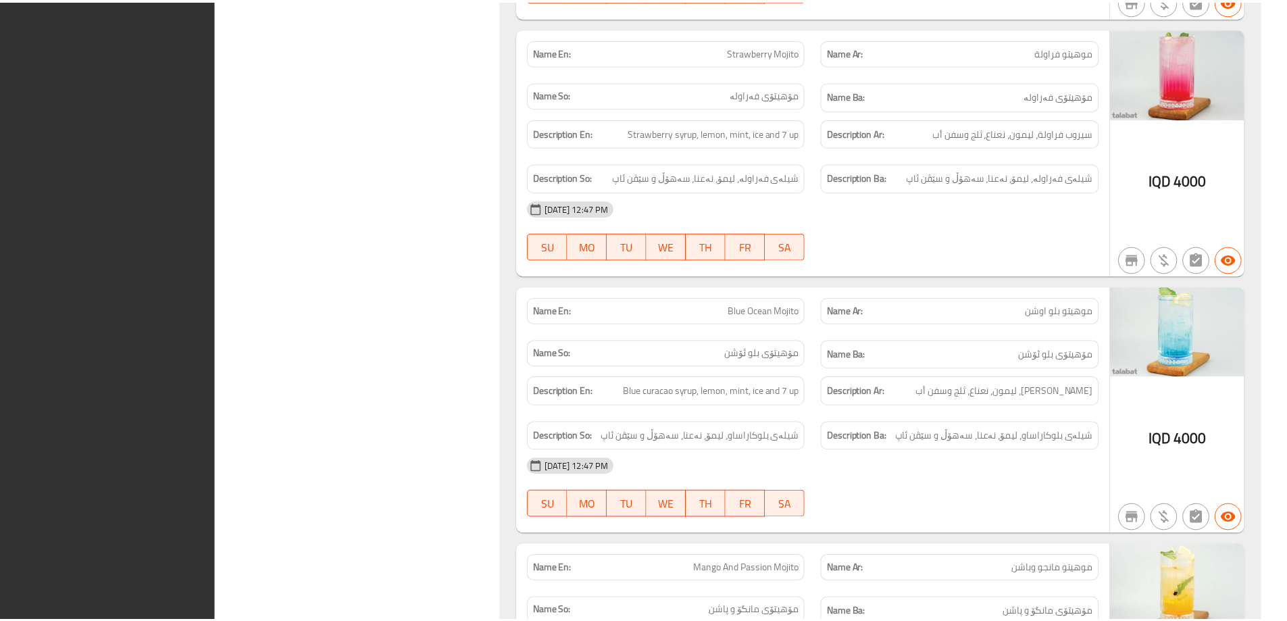
scroll to position [18395, 0]
